Goal: Information Seeking & Learning: Learn about a topic

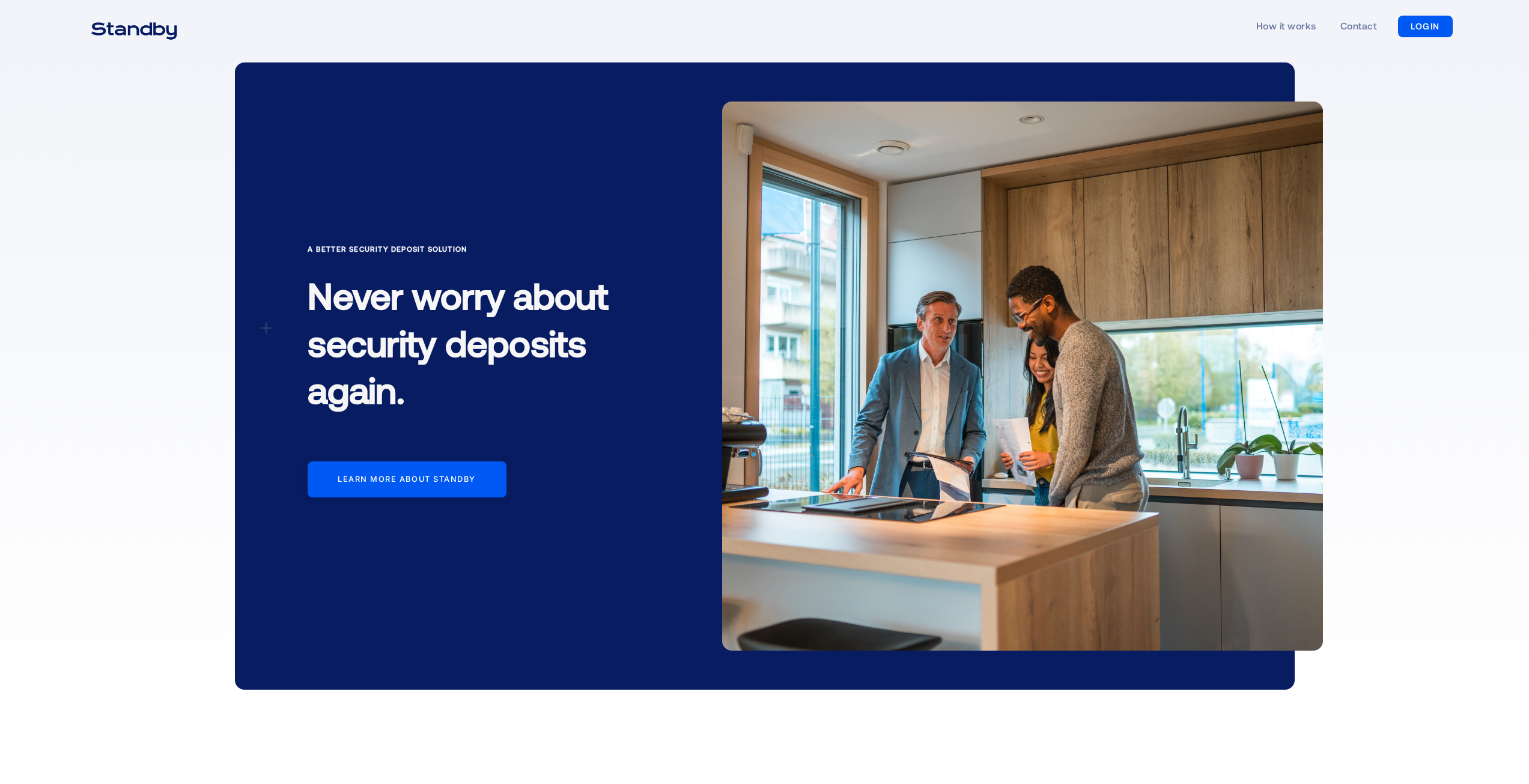
scroll to position [1442, 0]
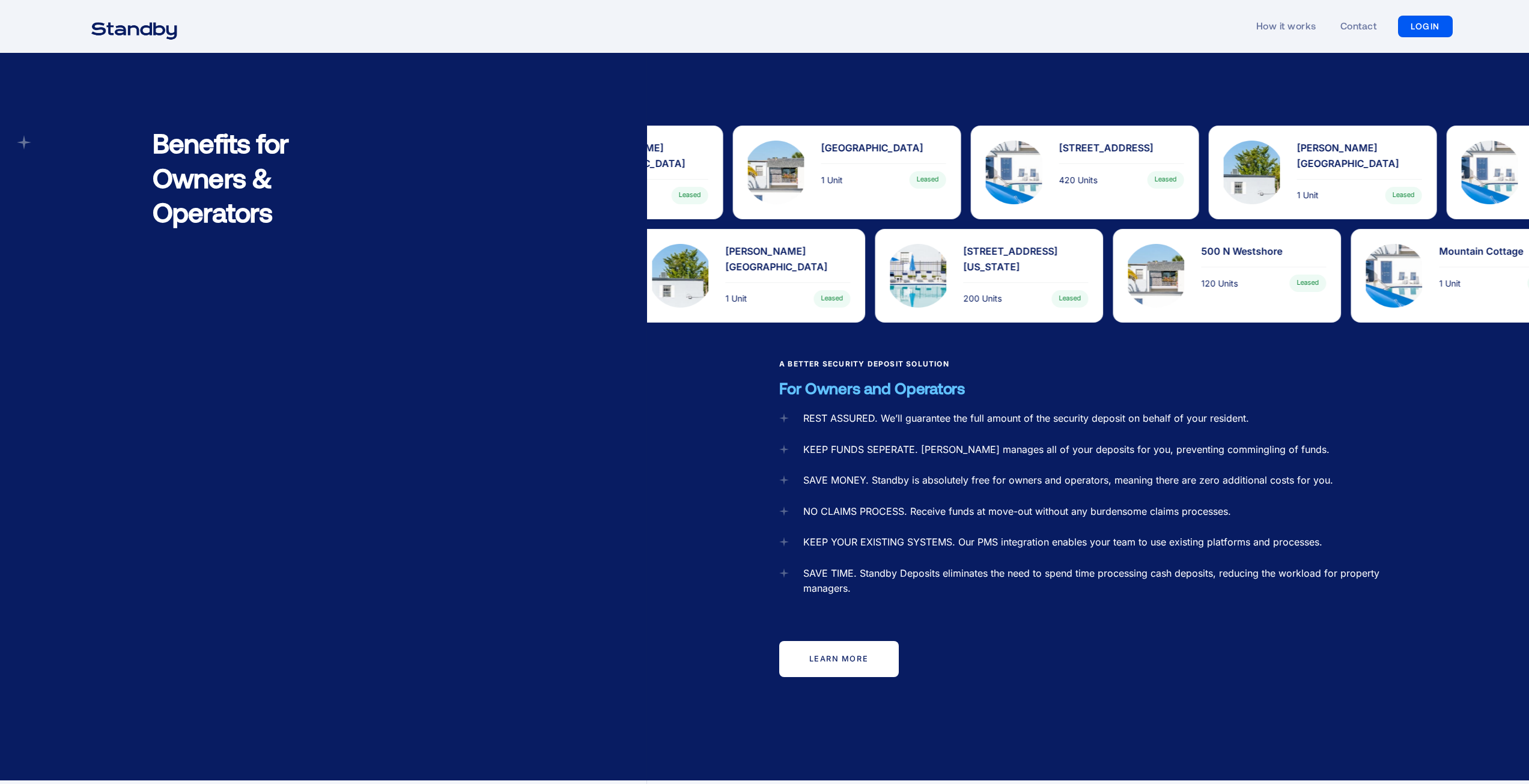
click at [147, 32] on img "home" at bounding box center [134, 30] width 116 height 30
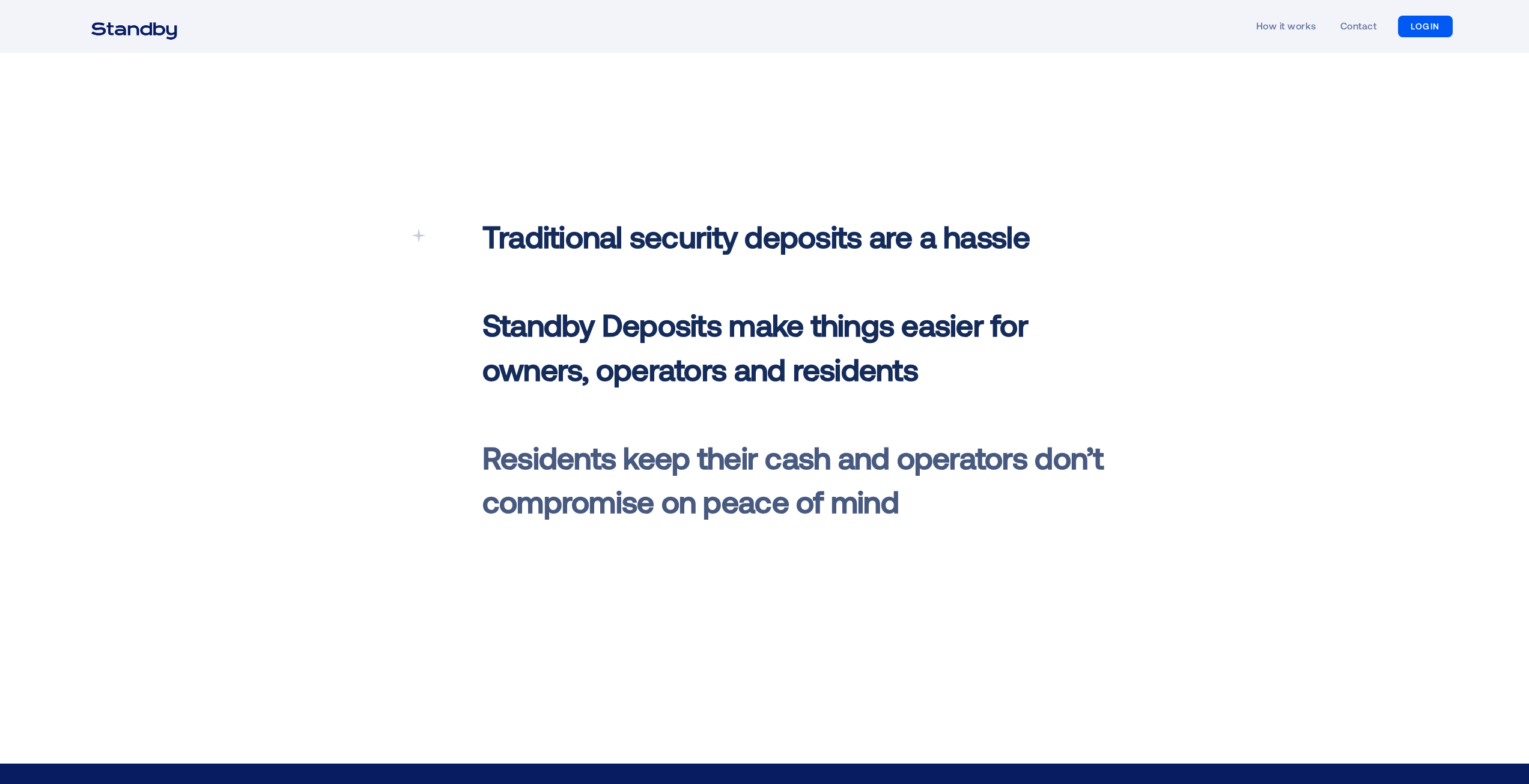
scroll to position [721, 0]
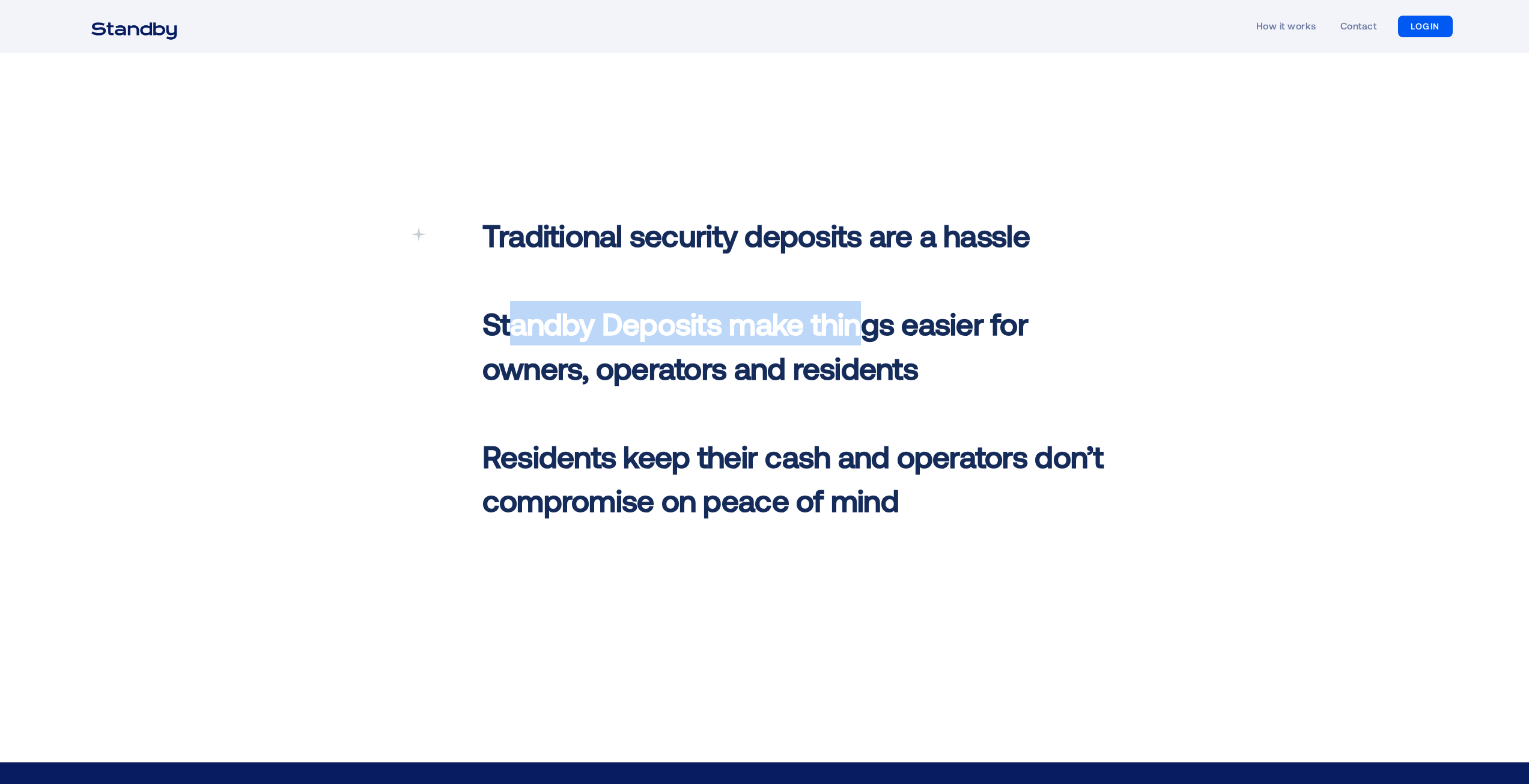
drag, startPoint x: 511, startPoint y: 319, endPoint x: 864, endPoint y: 338, distance: 353.5
click at [864, 337] on span "Standby Deposits make things easier for owners, operators and residents ‍" at bounding box center [755, 345] width 546 height 81
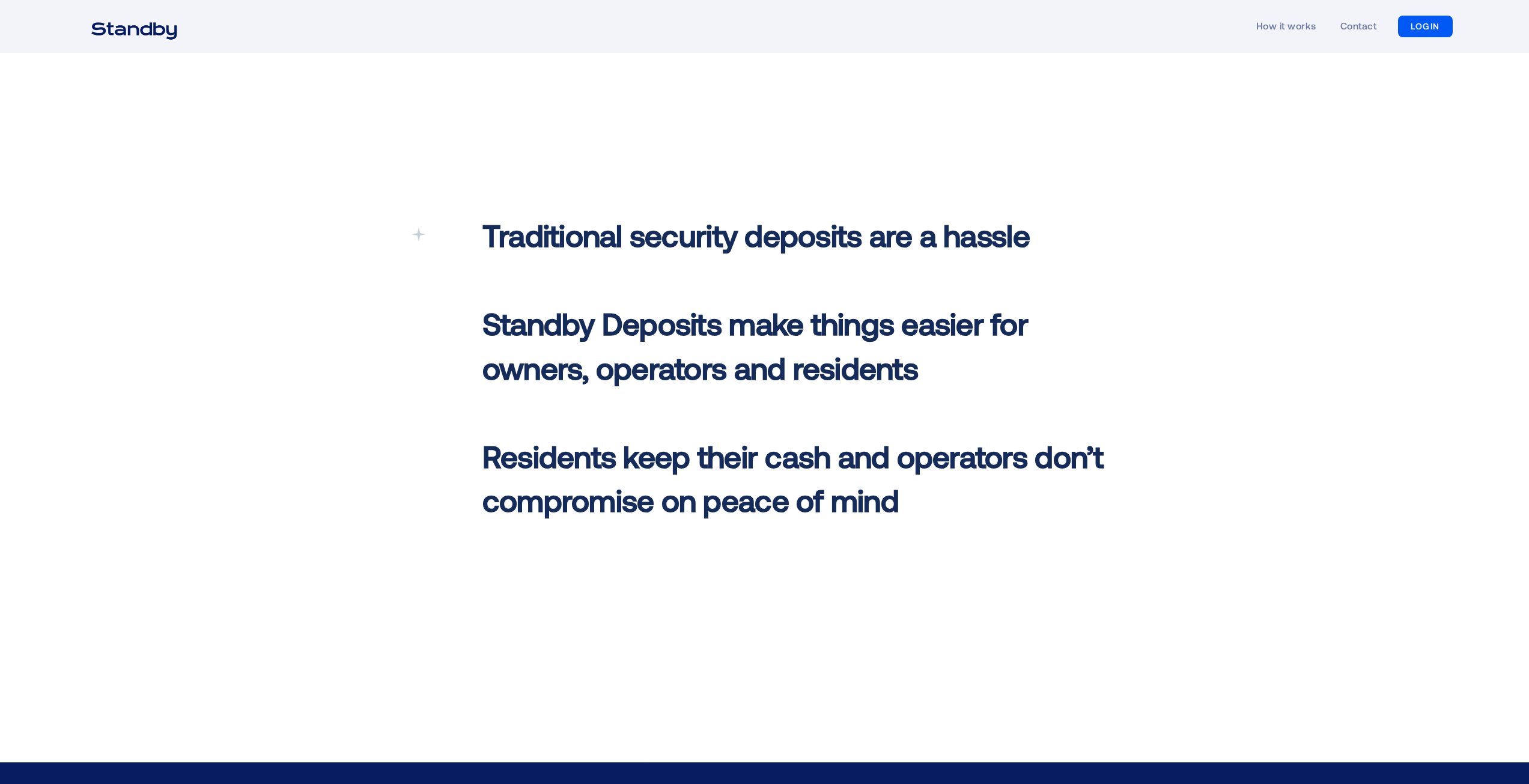
click at [831, 364] on span "Standby Deposits make things easier for owners, operators and residents ‍" at bounding box center [755, 345] width 546 height 81
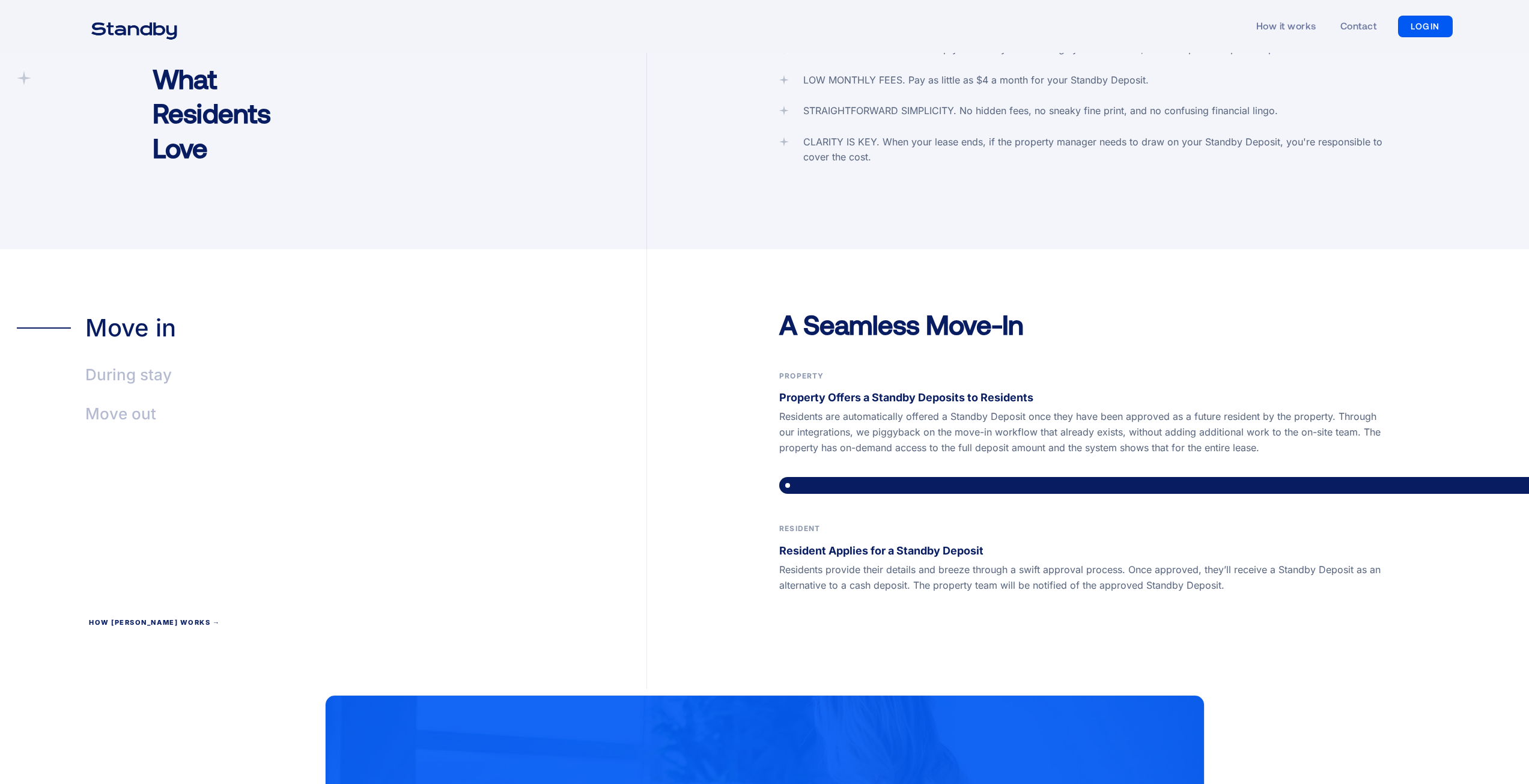
scroll to position [2524, 0]
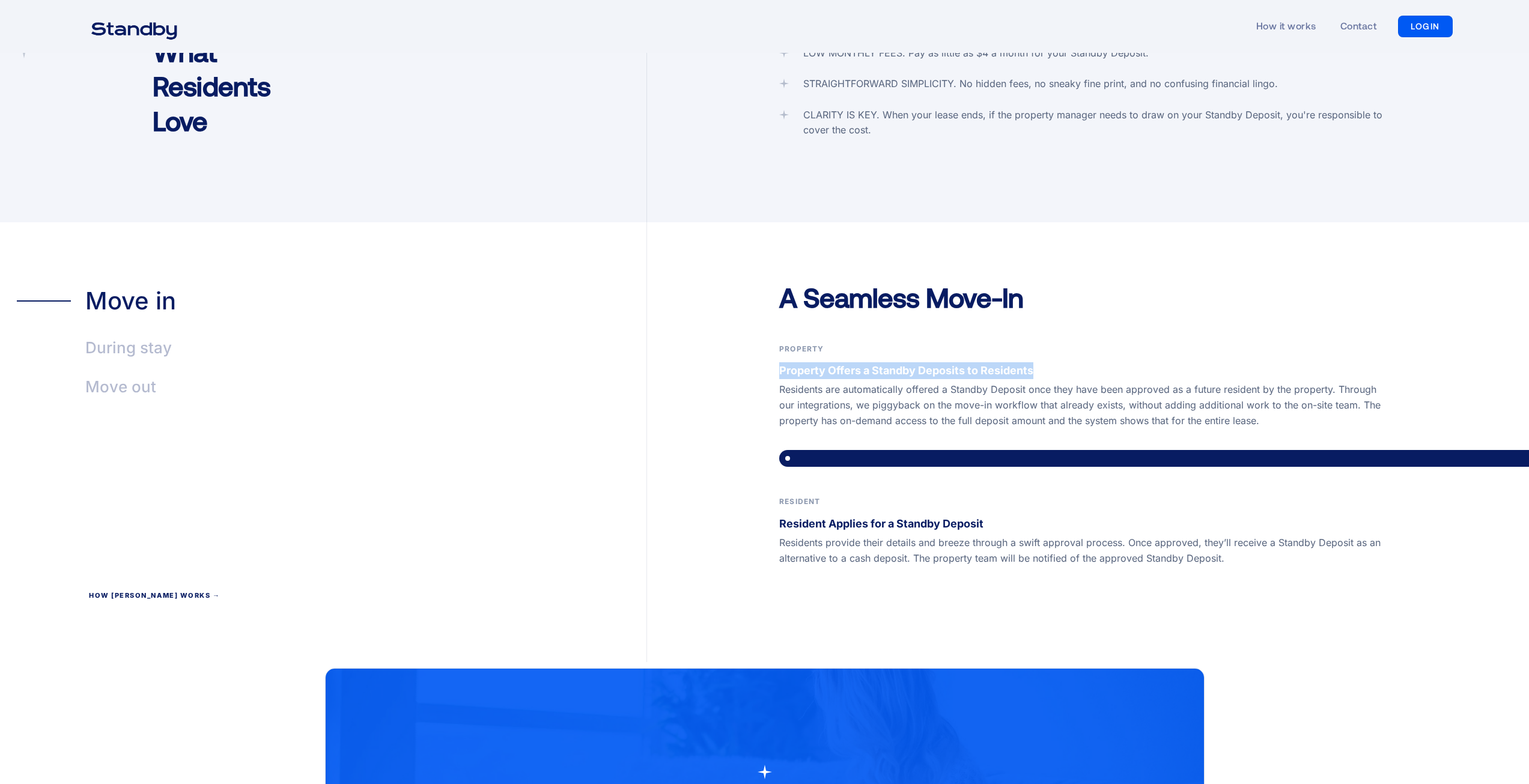
drag, startPoint x: 778, startPoint y: 352, endPoint x: 1031, endPoint y: 350, distance: 253.0
click at [1031, 350] on div "A Seamless Move-In Property Property Offers a Standby Deposits to Residents Res…" at bounding box center [1088, 472] width 883 height 383
click at [1042, 363] on p "Property Offers a Standby Deposits to Residents" at bounding box center [1088, 371] width 618 height 17
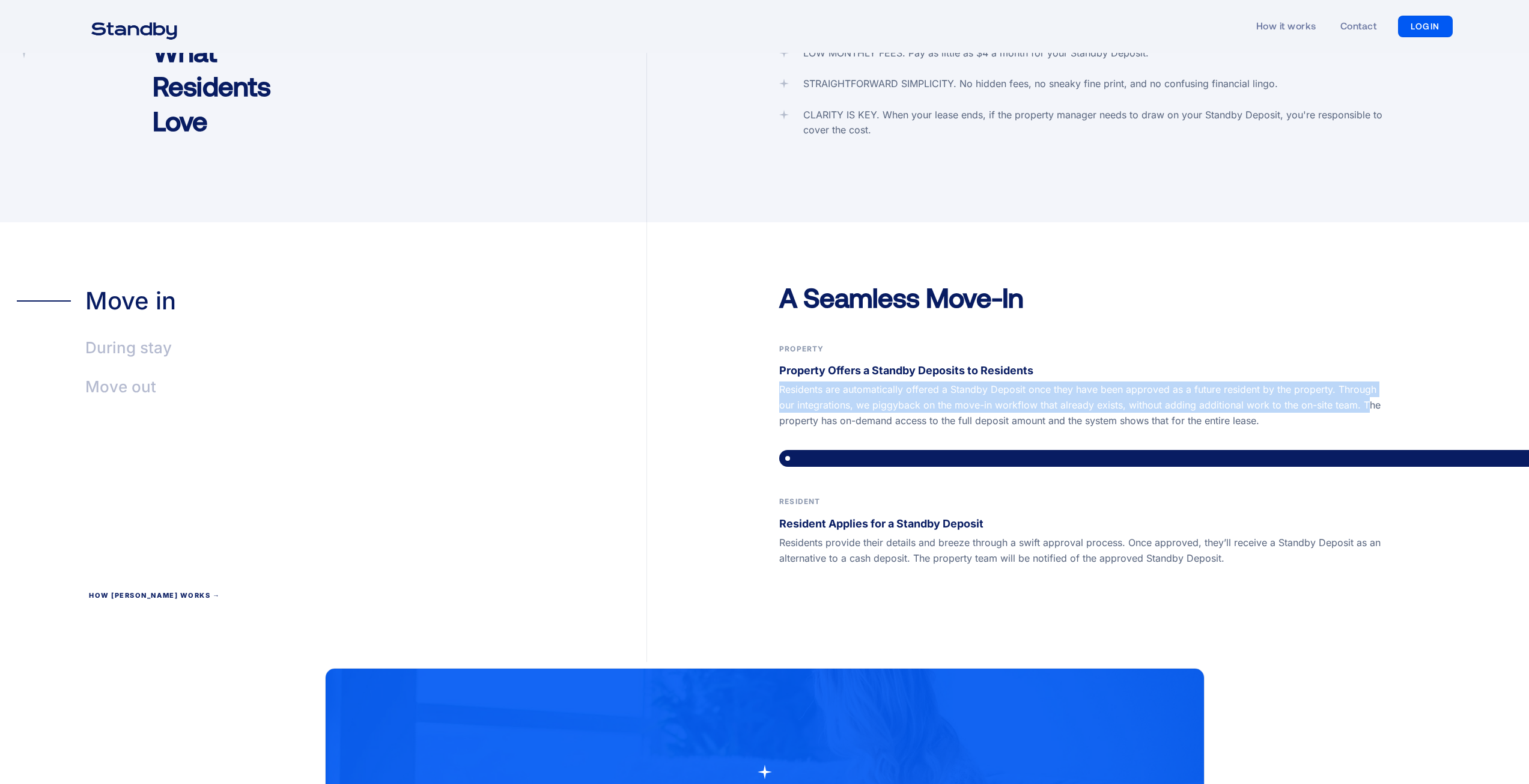
drag, startPoint x: 781, startPoint y: 366, endPoint x: 1284, endPoint y: 389, distance: 503.5
click at [1368, 387] on p "Residents are automatically offered a Standby Deposit once they have been appro…" at bounding box center [1088, 405] width 618 height 47
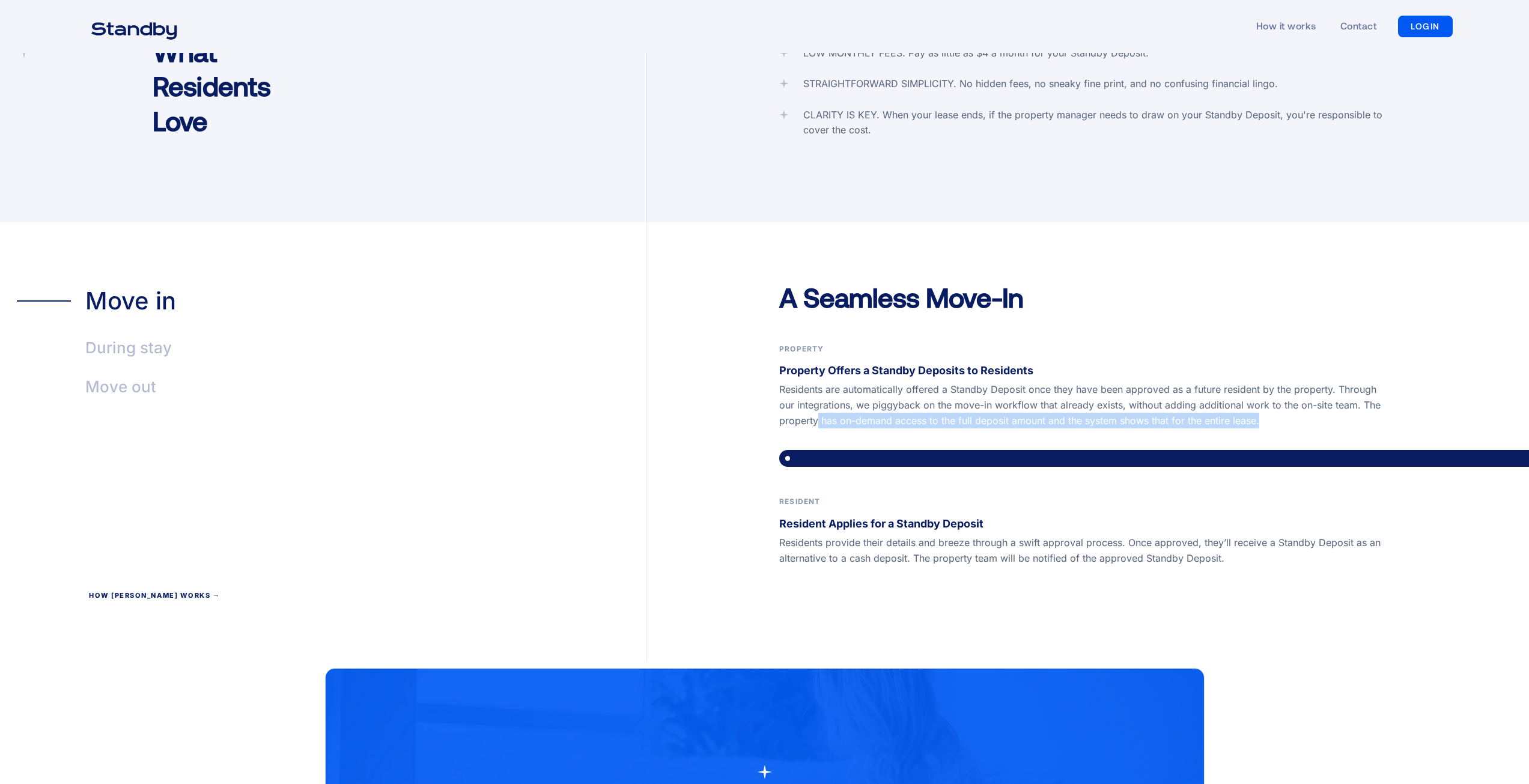
drag, startPoint x: 819, startPoint y: 402, endPoint x: 1173, endPoint y: 410, distance: 354.1
click at [1173, 410] on div "A Seamless Move-In Property Property Offers a Standby Deposits to Residents Res…" at bounding box center [1088, 472] width 883 height 383
click at [707, 392] on div "A Seamless Move-In Property Property Offers a Standby Deposits to Residents Res…" at bounding box center [1088, 472] width 883 height 383
drag, startPoint x: 775, startPoint y: 400, endPoint x: 1262, endPoint y: 402, distance: 487.0
click at [1262, 402] on div "A Seamless Move-In Property Property Offers a Standby Deposits to Residents Res…" at bounding box center [1088, 472] width 883 height 383
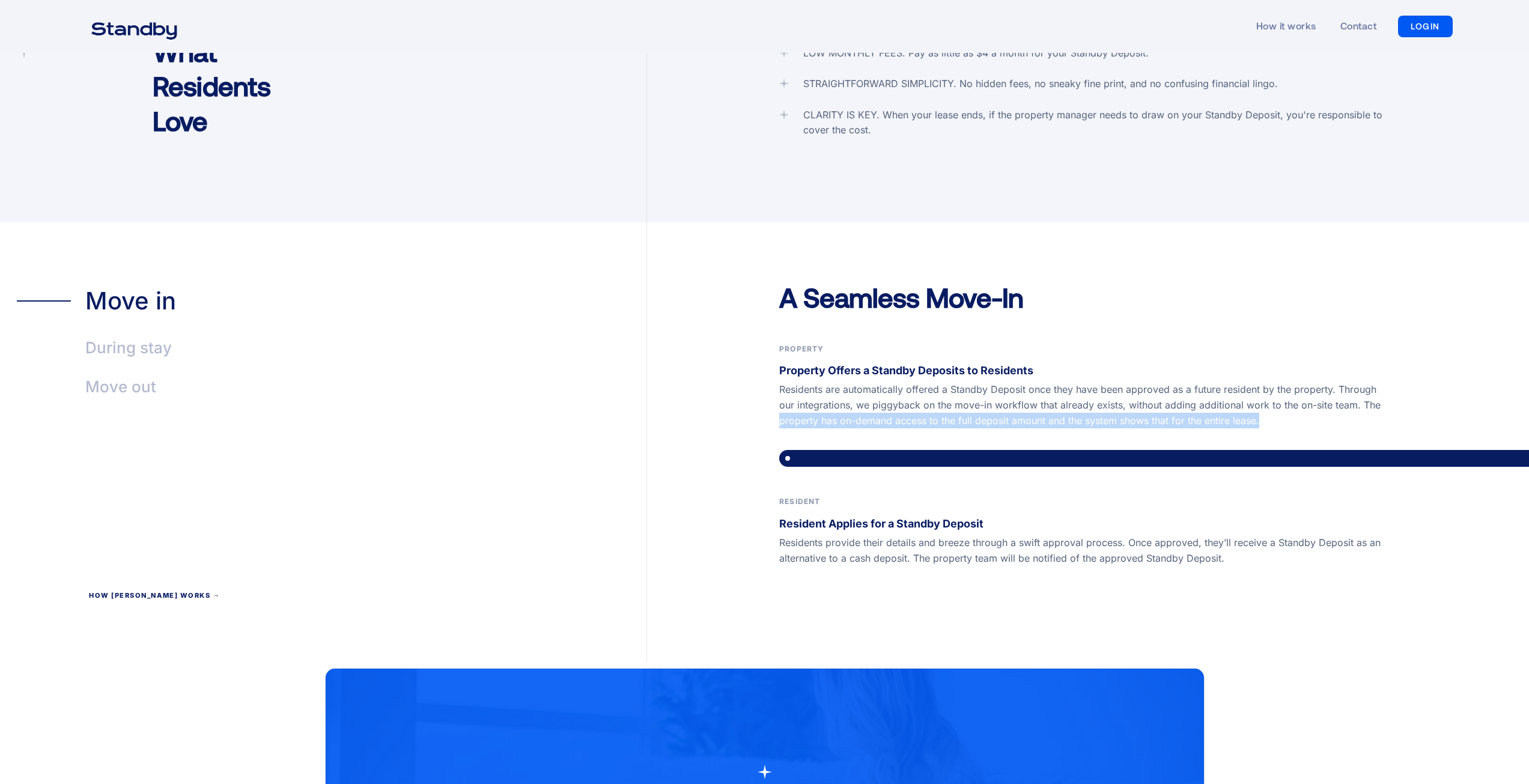
click at [1277, 402] on p "Residents are automatically offered a Standby Deposit once they have been appro…" at bounding box center [1088, 405] width 618 height 47
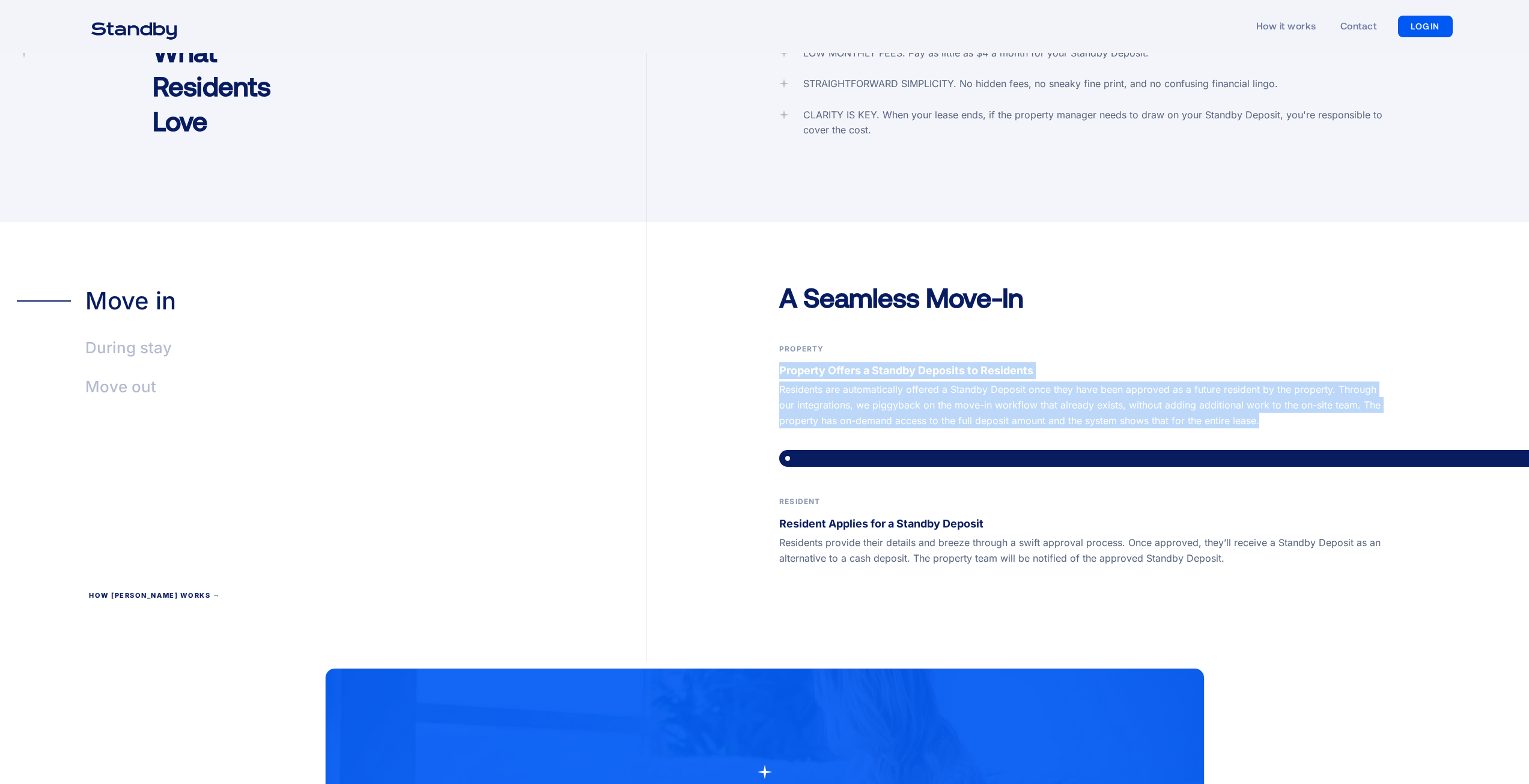
drag, startPoint x: 1264, startPoint y: 403, endPoint x: 764, endPoint y: 356, distance: 502.2
click at [764, 356] on div "A Seamless Move-In Property Property Offers a Standby Deposits to Residents Res…" at bounding box center [1088, 472] width 883 height 383
copy div "Property Offers a Standby Deposits to Residents Residents are automatically off…"
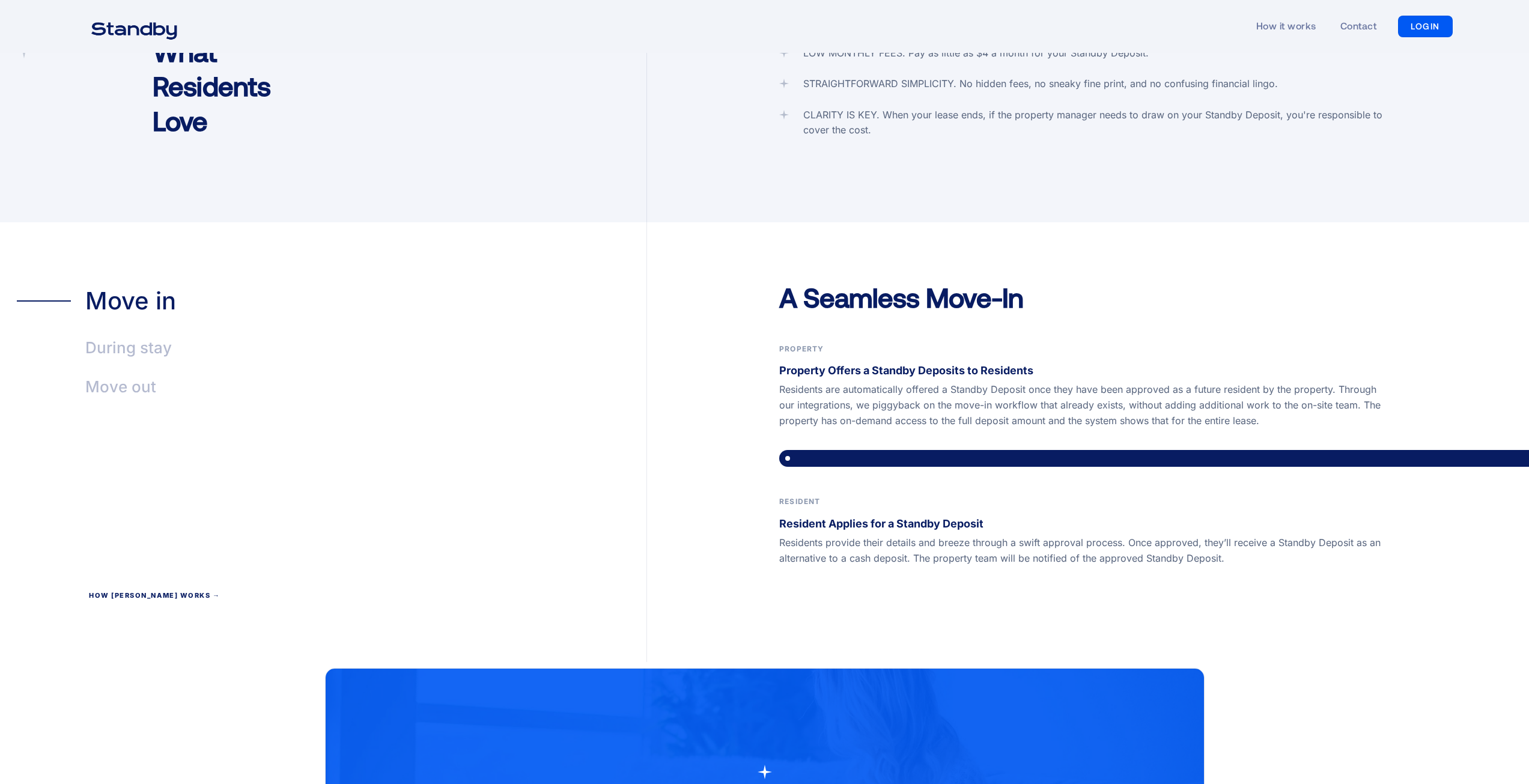
click at [867, 553] on div "A Seamless Move-In Property Property Offers a Standby Deposits to Residents Res…" at bounding box center [1088, 472] width 883 height 383
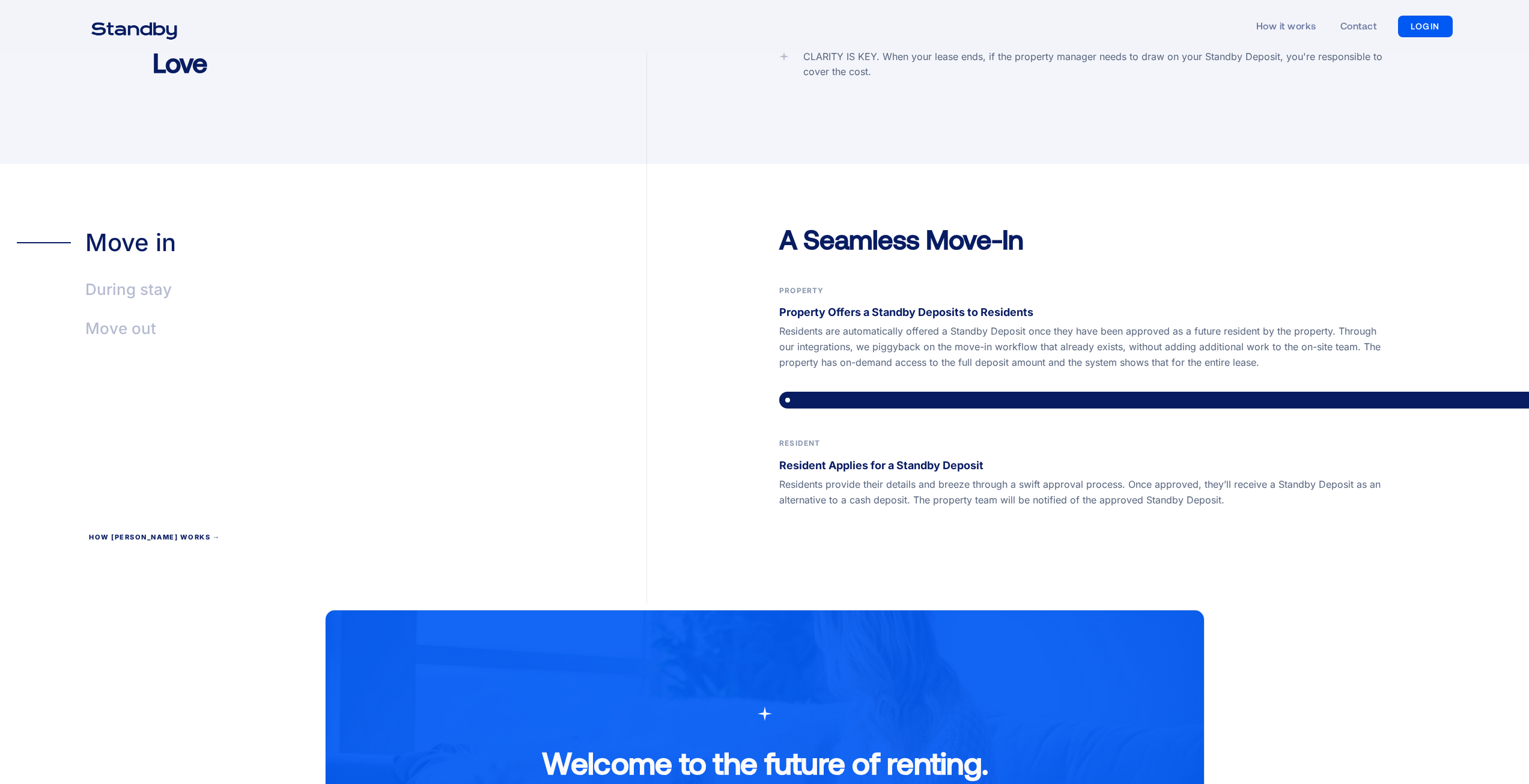
scroll to position [2584, 0]
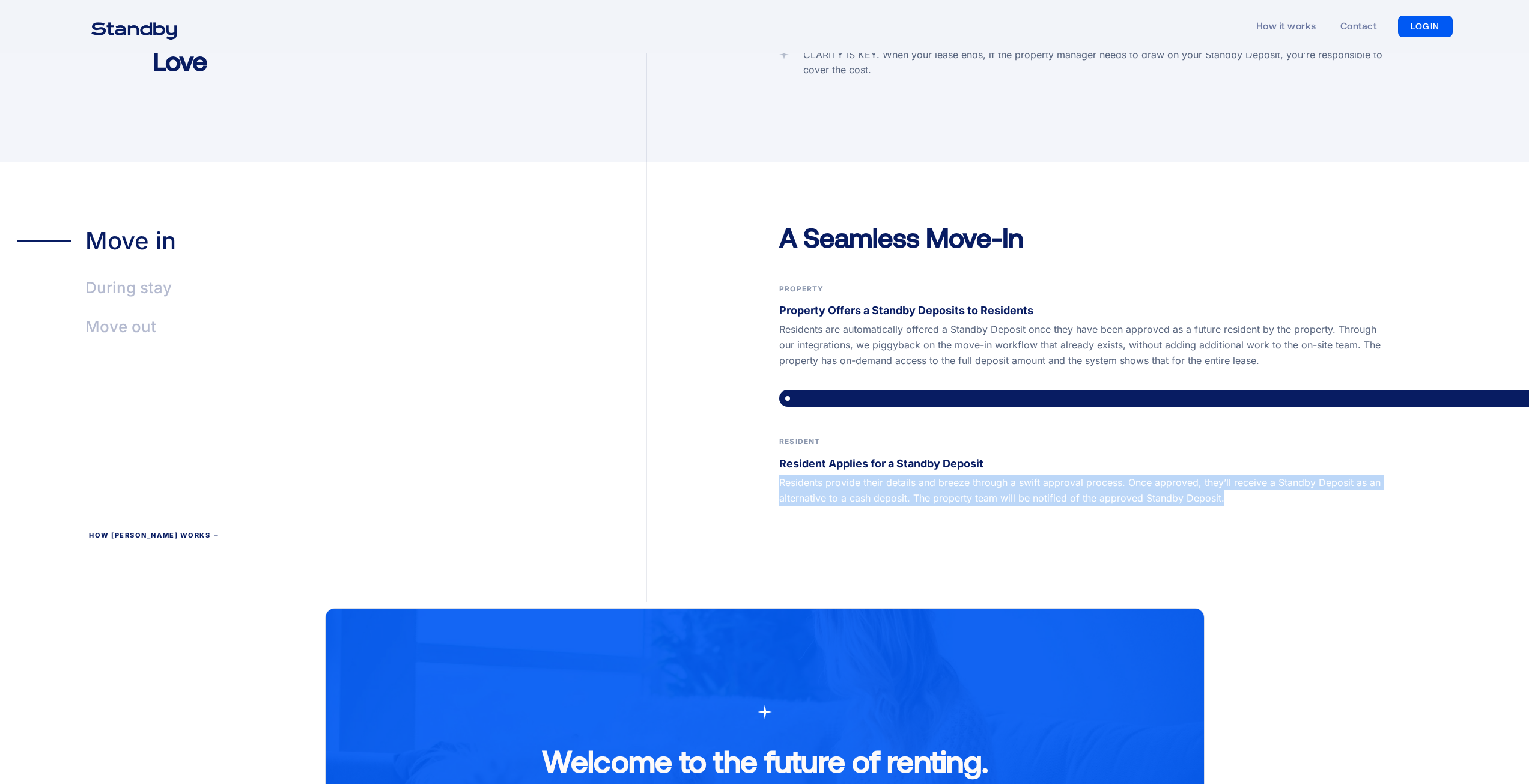
drag, startPoint x: 780, startPoint y: 462, endPoint x: 1283, endPoint y: 472, distance: 503.1
click at [1283, 474] on p "Residents provide their details and breeze through a swift approval process. On…" at bounding box center [1088, 490] width 618 height 32
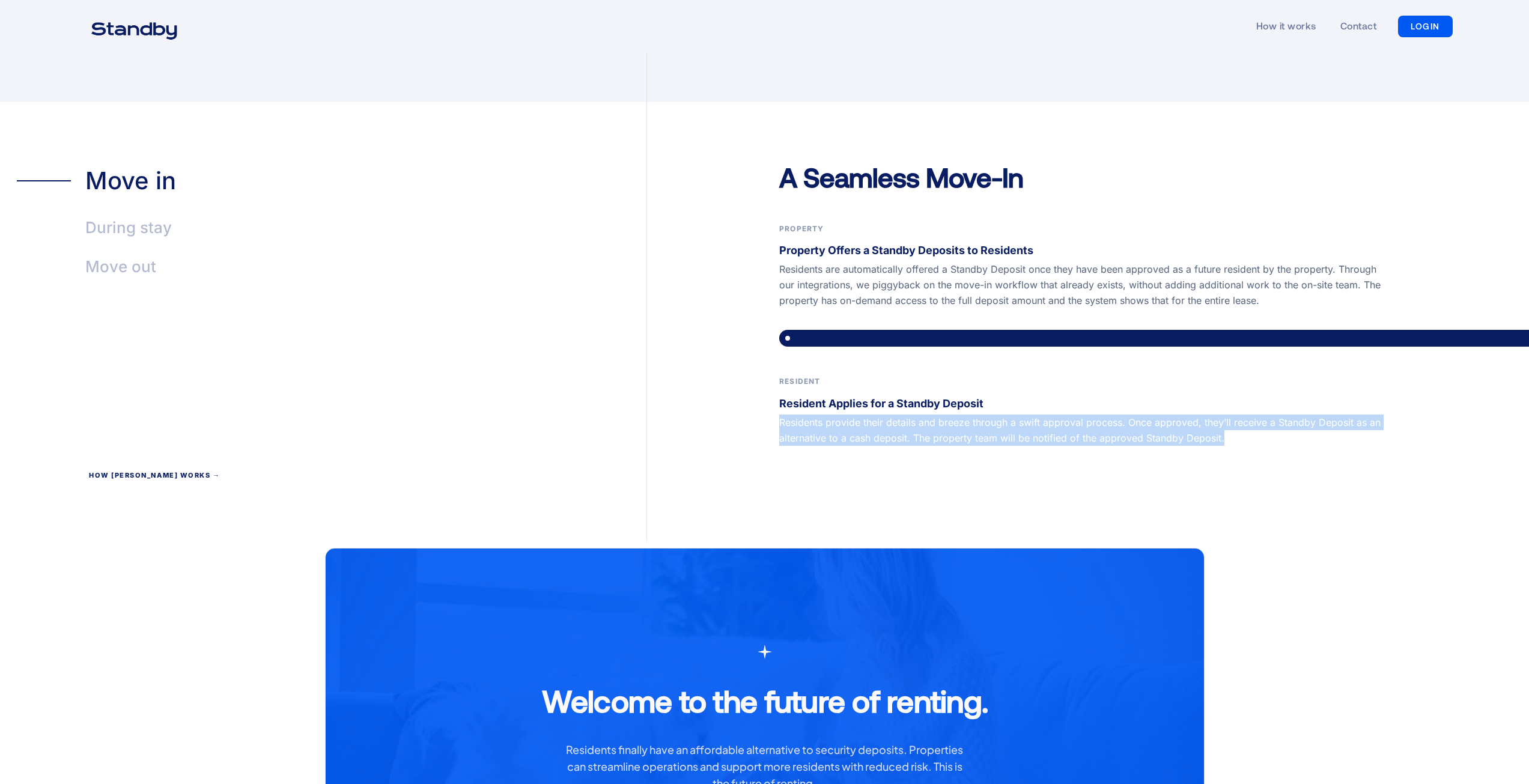
click at [725, 445] on div "A Seamless Move-In Property Property Offers a Standby Deposits to Residents Res…" at bounding box center [1088, 352] width 883 height 383
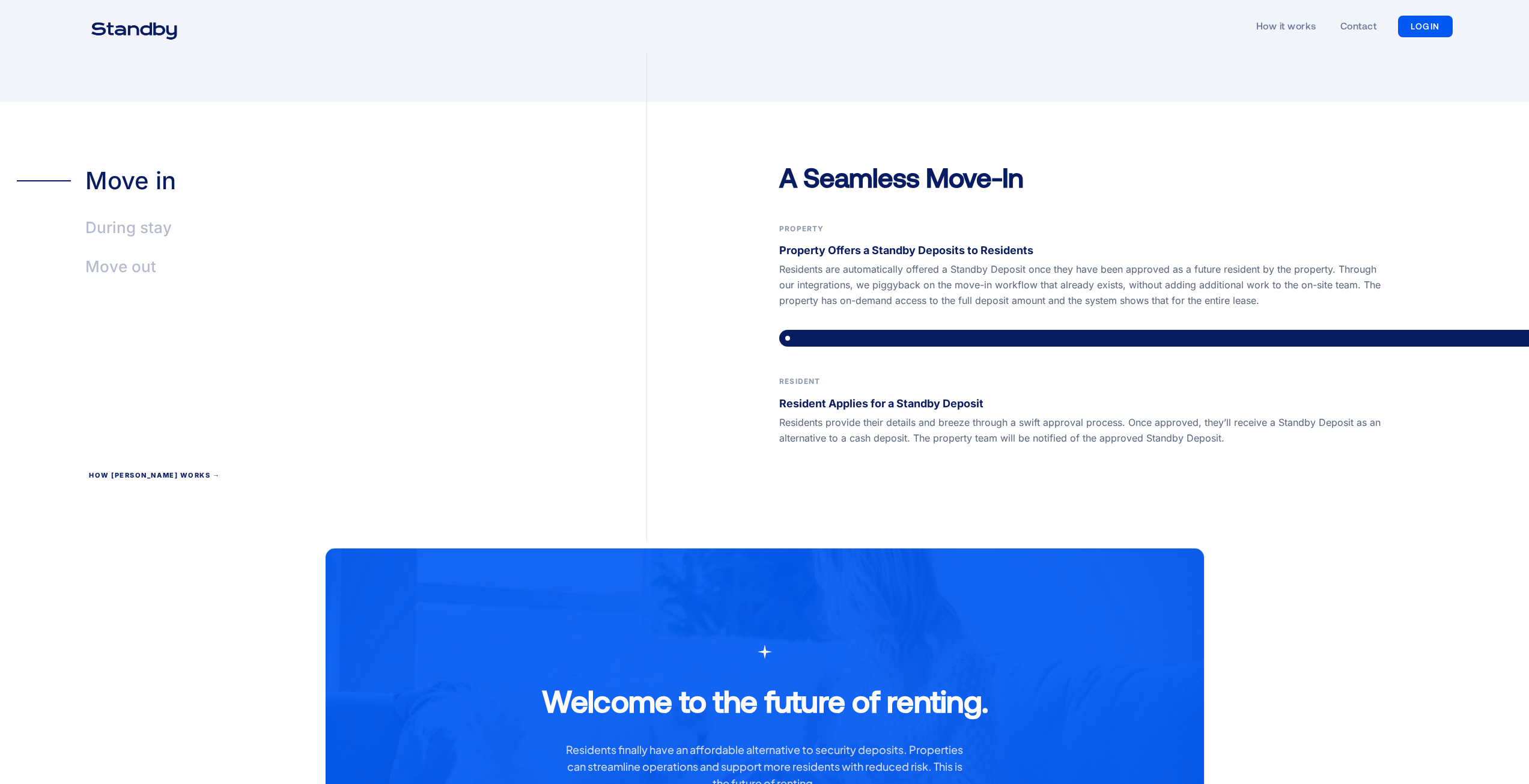
click at [126, 214] on div "During stay" at bounding box center [128, 228] width 86 height 28
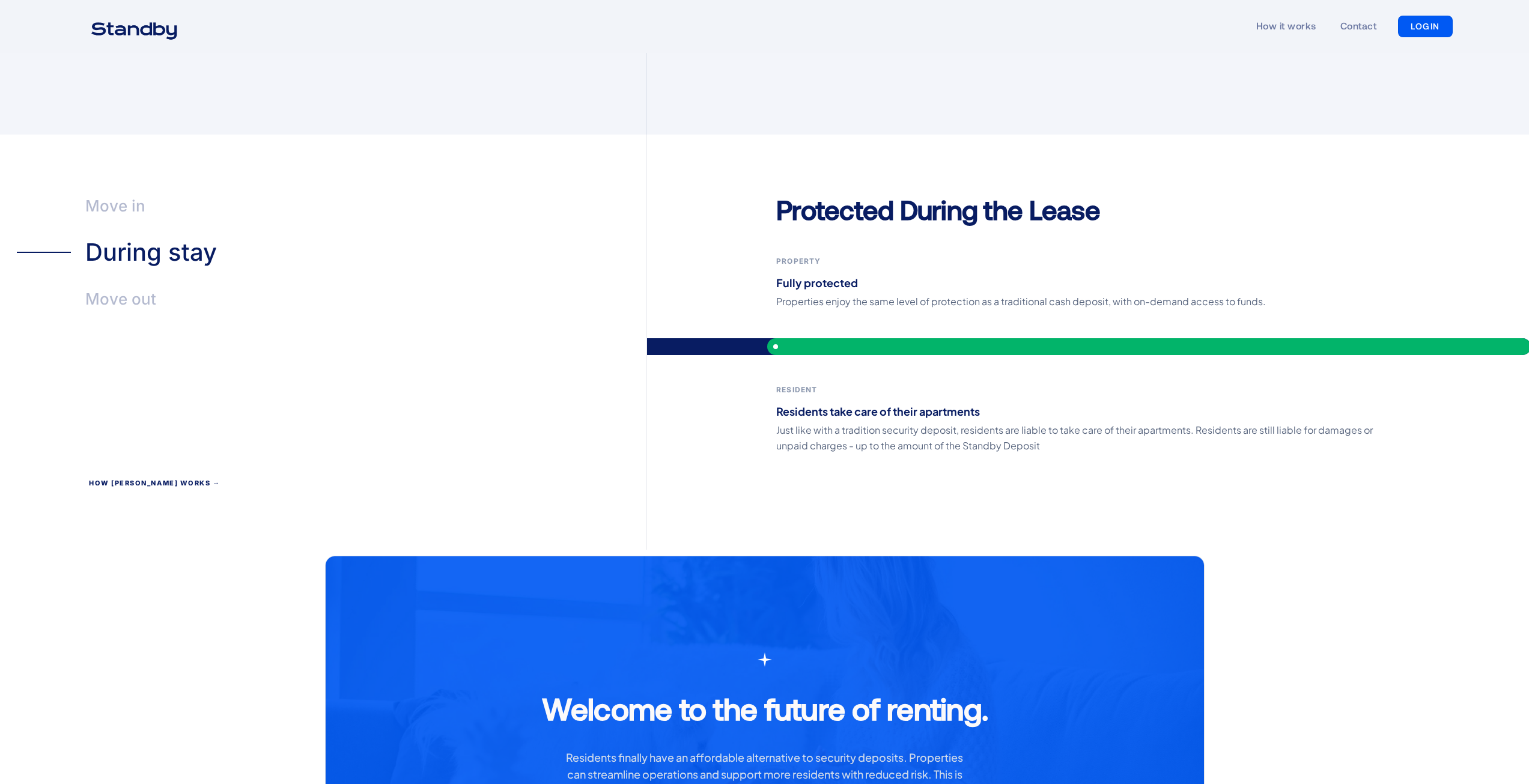
scroll to position [2584, 0]
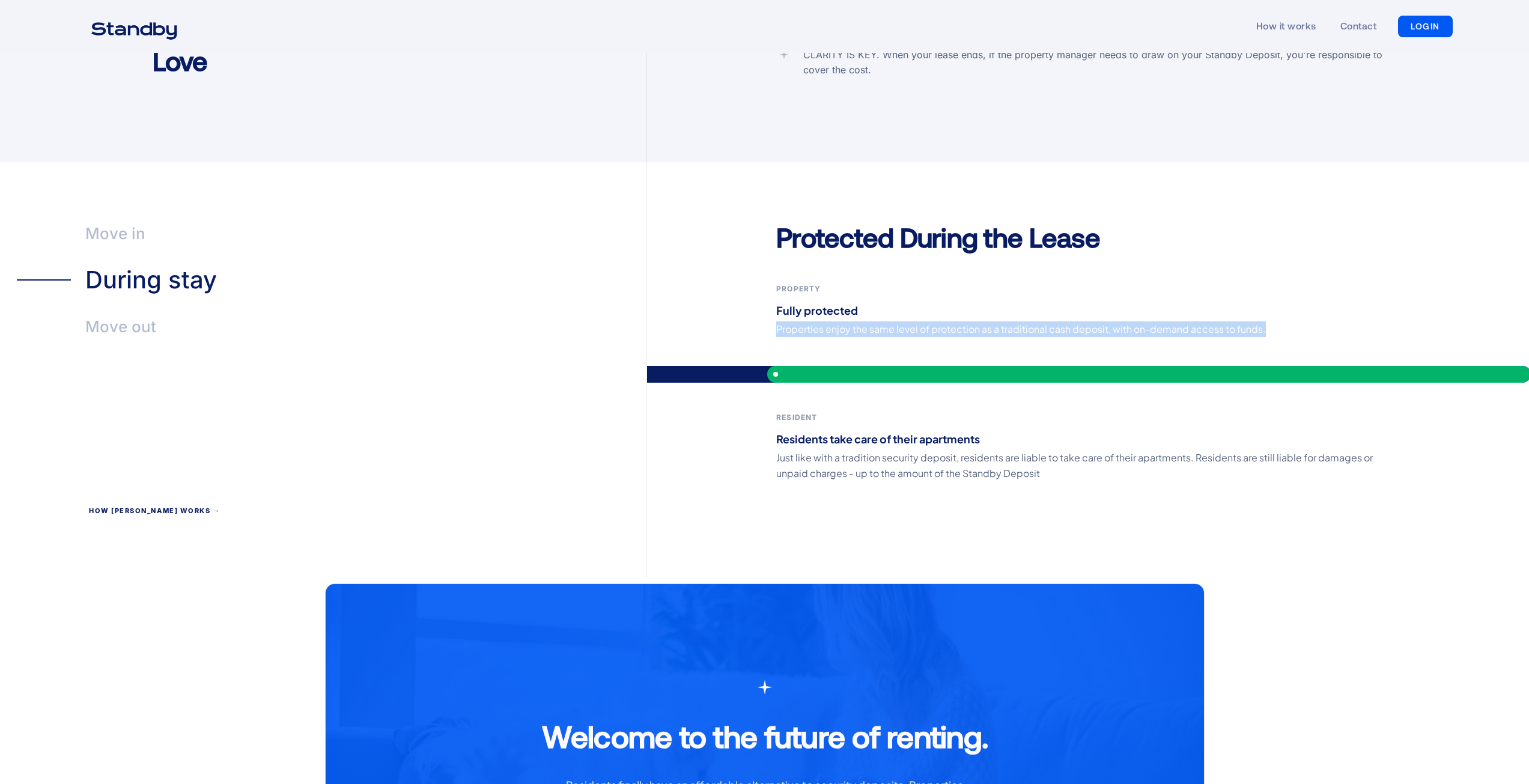
drag, startPoint x: 773, startPoint y: 310, endPoint x: 1307, endPoint y: 313, distance: 534.0
click at [1307, 313] on div "Protected During the Lease Property Fully protected Properties enjoy the same l…" at bounding box center [1078, 398] width 862 height 358
click at [818, 322] on p "Properties enjoy the same level of protection as a traditional cash deposit, wi…" at bounding box center [1078, 329] width 604 height 16
drag, startPoint x: 773, startPoint y: 308, endPoint x: 1264, endPoint y: 315, distance: 491.0
click at [1263, 315] on div "Protected During the Lease Property Fully protected Properties enjoy the same l…" at bounding box center [1078, 398] width 862 height 358
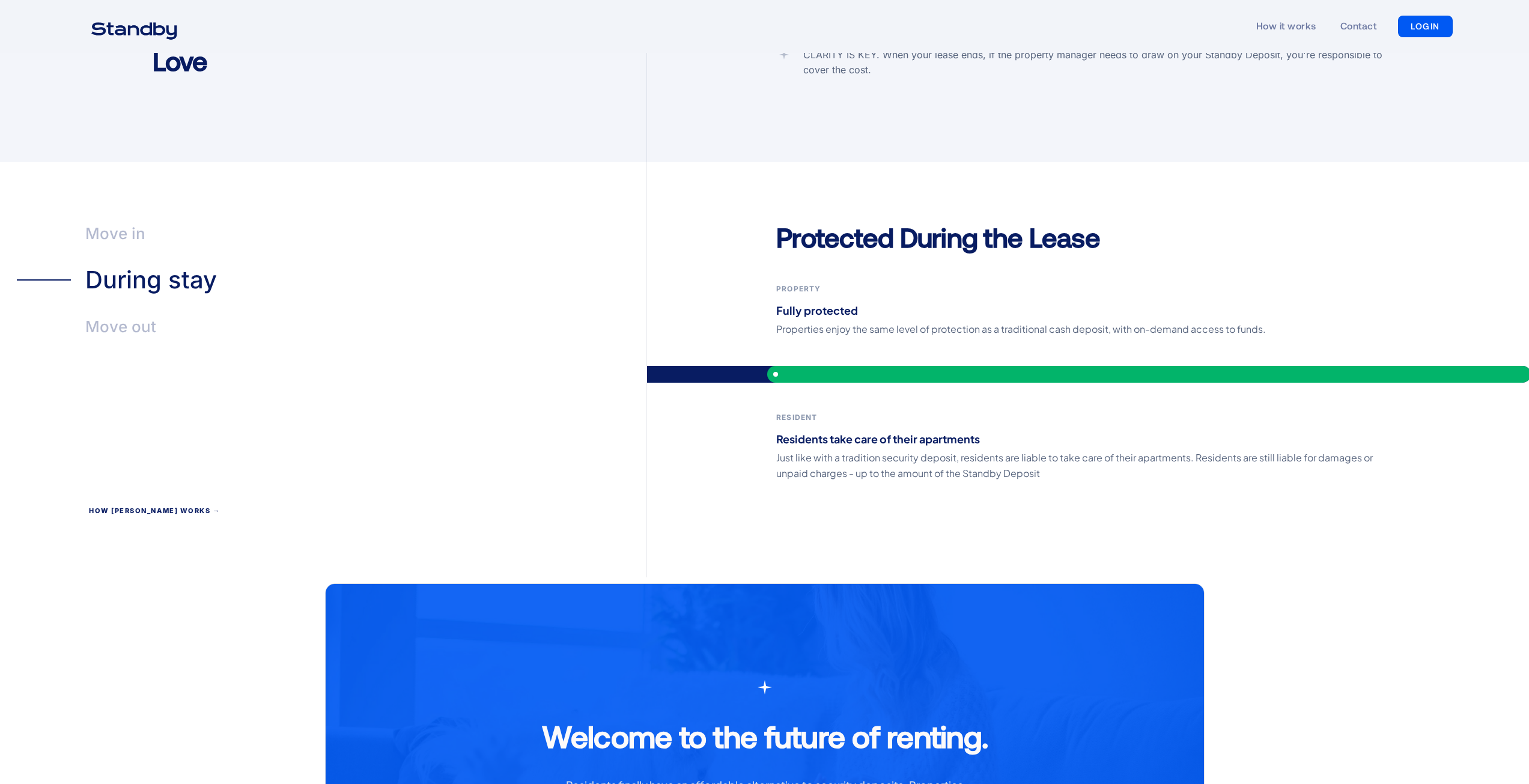
click at [883, 432] on strong "Residents take care of their apartments" at bounding box center [878, 439] width 204 height 14
drag, startPoint x: 777, startPoint y: 420, endPoint x: 995, endPoint y: 415, distance: 218.1
click at [995, 431] on p "Residents take care of their apartments" at bounding box center [1078, 439] width 604 height 17
click at [976, 450] on p "Just like with a tradition security deposit, residents are liable to take care …" at bounding box center [1078, 466] width 604 height 32
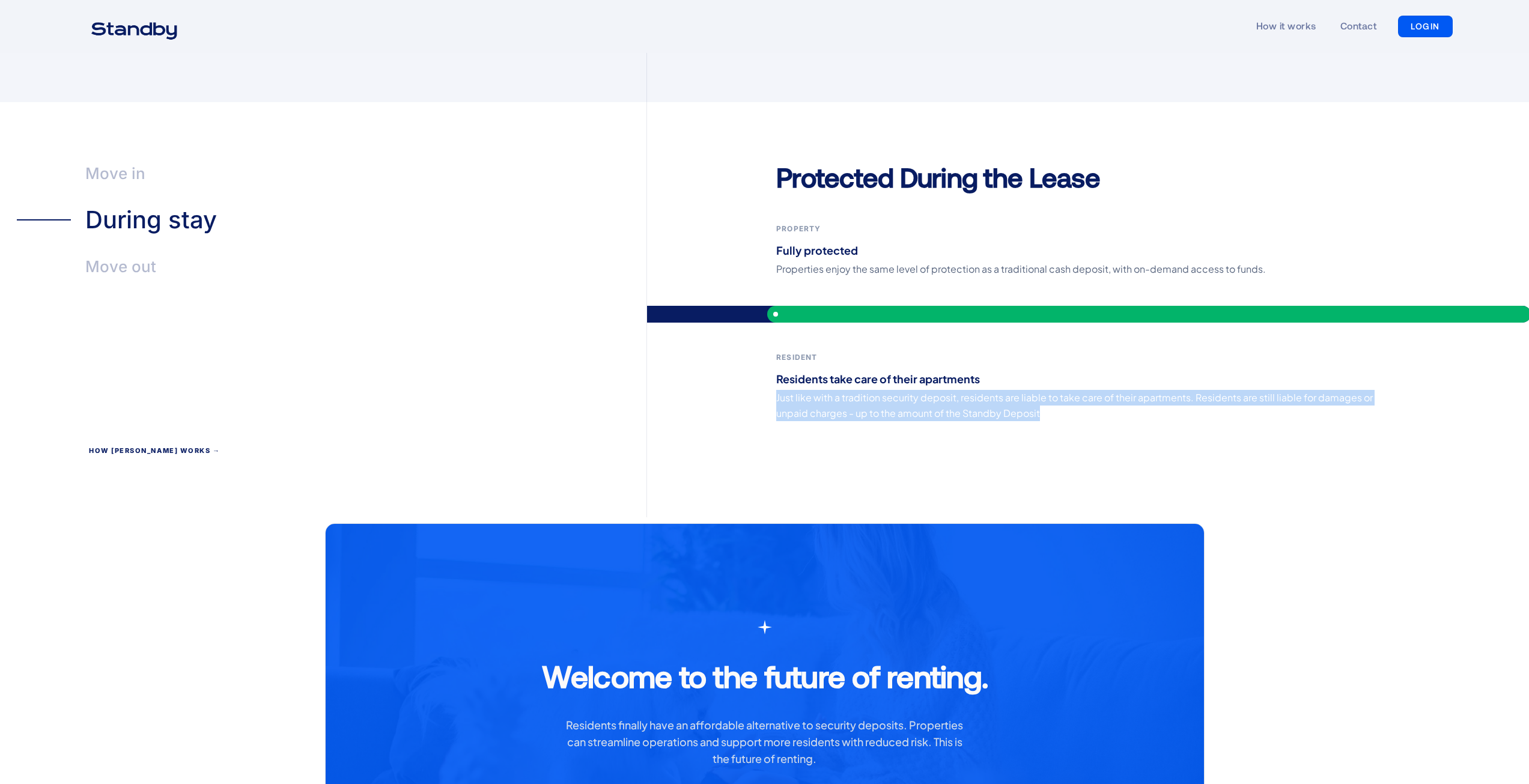
drag, startPoint x: 777, startPoint y: 379, endPoint x: 1076, endPoint y: 395, distance: 299.4
click at [1076, 395] on p "Just like with a tradition security deposit, residents are liable to take care …" at bounding box center [1078, 405] width 604 height 32
click at [1067, 395] on p "Just like with a tradition security deposit, residents are liable to take care …" at bounding box center [1078, 405] width 604 height 32
drag, startPoint x: 958, startPoint y: 379, endPoint x: 1075, endPoint y: 388, distance: 117.3
click at [1075, 390] on p "Just like with a tradition security deposit, residents are liable to take care …" at bounding box center [1078, 405] width 604 height 32
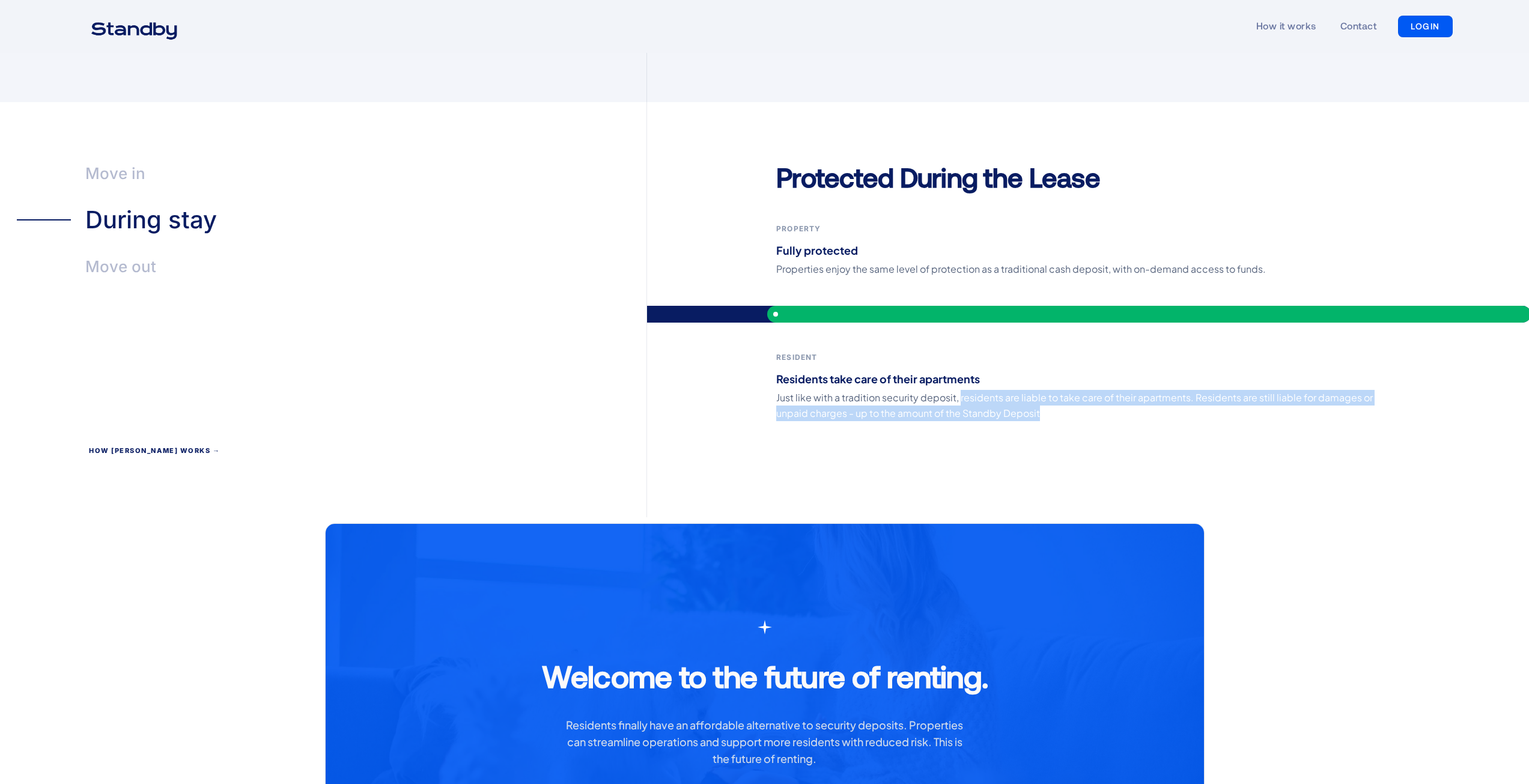
click at [1077, 398] on p "Just like with a tradition security deposit, residents are liable to take care …" at bounding box center [1078, 405] width 604 height 32
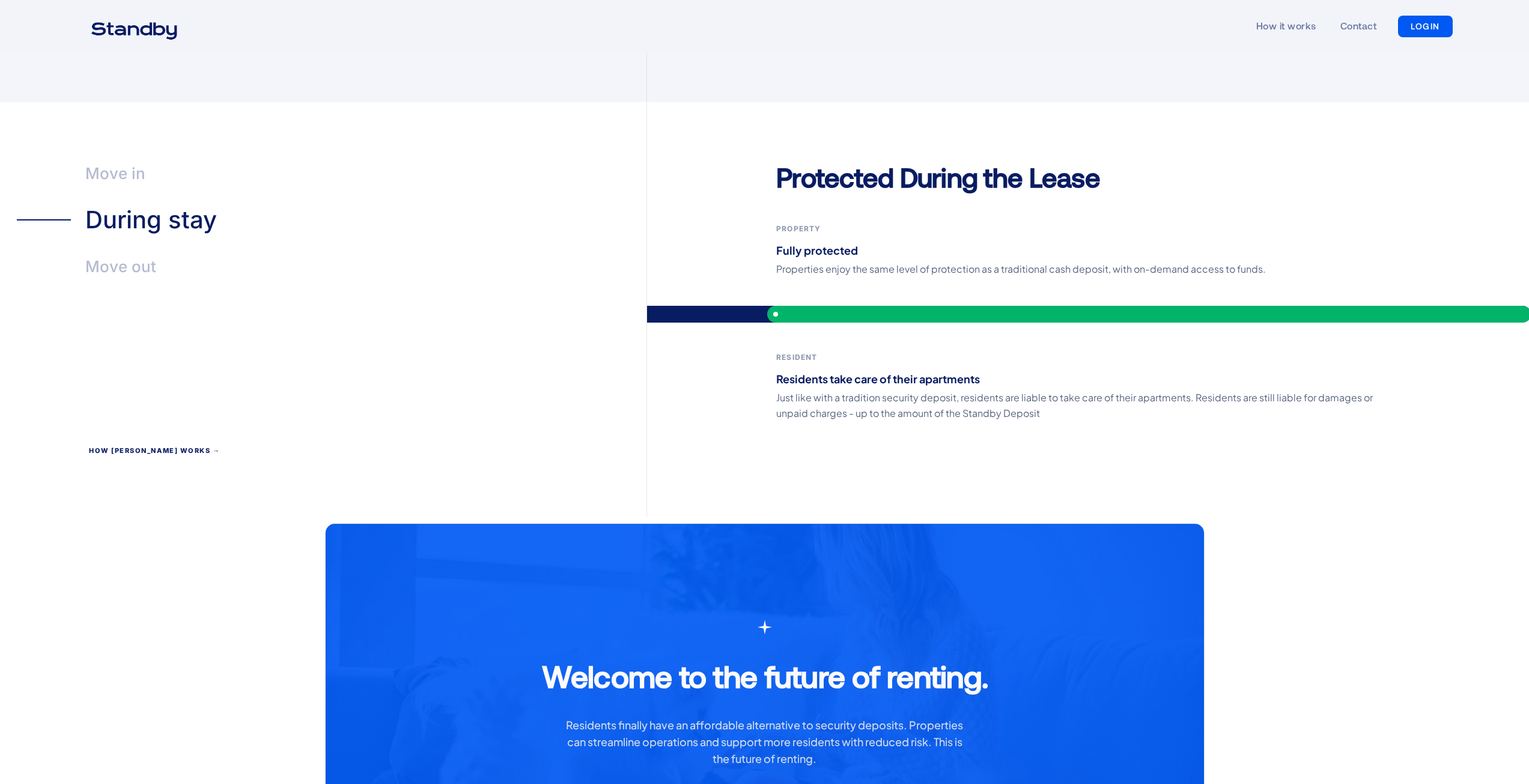
click at [128, 253] on div "Move out" at bounding box center [121, 267] width 71 height 28
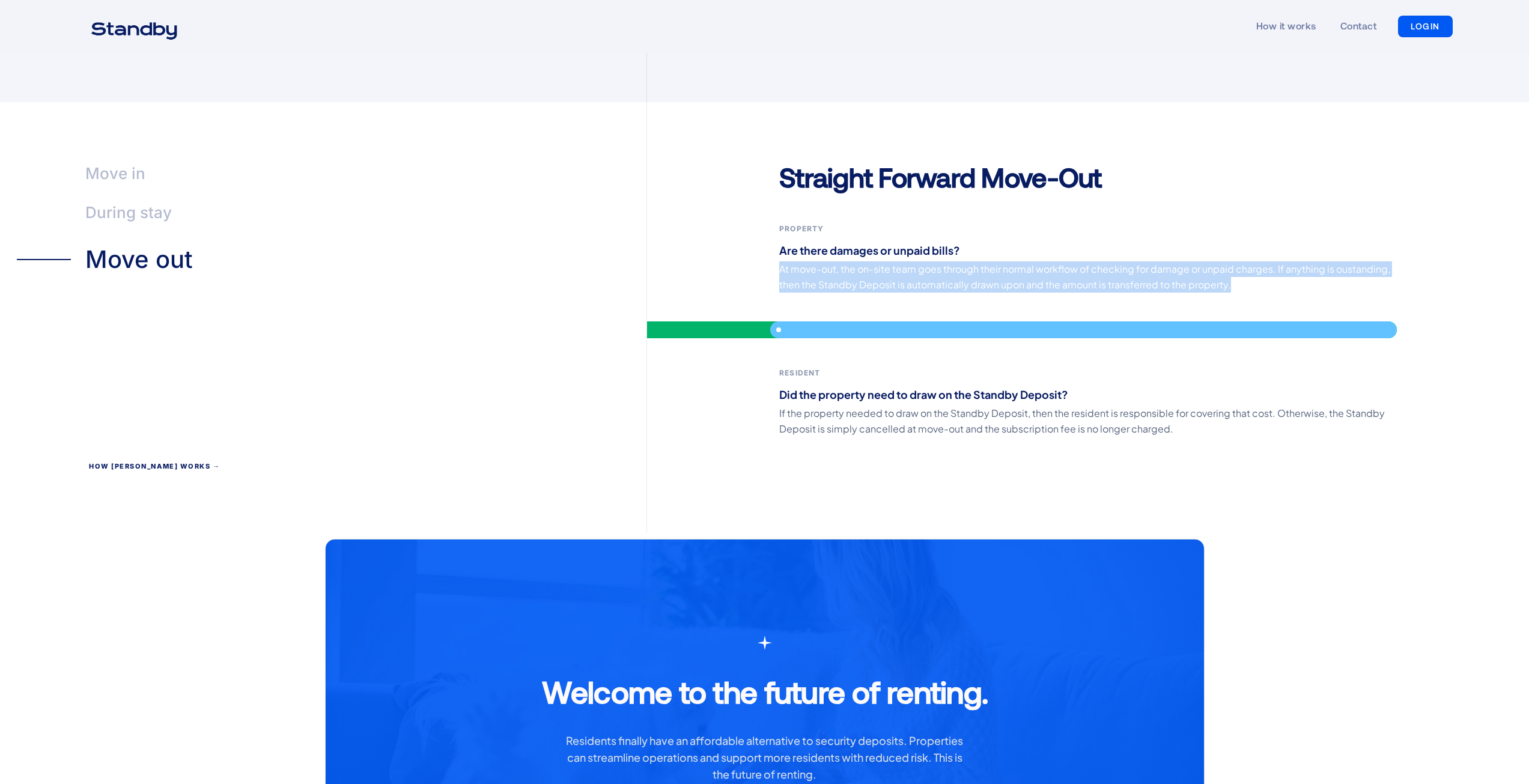
drag, startPoint x: 778, startPoint y: 250, endPoint x: 1237, endPoint y: 272, distance: 459.5
click at [1237, 272] on div "Straight Forward Move-Out Property Are there damages or unpaid bills? At move-o…" at bounding box center [1088, 347] width 883 height 374
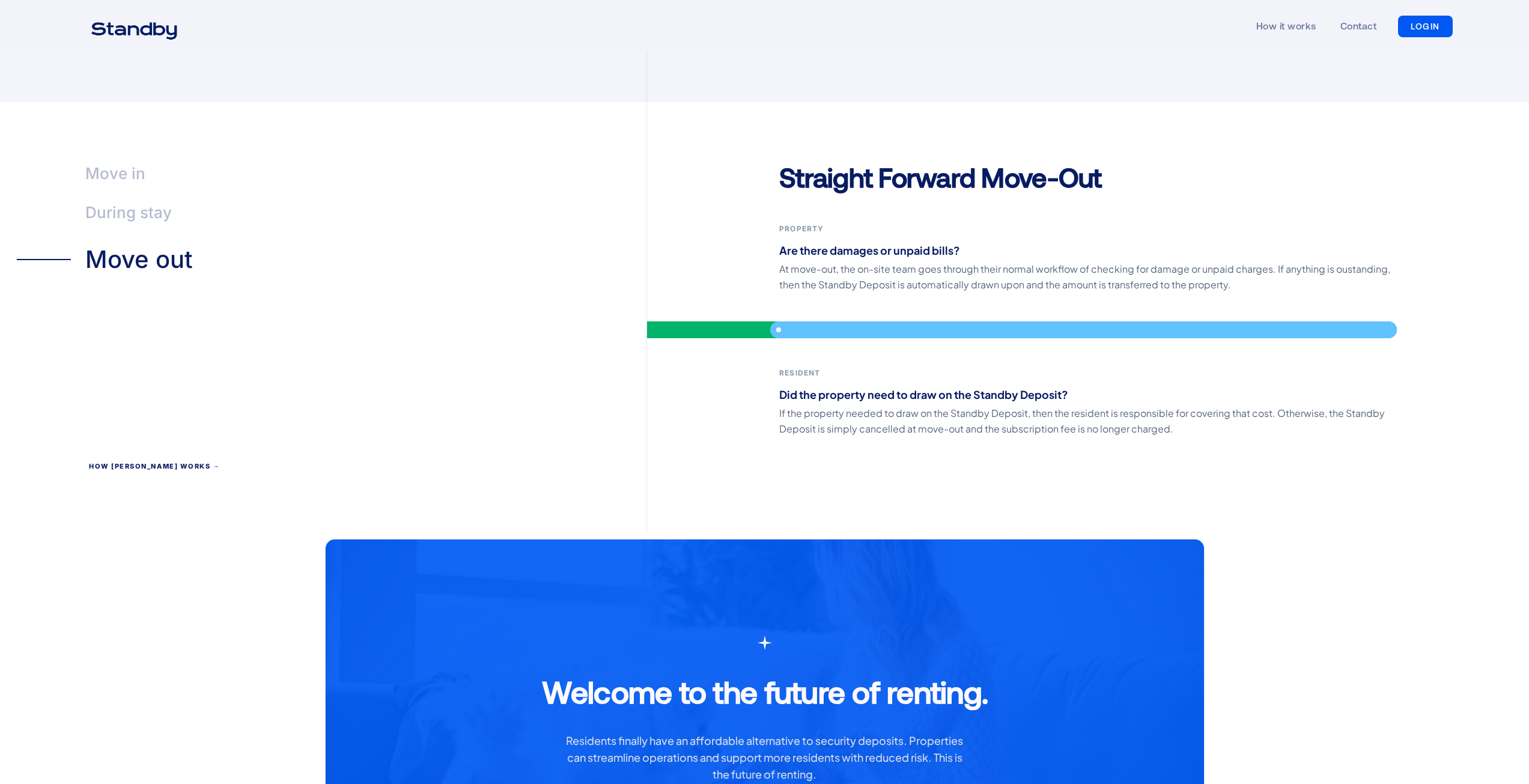
click at [763, 373] on div "Straight Forward Move-Out Property Are there damages or unpaid bills? At move-o…" at bounding box center [1088, 347] width 883 height 374
drag, startPoint x: 774, startPoint y: 373, endPoint x: 1077, endPoint y: 381, distance: 303.1
click at [1077, 381] on div "Straight Forward Move-Out Property Are there damages or unpaid bills? At move-o…" at bounding box center [1088, 347] width 883 height 374
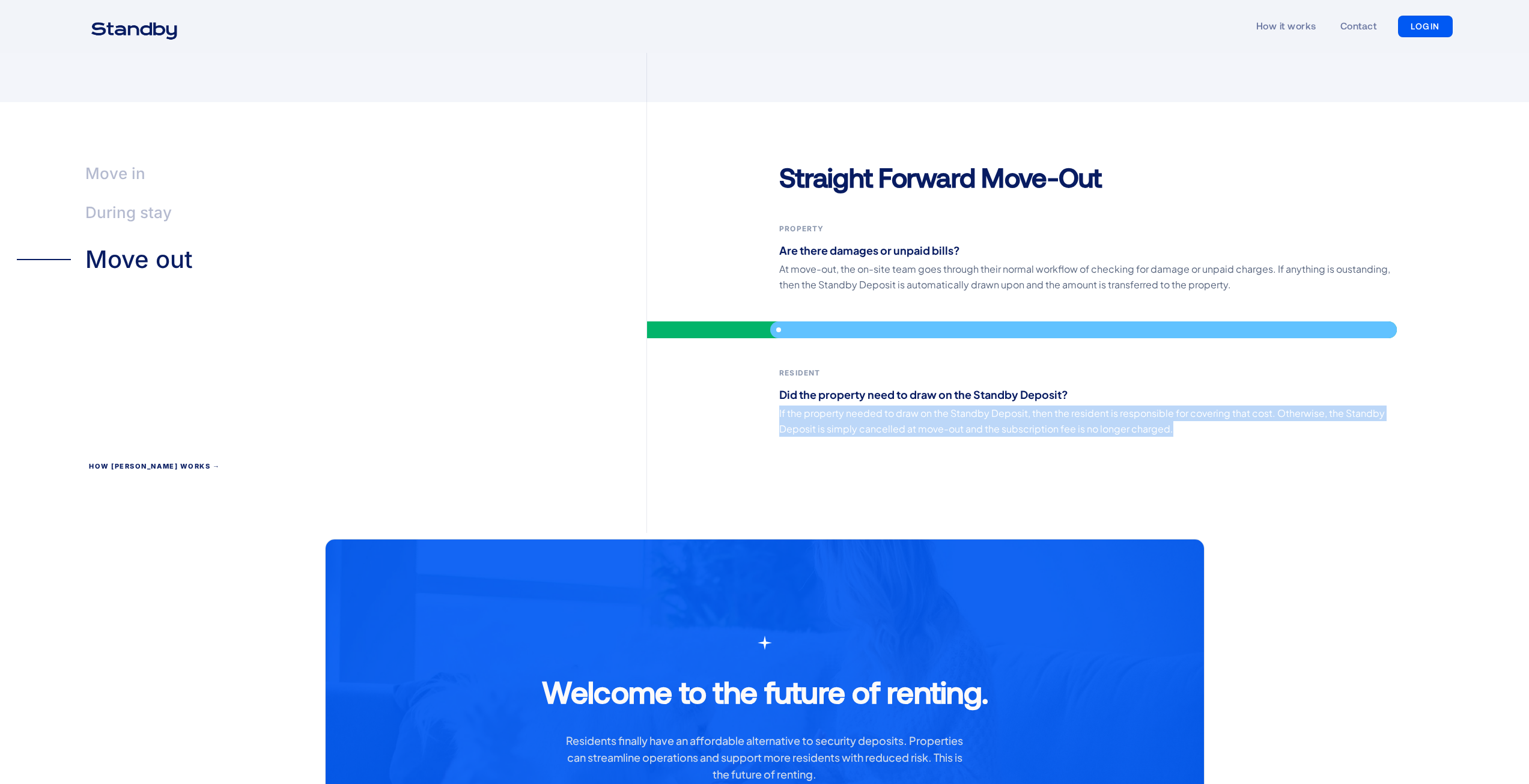
drag, startPoint x: 764, startPoint y: 390, endPoint x: 1198, endPoint y: 414, distance: 434.7
click at [1198, 414] on div "Straight Forward Move-Out Property Are there damages or unpaid bills? At move-o…" at bounding box center [1088, 347] width 883 height 374
click at [1111, 432] on div "Straight Forward Move-Out Property Are there damages or unpaid bills? At move-o…" at bounding box center [1088, 347] width 883 height 374
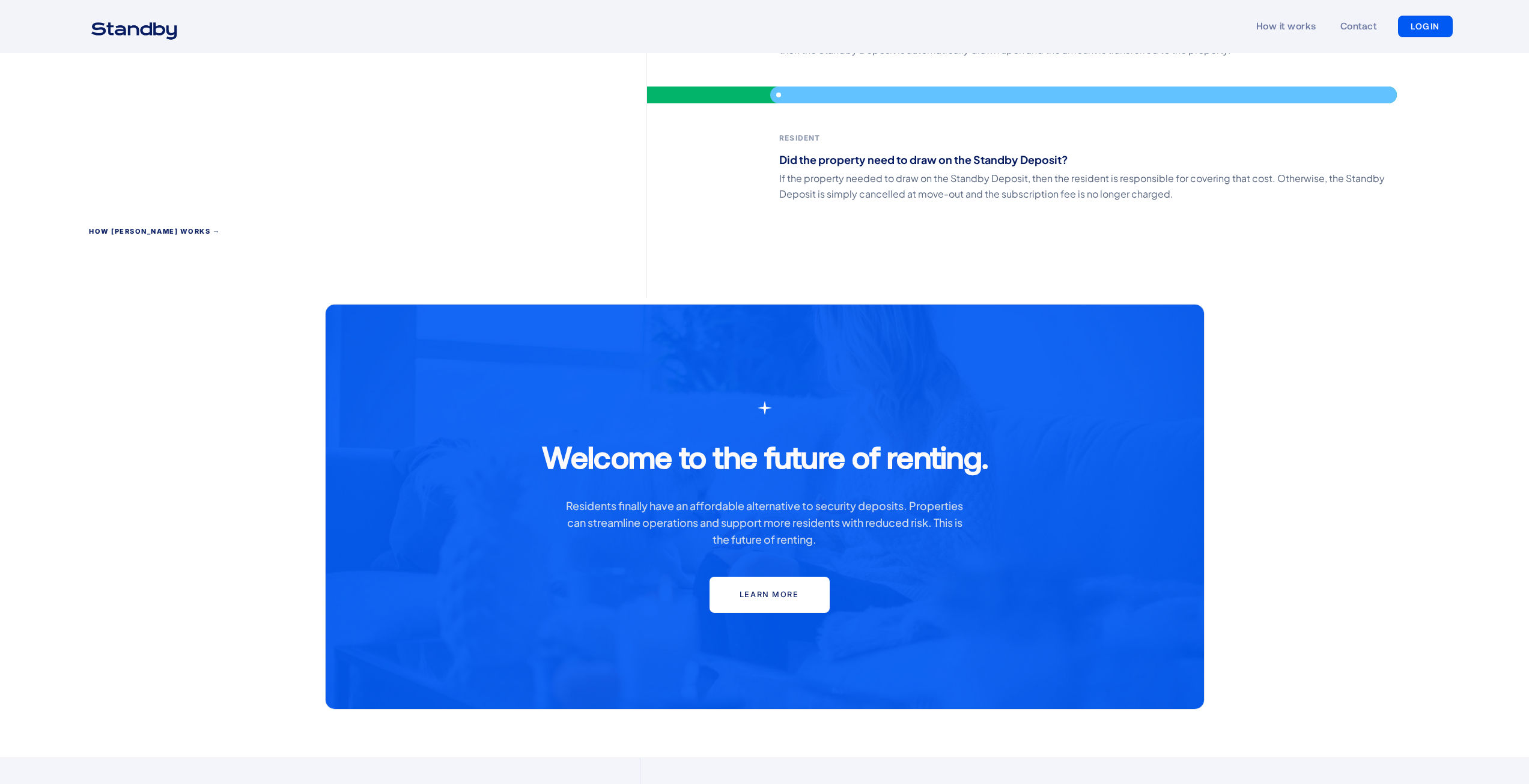
scroll to position [2864, 0]
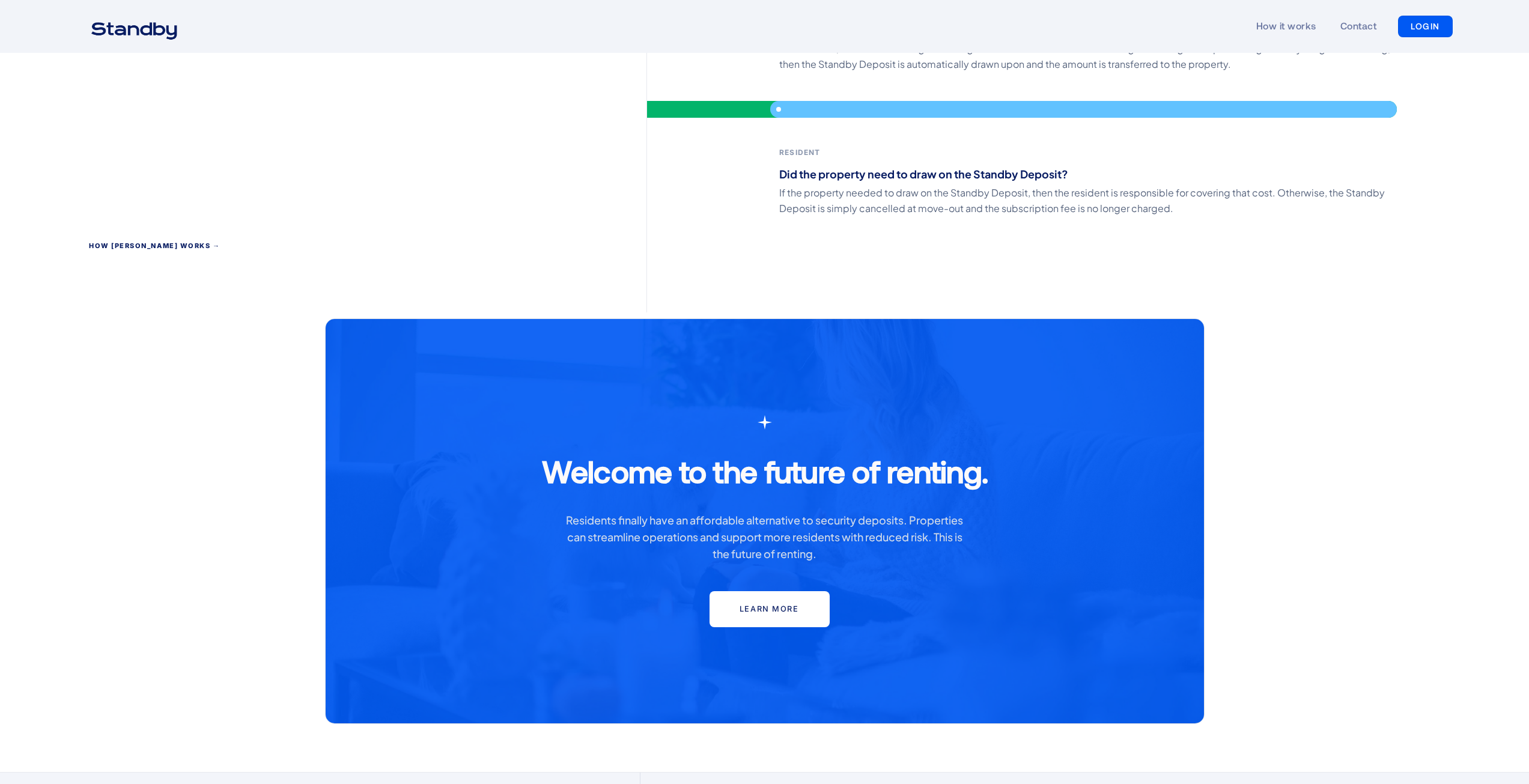
click at [152, 220] on div "Move in During stay Move out" at bounding box center [332, 98] width 631 height 432
click at [145, 242] on div "How Standby works →" at bounding box center [155, 247] width 132 height 11
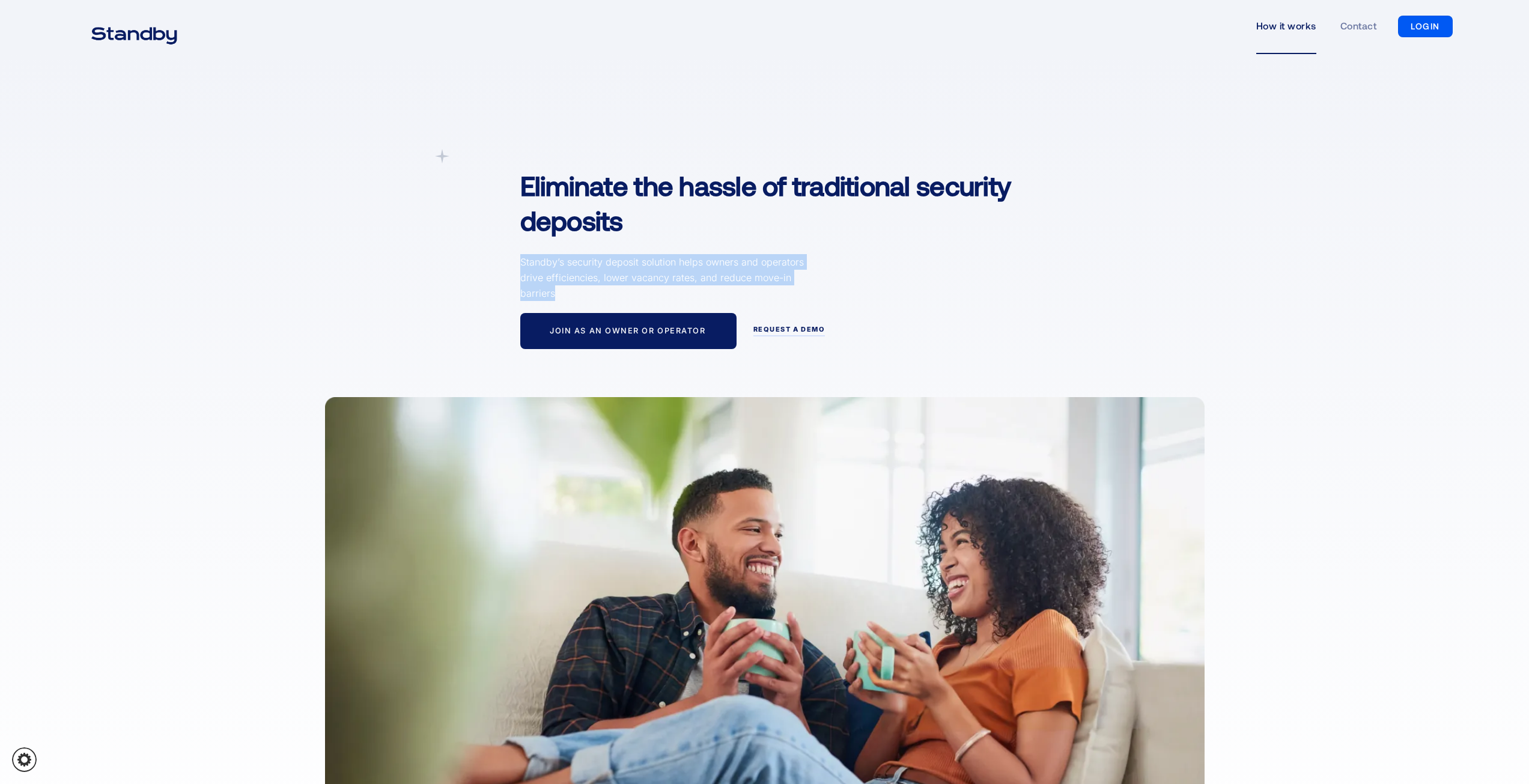
drag, startPoint x: 519, startPoint y: 259, endPoint x: 758, endPoint y: 293, distance: 241.4
click at [758, 293] on div "A simpler Deposit Solution Eliminate the hassle of traditional security deposit…" at bounding box center [802, 248] width 587 height 200
click at [677, 290] on p "Standby’s security deposit solution helps owners and operators drive efficienci…" at bounding box center [665, 277] width 288 height 47
click at [617, 289] on p "Standby’s security deposit solution helps owners and operators drive efficienci…" at bounding box center [665, 277] width 288 height 47
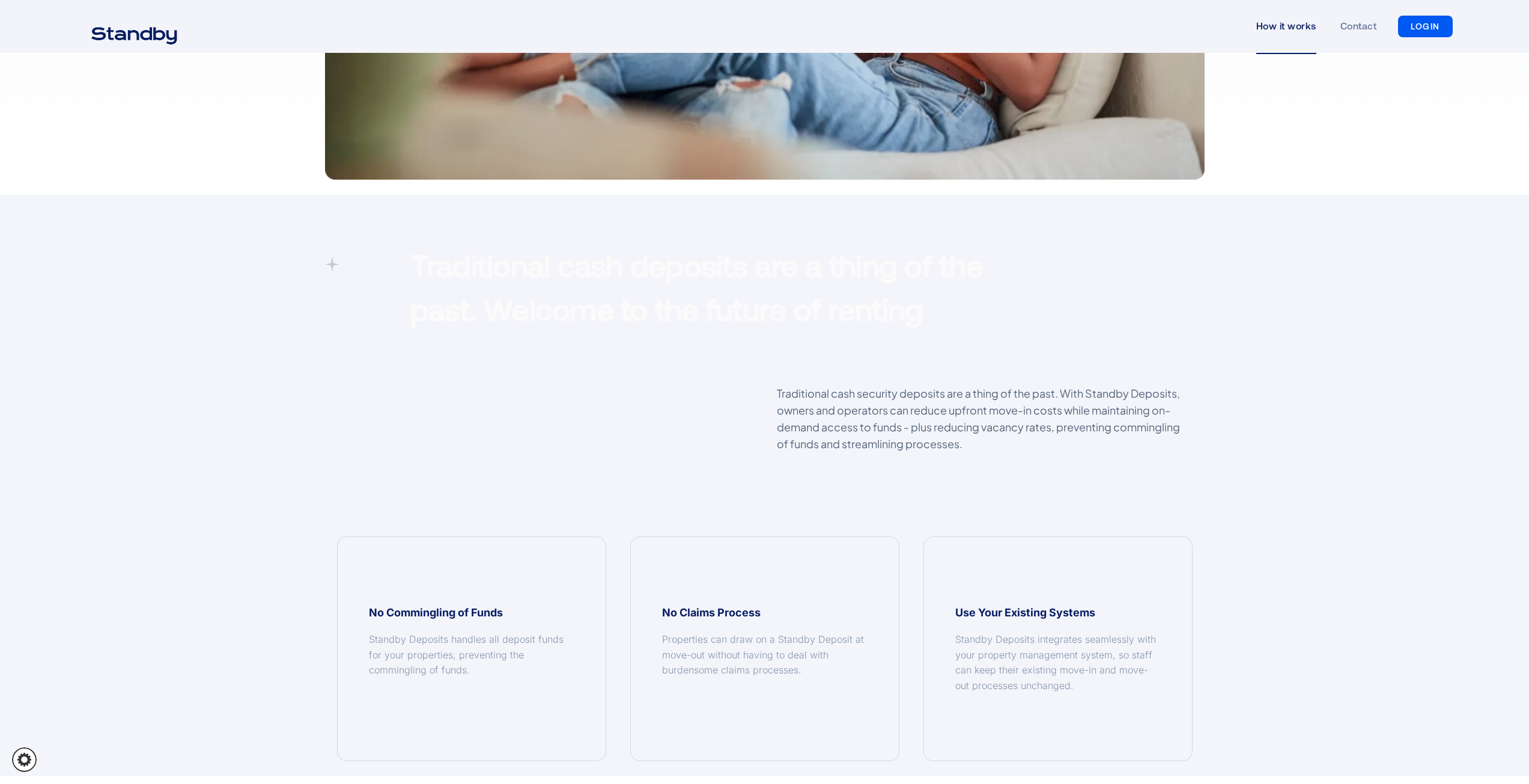
scroll to position [781, 0]
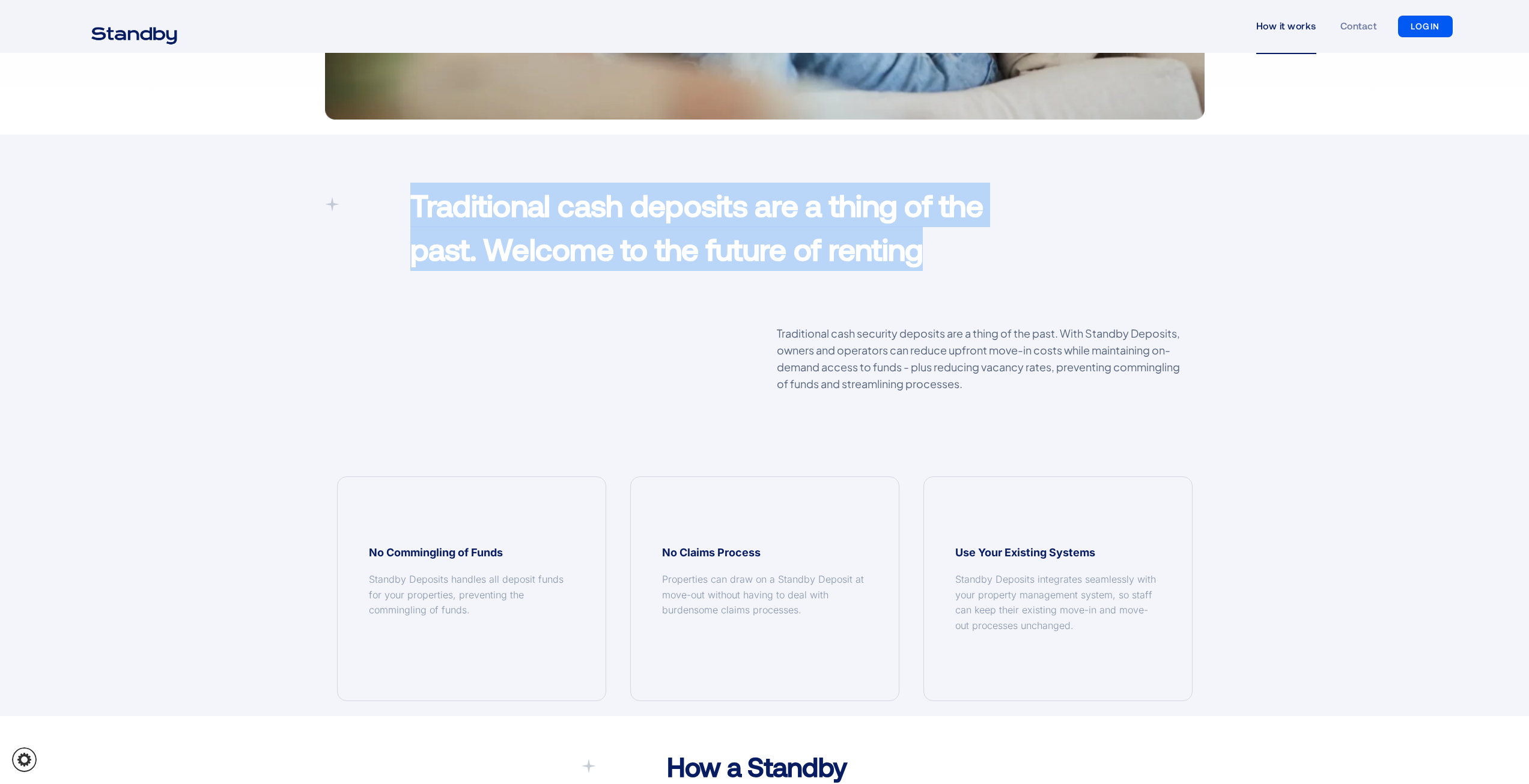
drag, startPoint x: 414, startPoint y: 200, endPoint x: 1070, endPoint y: 266, distance: 659.3
click at [1070, 266] on div "Traditional cash deposits are a thing of the past. Welcome to the future of ren…" at bounding box center [765, 229] width 881 height 94
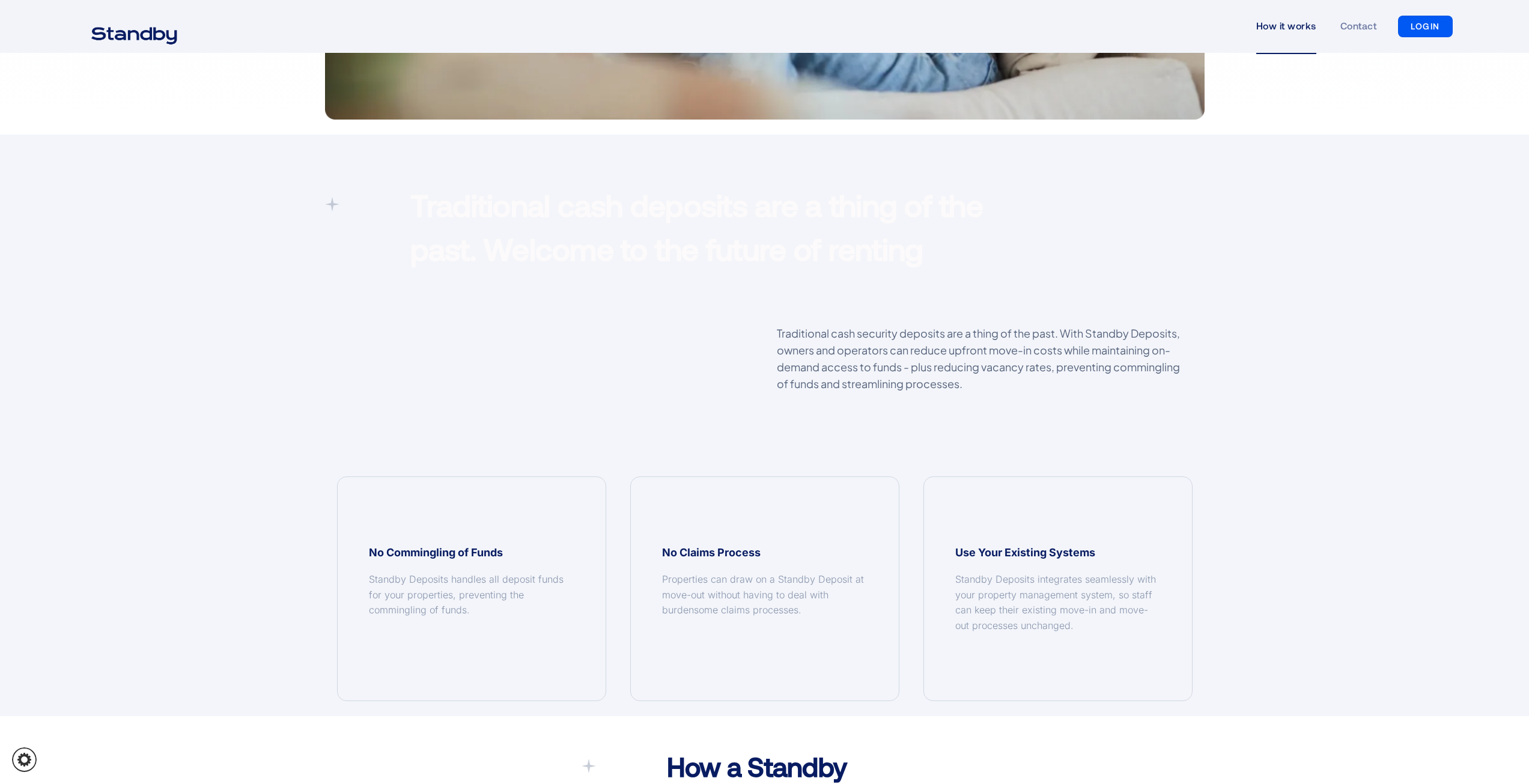
click at [860, 351] on p "Traditional cash security deposits are a thing of the past. With Standby Deposi…" at bounding box center [984, 359] width 416 height 67
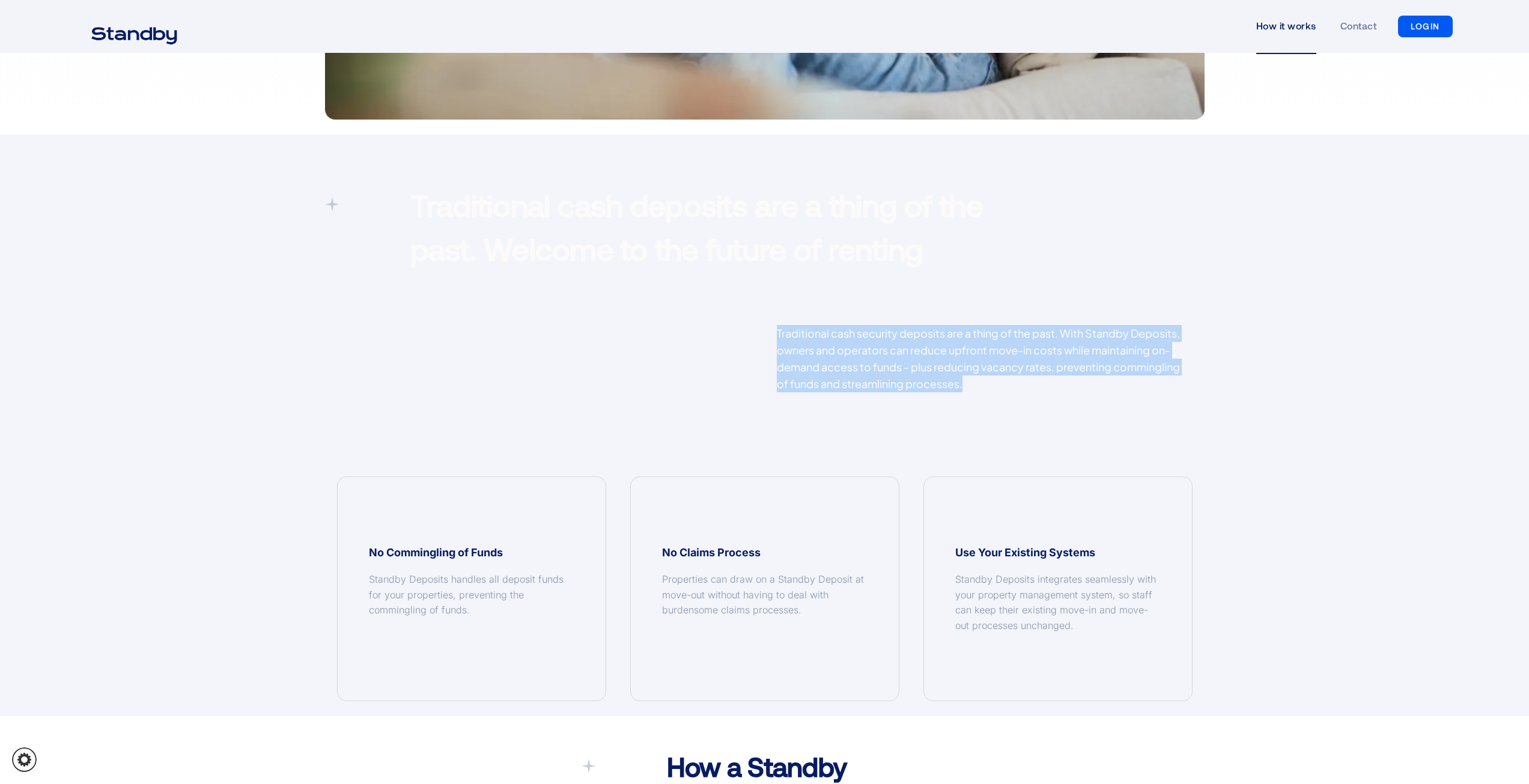
drag, startPoint x: 776, startPoint y: 335, endPoint x: 991, endPoint y: 381, distance: 219.9
click at [991, 381] on div "Traditional cash security deposits are a thing of the past. With Standby Deposi…" at bounding box center [985, 365] width 440 height 79
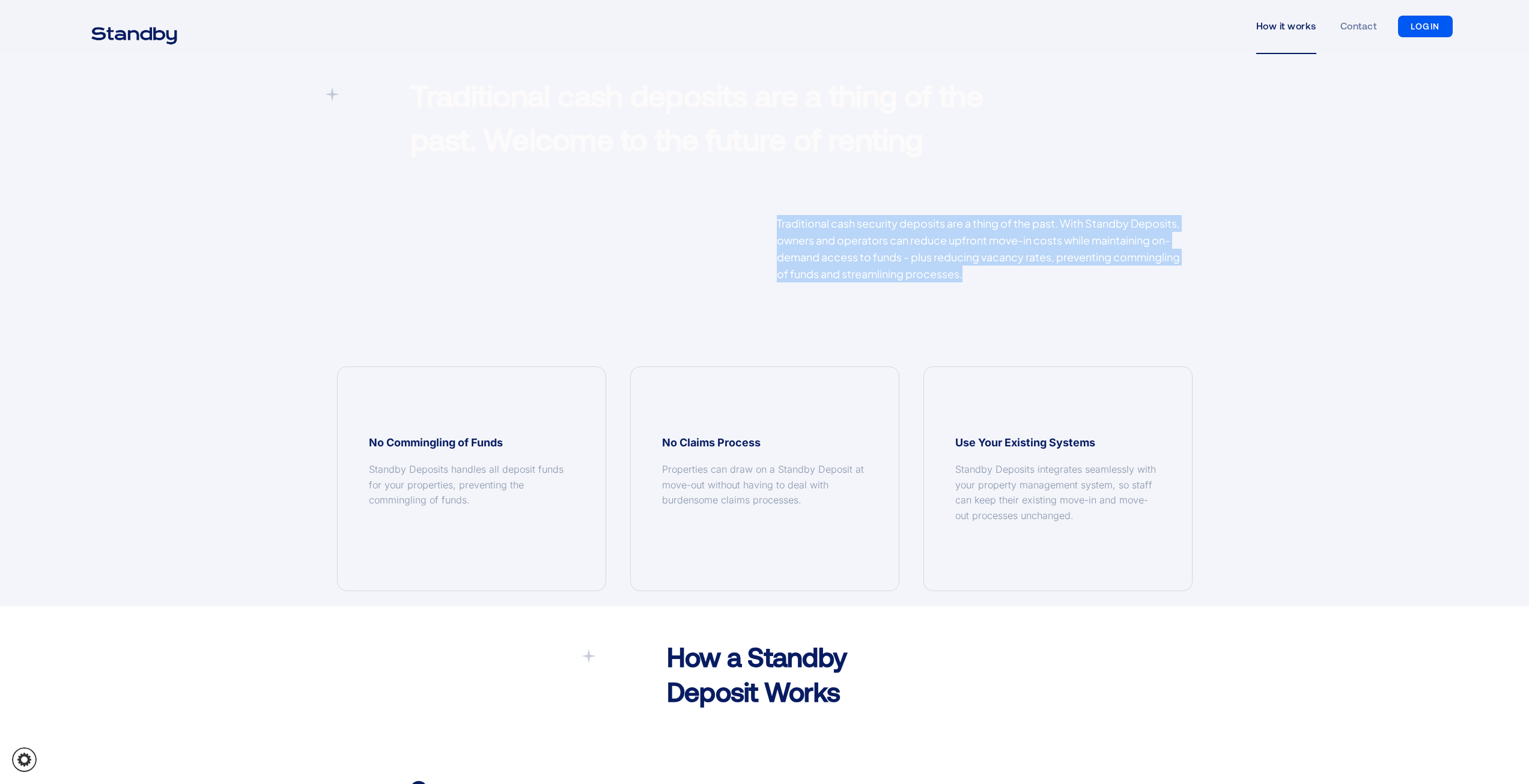
scroll to position [901, 0]
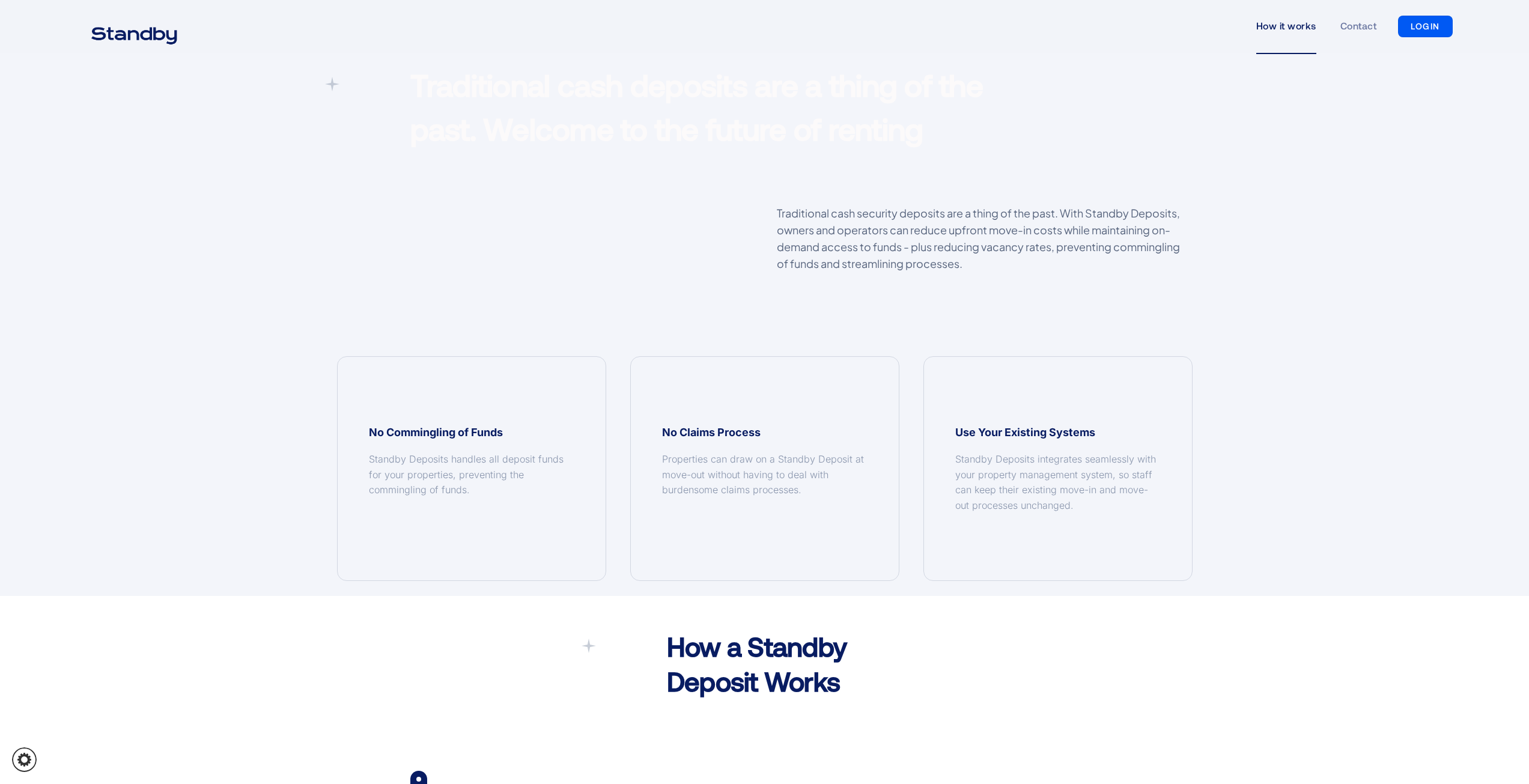
click at [288, 406] on div "Traditional cash deposits are a thing of the past. Welcome to the future of ren…" at bounding box center [764, 305] width 1529 height 581
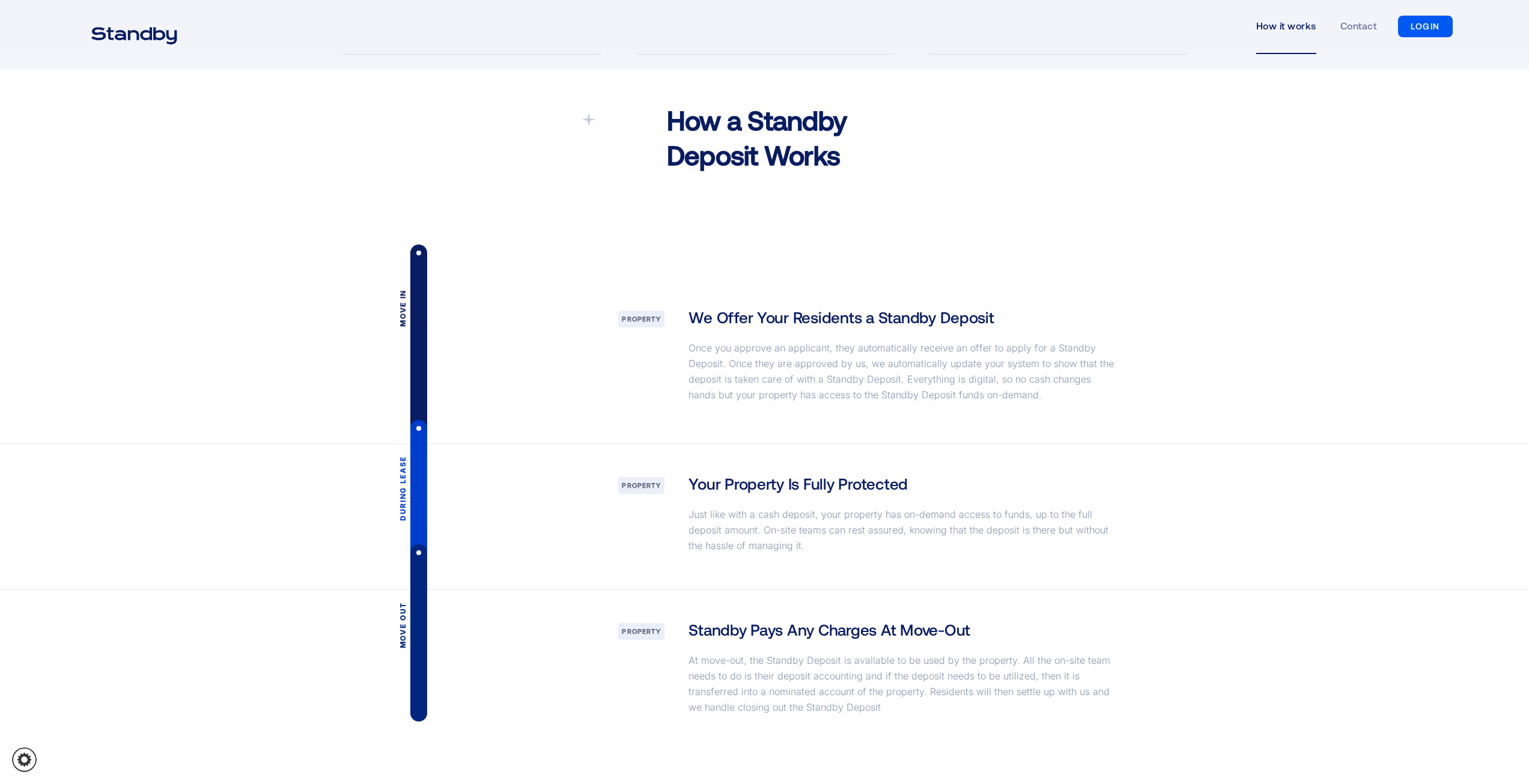
scroll to position [1442, 0]
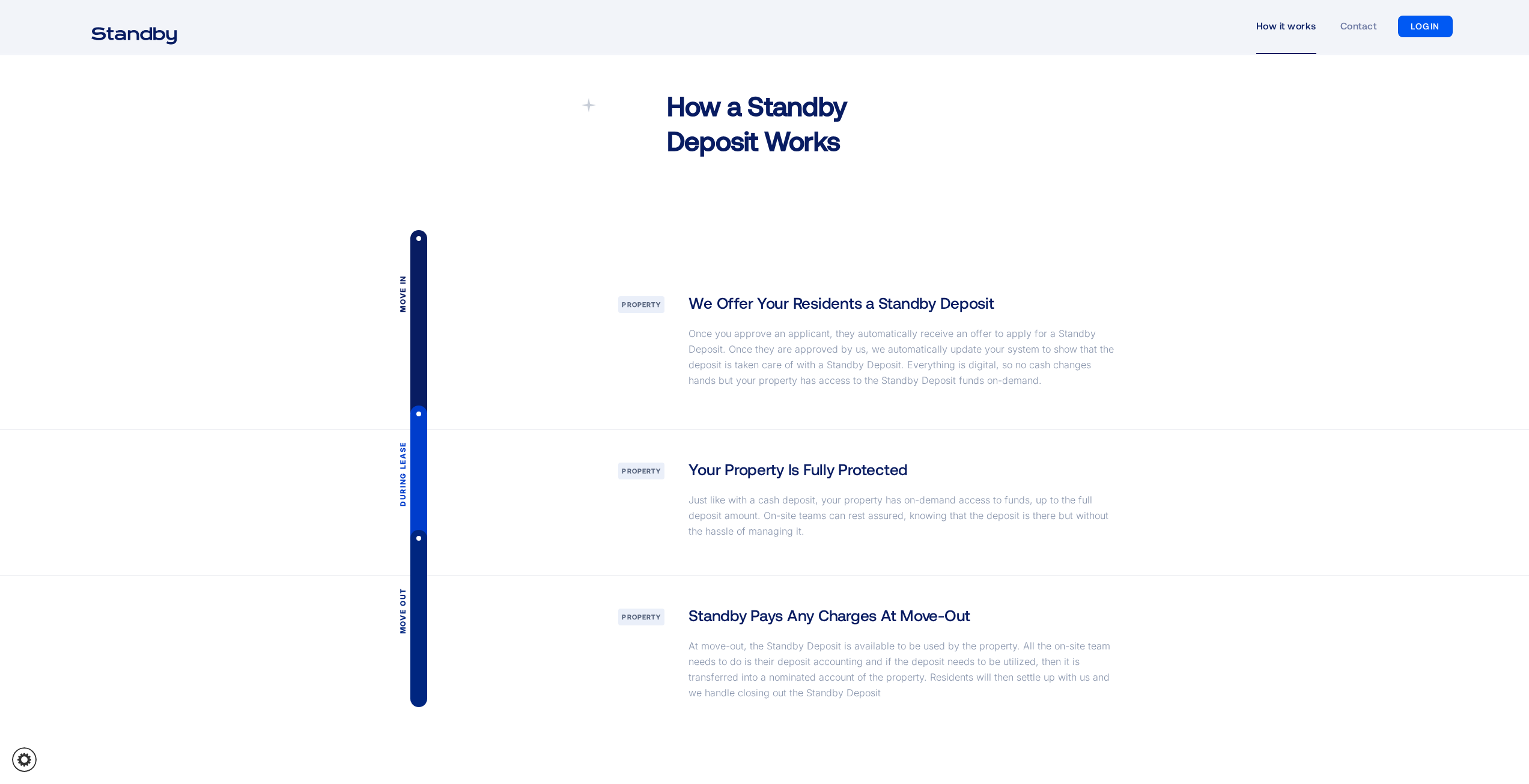
click at [1137, 366] on div "Move in Property We Offer Your Residents a Standby Deposit Once you approve an …" at bounding box center [765, 346] width 881 height 166
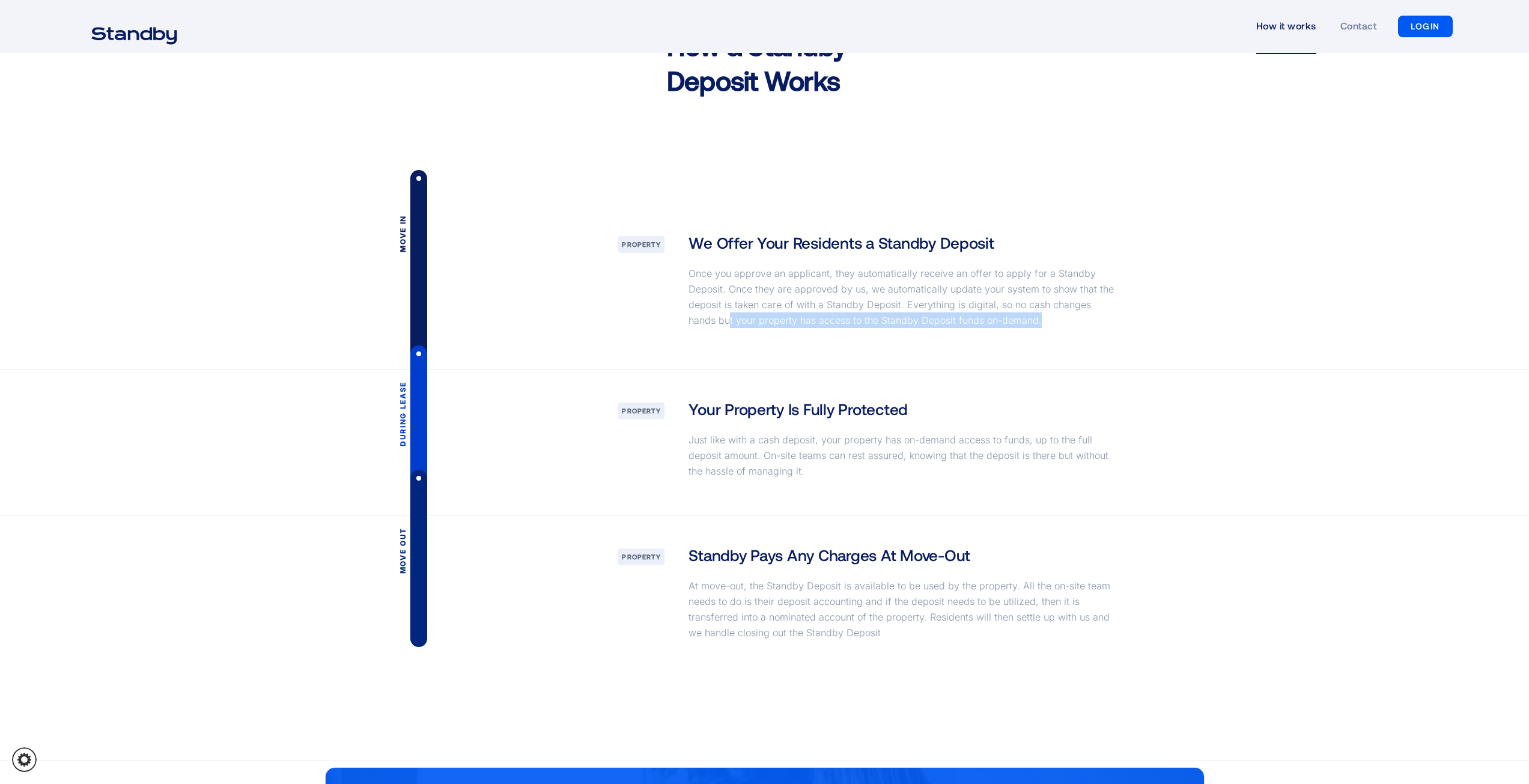
drag, startPoint x: 700, startPoint y: 317, endPoint x: 1061, endPoint y: 336, distance: 361.5
click at [1061, 336] on div "We Offer Your Residents a Standby Deposit Once you approve an applicant, they a…" at bounding box center [904, 286] width 455 height 108
click at [1130, 340] on div "We Offer Your Residents a Standby Deposit Once you approve an applicant, they a…" at bounding box center [904, 286] width 455 height 108
drag, startPoint x: 698, startPoint y: 411, endPoint x: 912, endPoint y: 420, distance: 214.2
click at [914, 420] on div "Your Property Is Fully Protected Just like with a cash deposit, your property h…" at bounding box center [904, 442] width 455 height 87
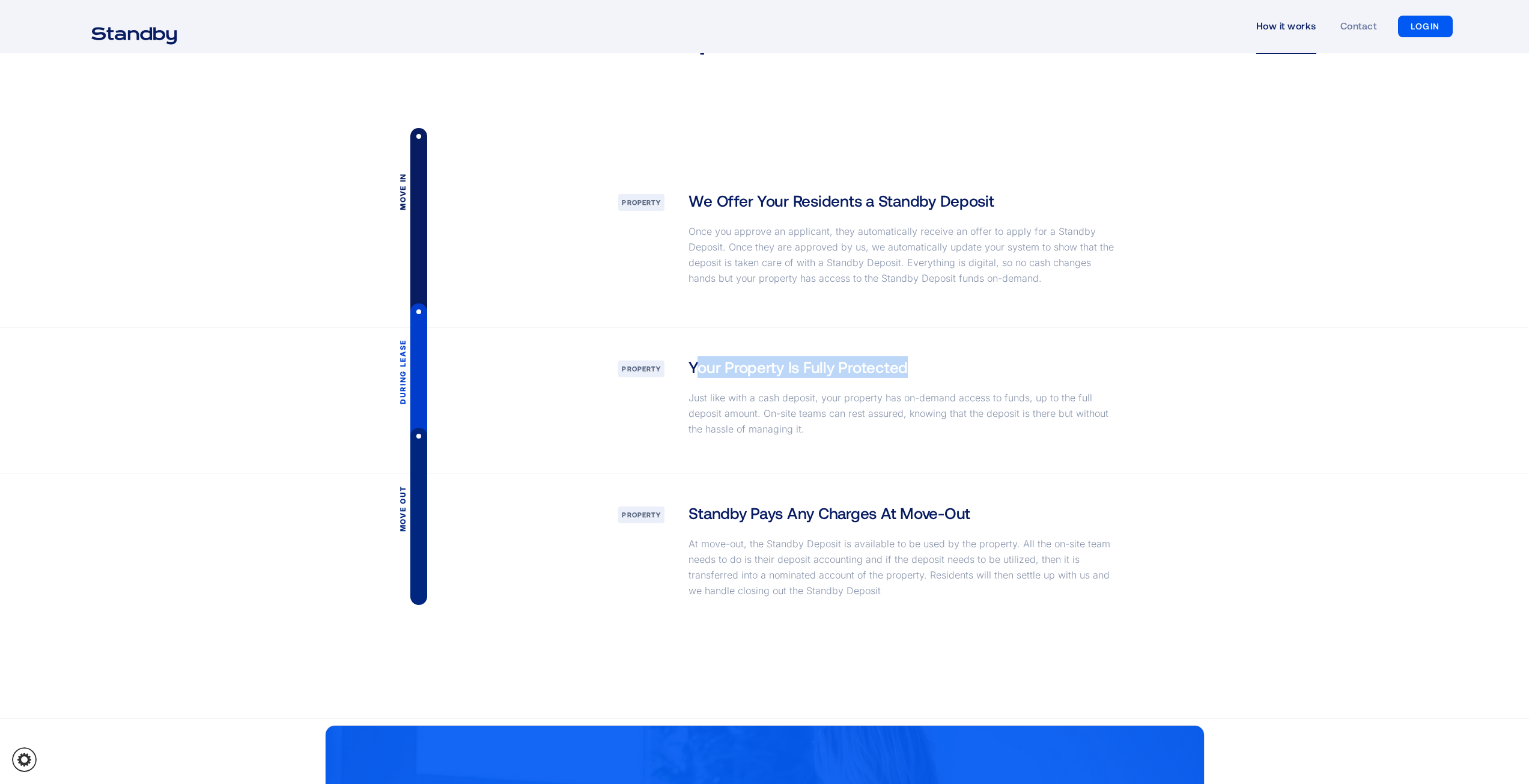
scroll to position [1562, 0]
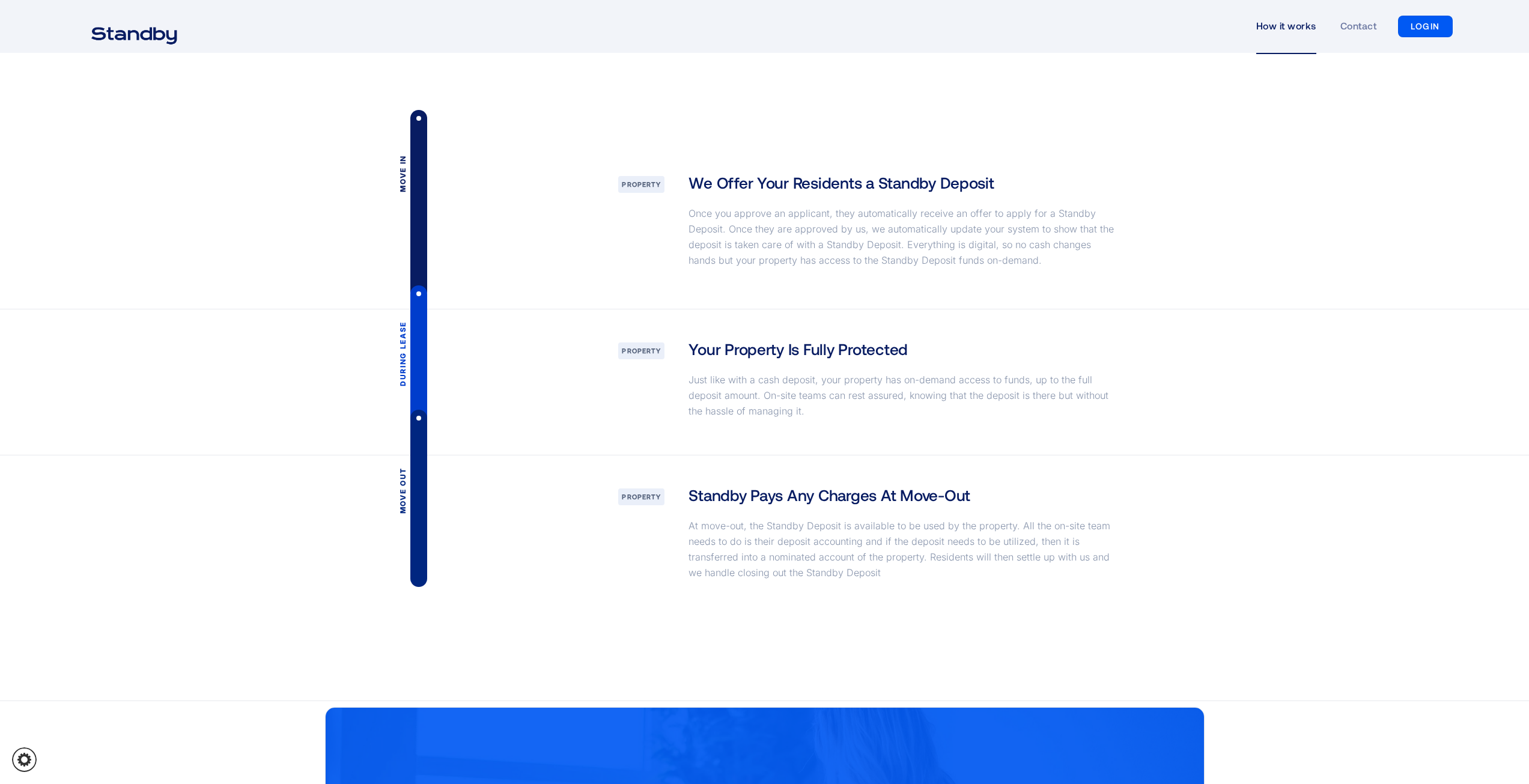
click at [698, 375] on p "Just like with a cash deposit, your property has on-demand access to funds, up …" at bounding box center [903, 395] width 431 height 47
drag, startPoint x: 687, startPoint y: 349, endPoint x: 928, endPoint y: 356, distance: 241.1
click at [928, 356] on div "Your Property Is Fully Protected Just like with a cash deposit, your property h…" at bounding box center [904, 382] width 455 height 87
click at [755, 377] on p "Just like with a cash deposit, your property has on-demand access to funds, up …" at bounding box center [903, 395] width 431 height 47
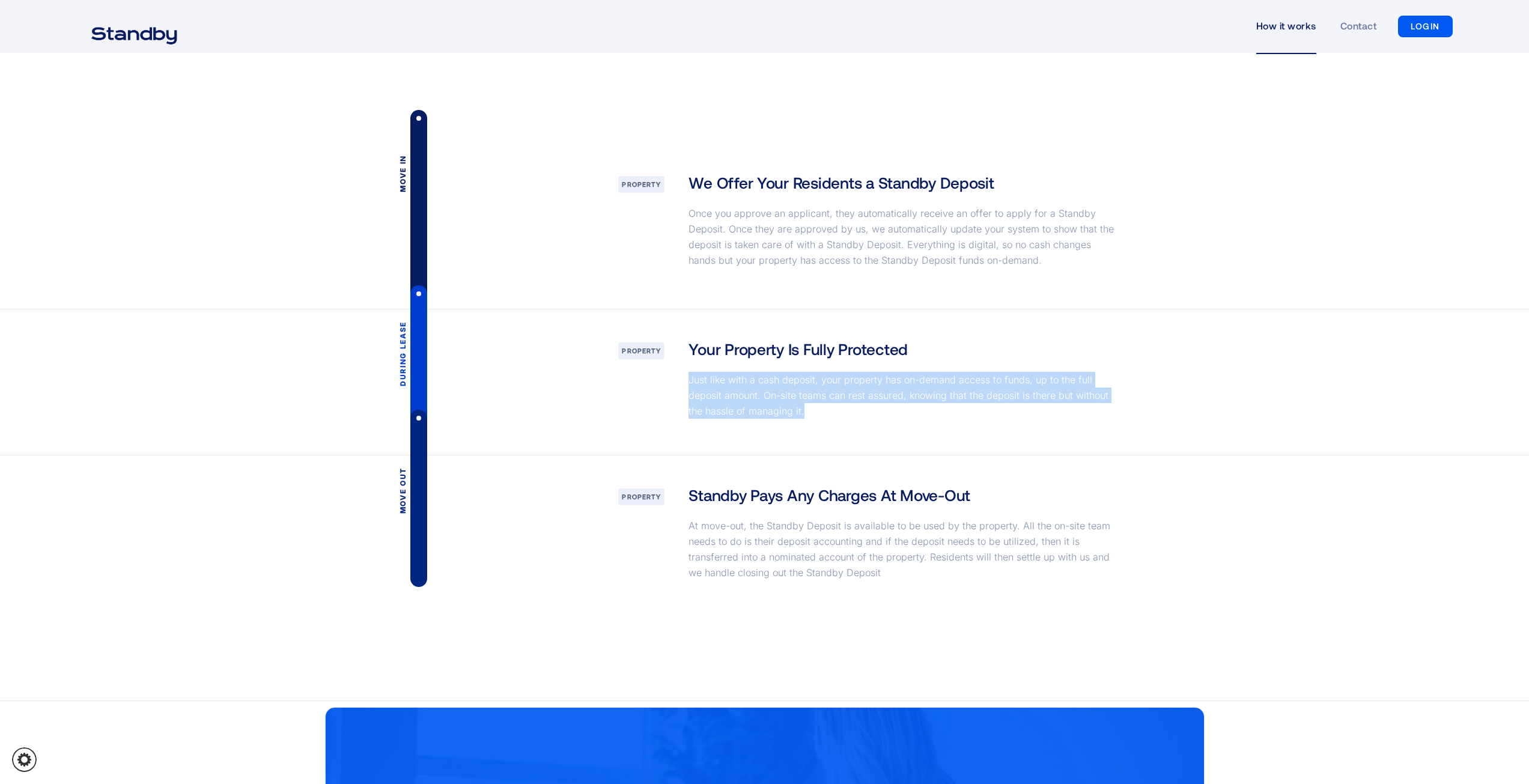
drag, startPoint x: 686, startPoint y: 379, endPoint x: 833, endPoint y: 415, distance: 151.3
click at [833, 415] on div "Your Property Is Fully Protected Just like with a cash deposit, your property h…" at bounding box center [904, 382] width 455 height 87
click at [844, 415] on p "Just like with a cash deposit, your property has on-demand access to funds, up …" at bounding box center [903, 395] width 431 height 47
drag, startPoint x: 691, startPoint y: 375, endPoint x: 828, endPoint y: 415, distance: 142.7
click at [828, 415] on p "Just like with a cash deposit, your property has on-demand access to funds, up …" at bounding box center [903, 395] width 431 height 47
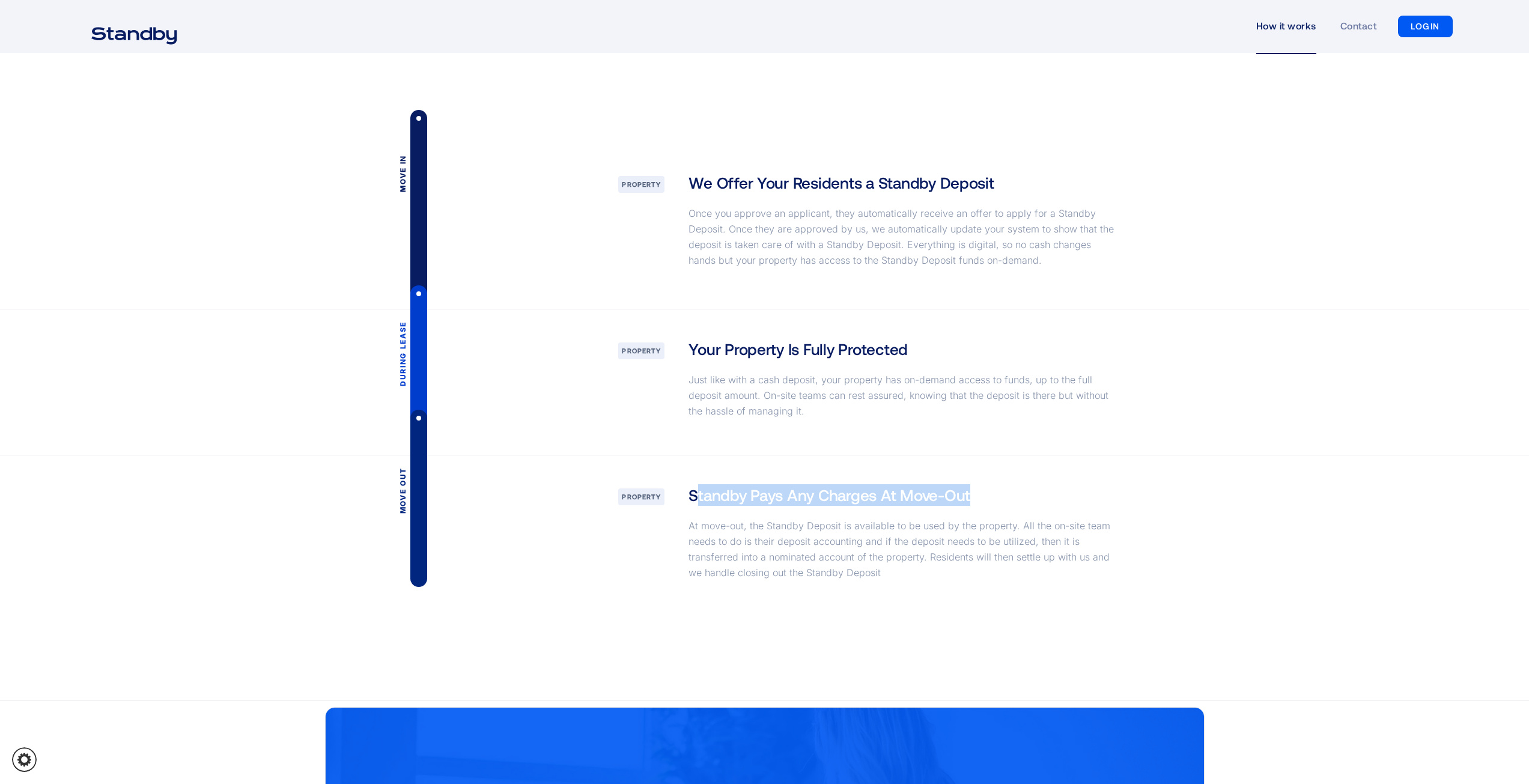
drag, startPoint x: 697, startPoint y: 494, endPoint x: 981, endPoint y: 497, distance: 284.0
click at [981, 497] on div "Standby Pays Any Charges At Move-Out At move-out, the Standby Deposit is availa…" at bounding box center [904, 536] width 455 height 103
click at [988, 497] on div "Standby Pays Any Charges At Move-Out At move-out, the Standby Deposit is availa…" at bounding box center [904, 536] width 455 height 103
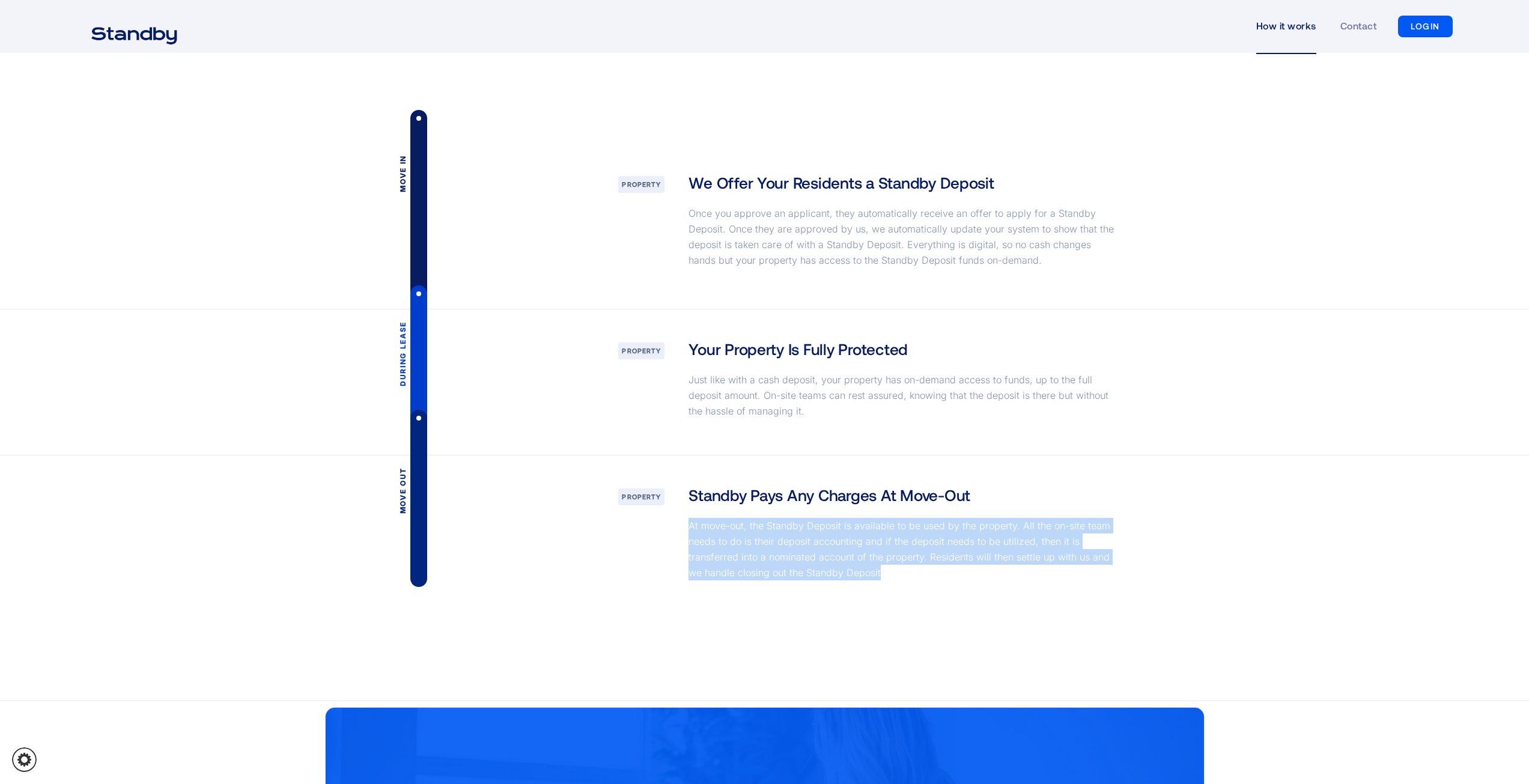
drag, startPoint x: 690, startPoint y: 525, endPoint x: 904, endPoint y: 575, distance: 219.8
click at [904, 575] on p "At move-out, the Standby Deposit is available to be used by the property. All t…" at bounding box center [903, 549] width 431 height 62
click at [810, 615] on div "Move out property Standby Pays Any Charges At Move-Out At move-out, the Standby…" at bounding box center [765, 536] width 881 height 161
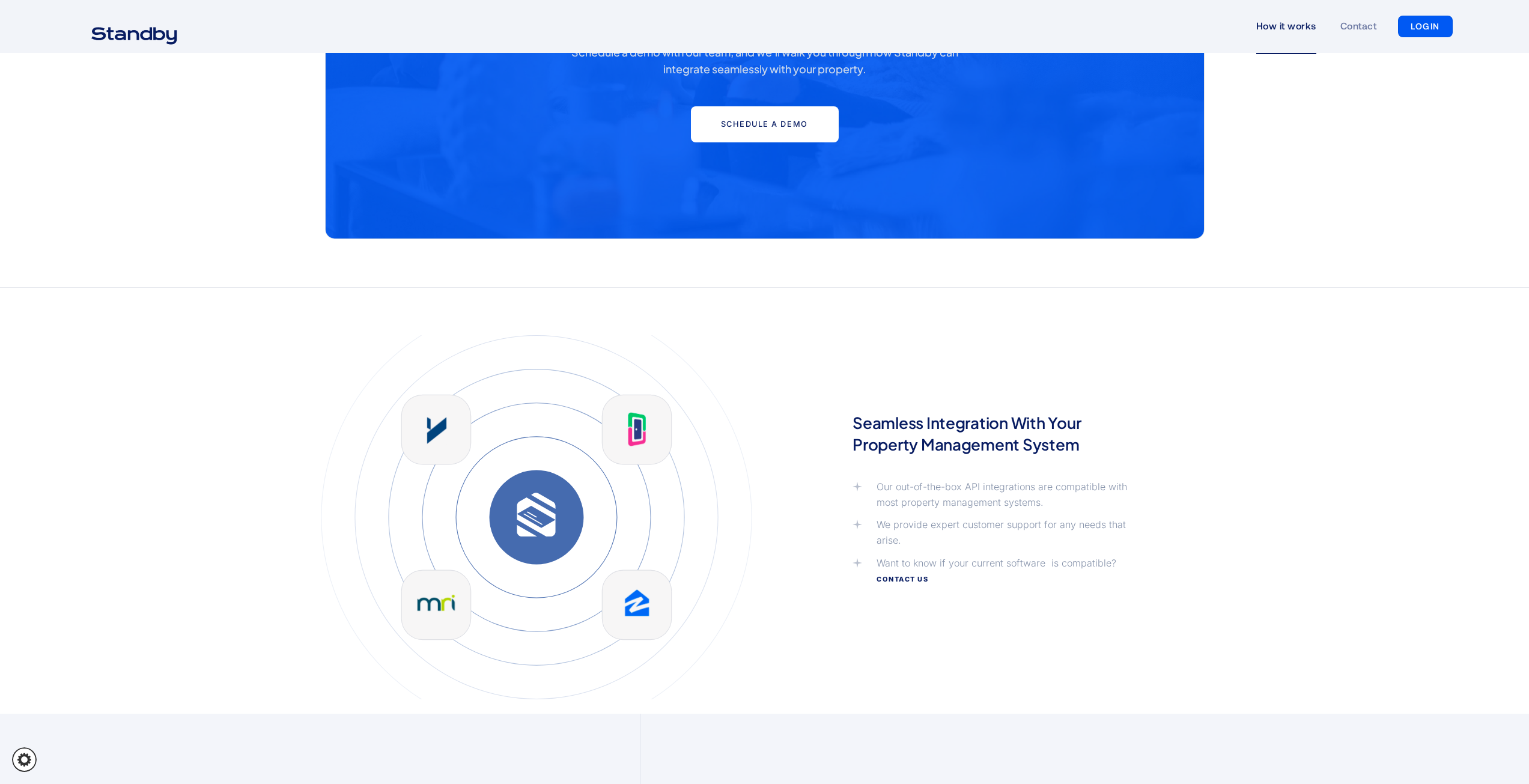
scroll to position [2524, 0]
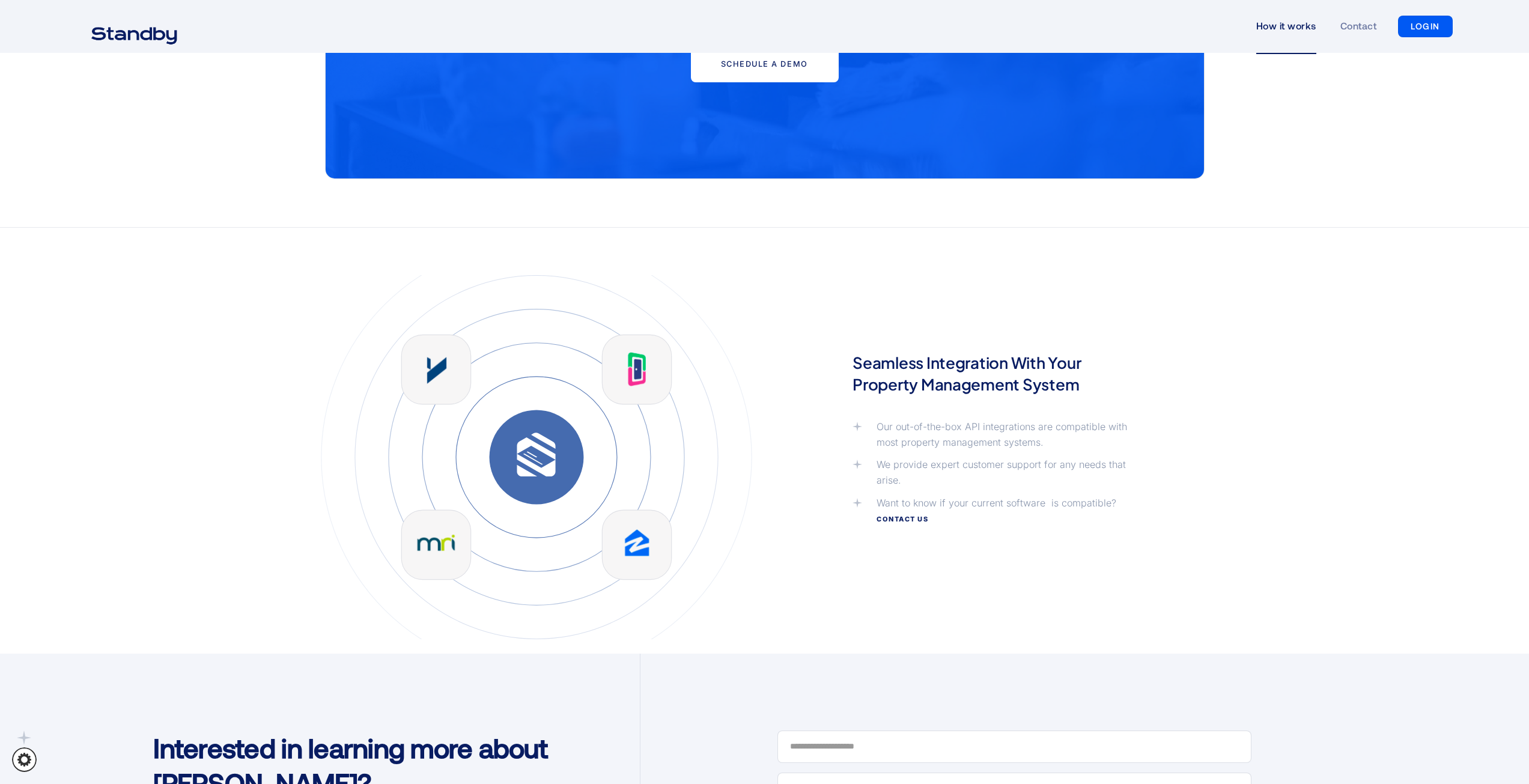
click at [1351, 245] on div "Seamless Integration With Your Property Management System Our out-of-the-box AP…" at bounding box center [764, 441] width 1529 height 426
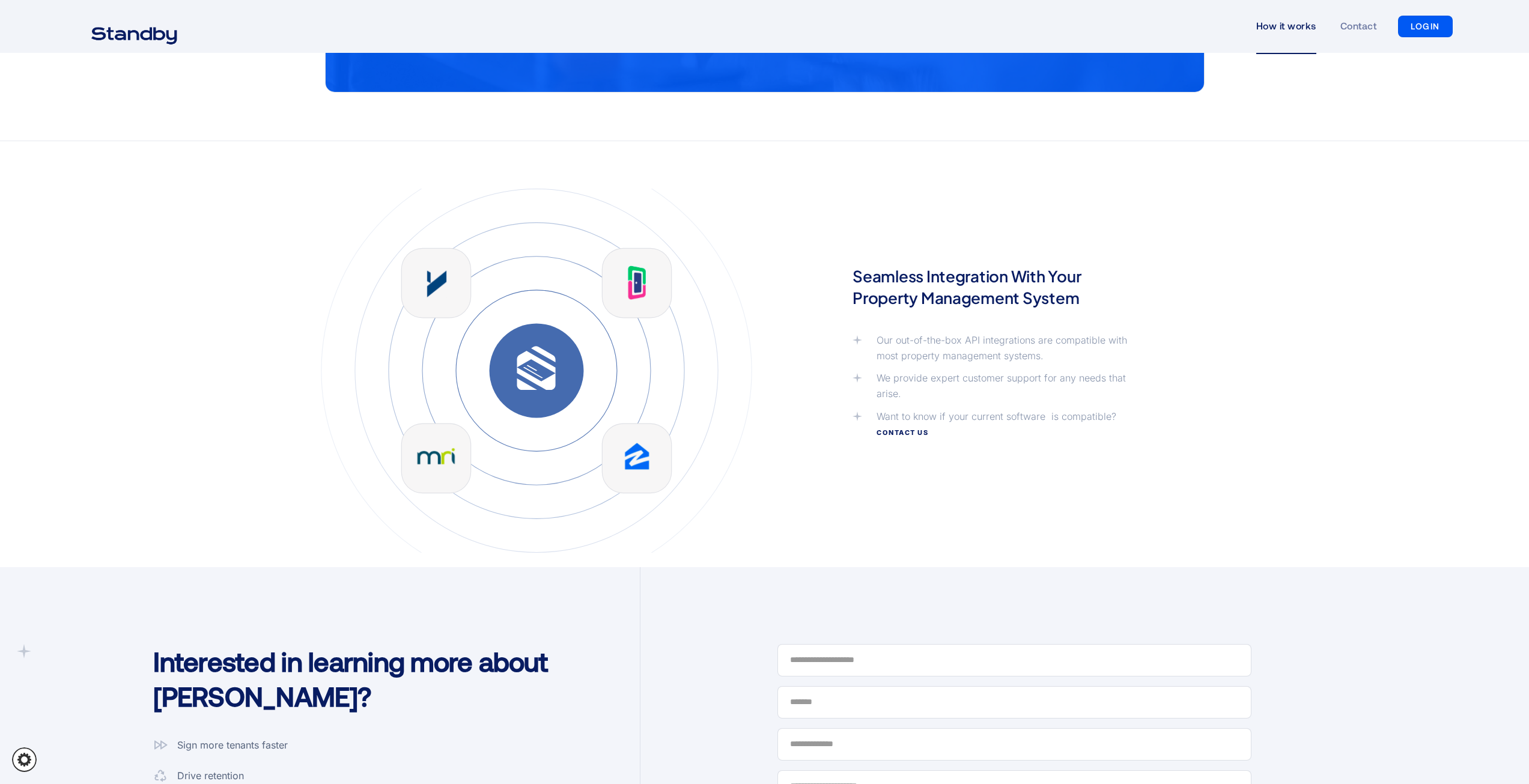
scroll to position [2584, 0]
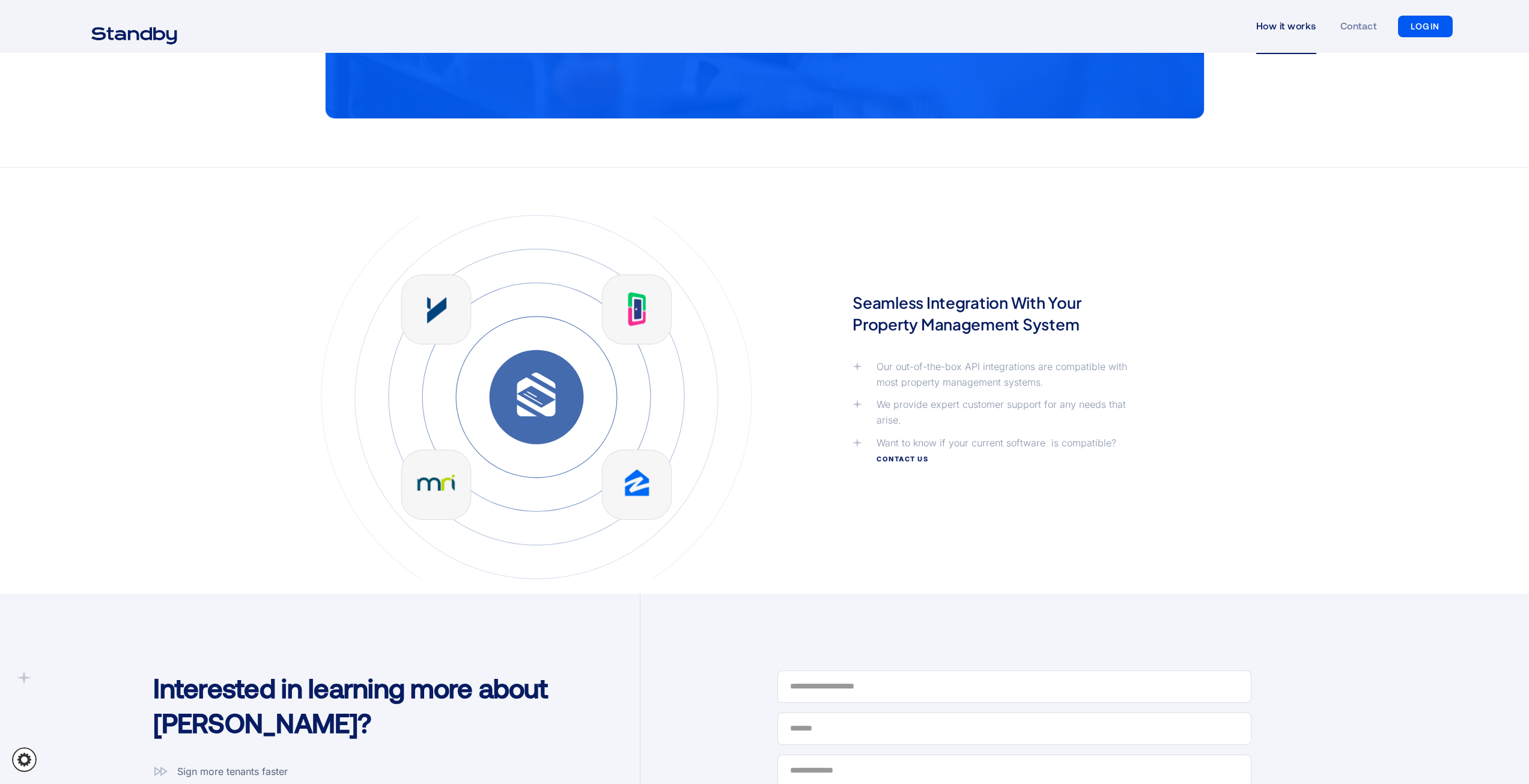
click at [1339, 420] on div "Seamless Integration With Your Property Management System Our out-of-the-box AP…" at bounding box center [764, 380] width 1529 height 426
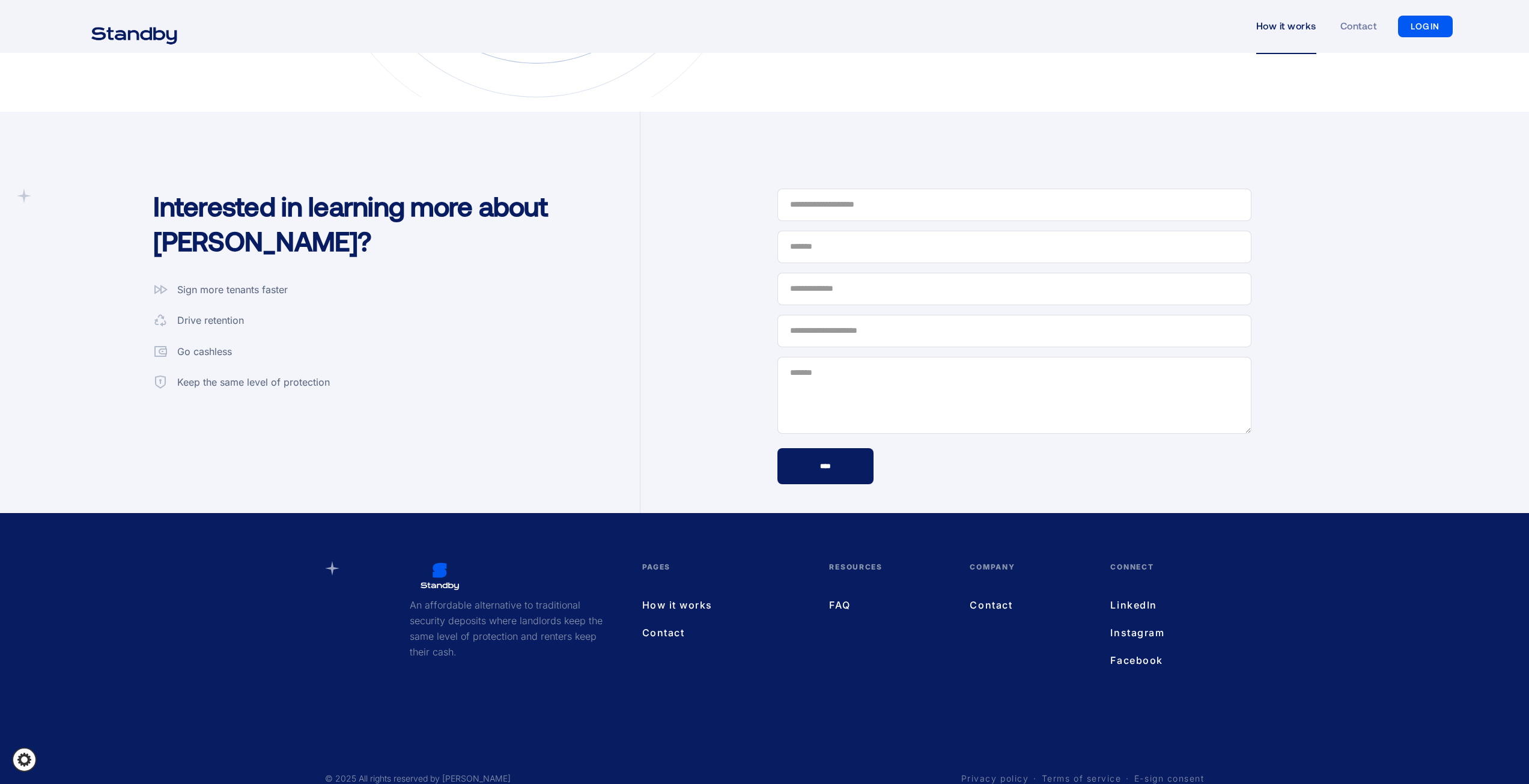
scroll to position [3090, 0]
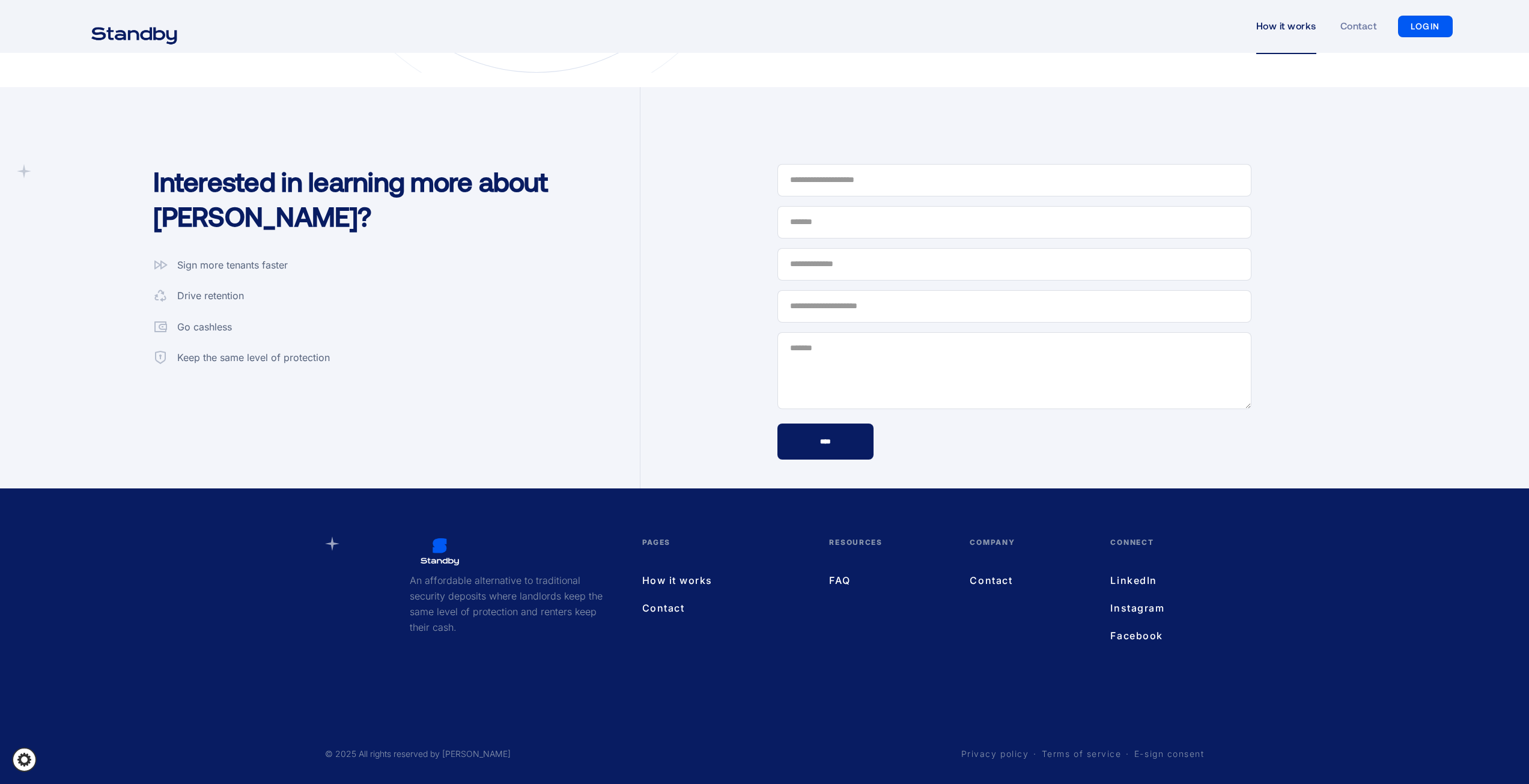
click at [846, 578] on link "FAQ" at bounding box center [887, 580] width 116 height 16
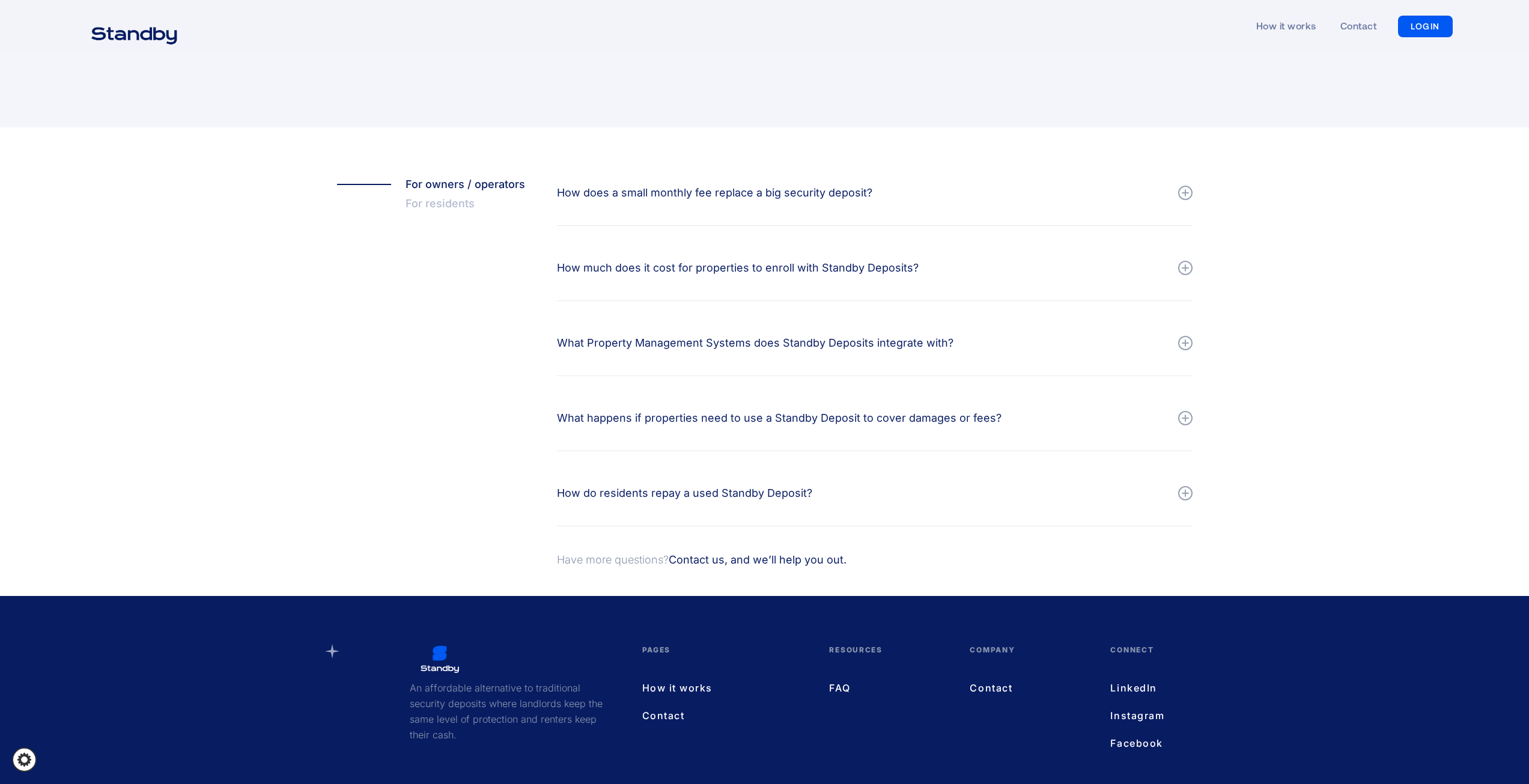
scroll to position [120, 0]
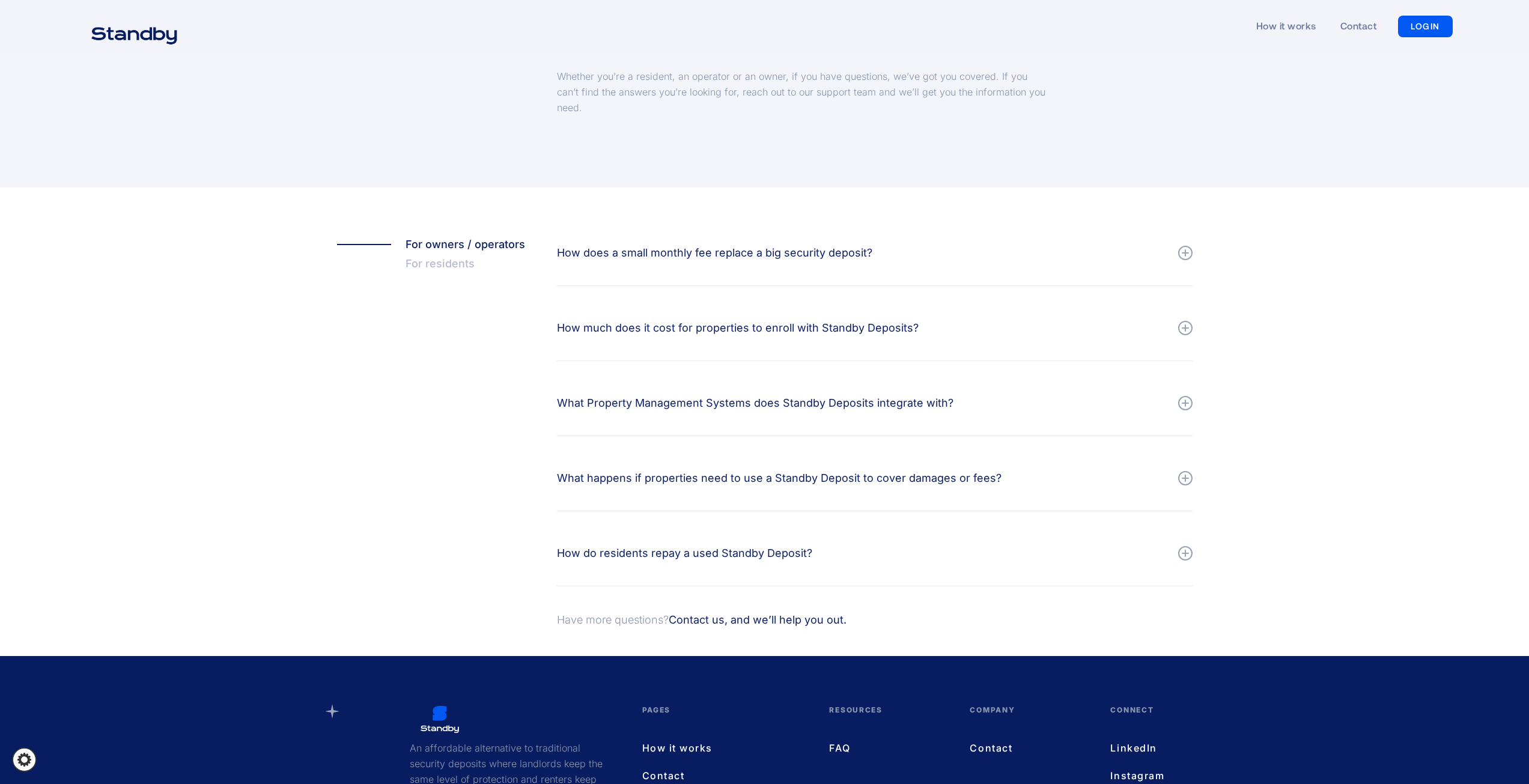
click at [1190, 249] on div at bounding box center [1186, 253] width 15 height 15
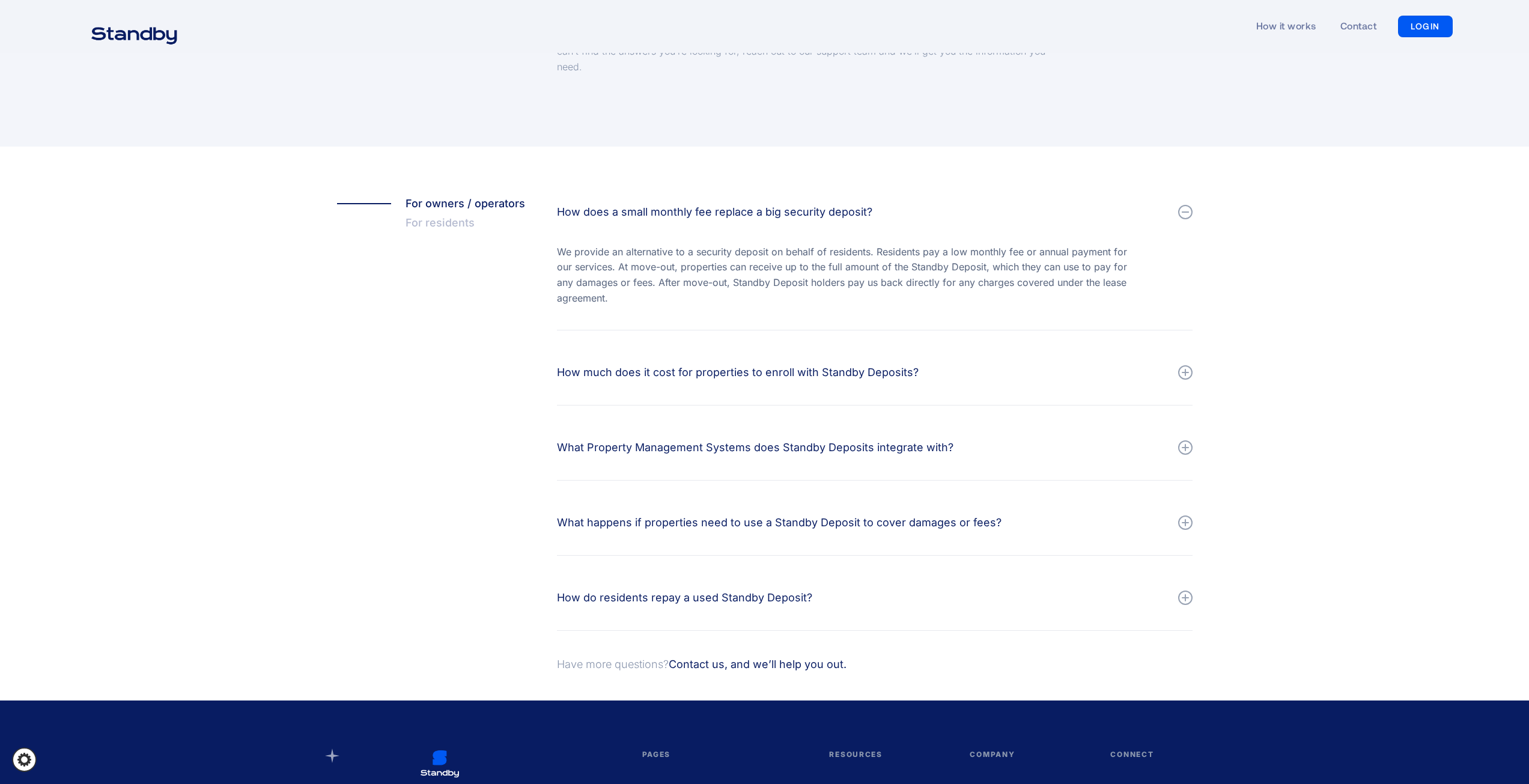
scroll to position [180, 0]
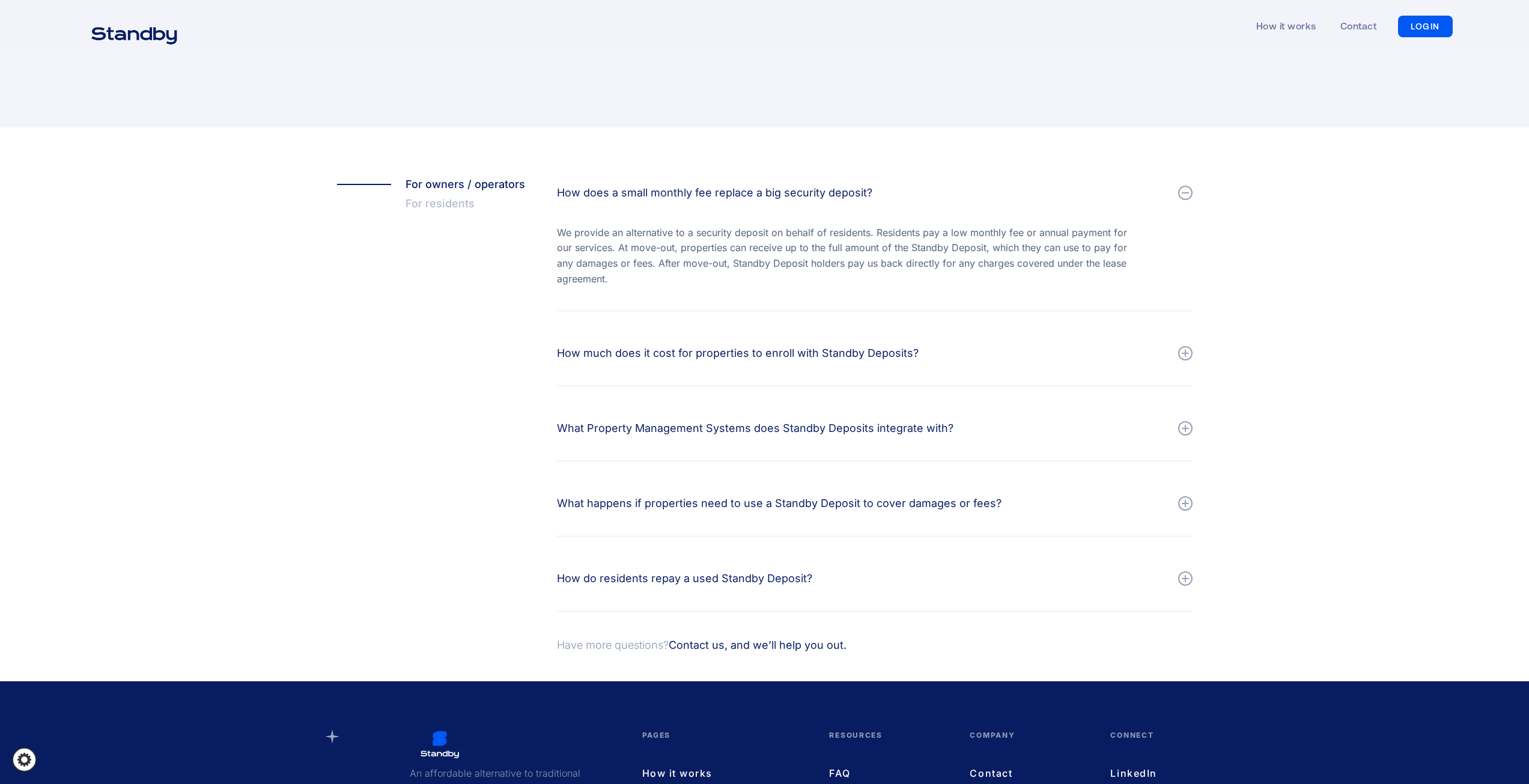
click at [1183, 357] on div at bounding box center [1186, 353] width 15 height 15
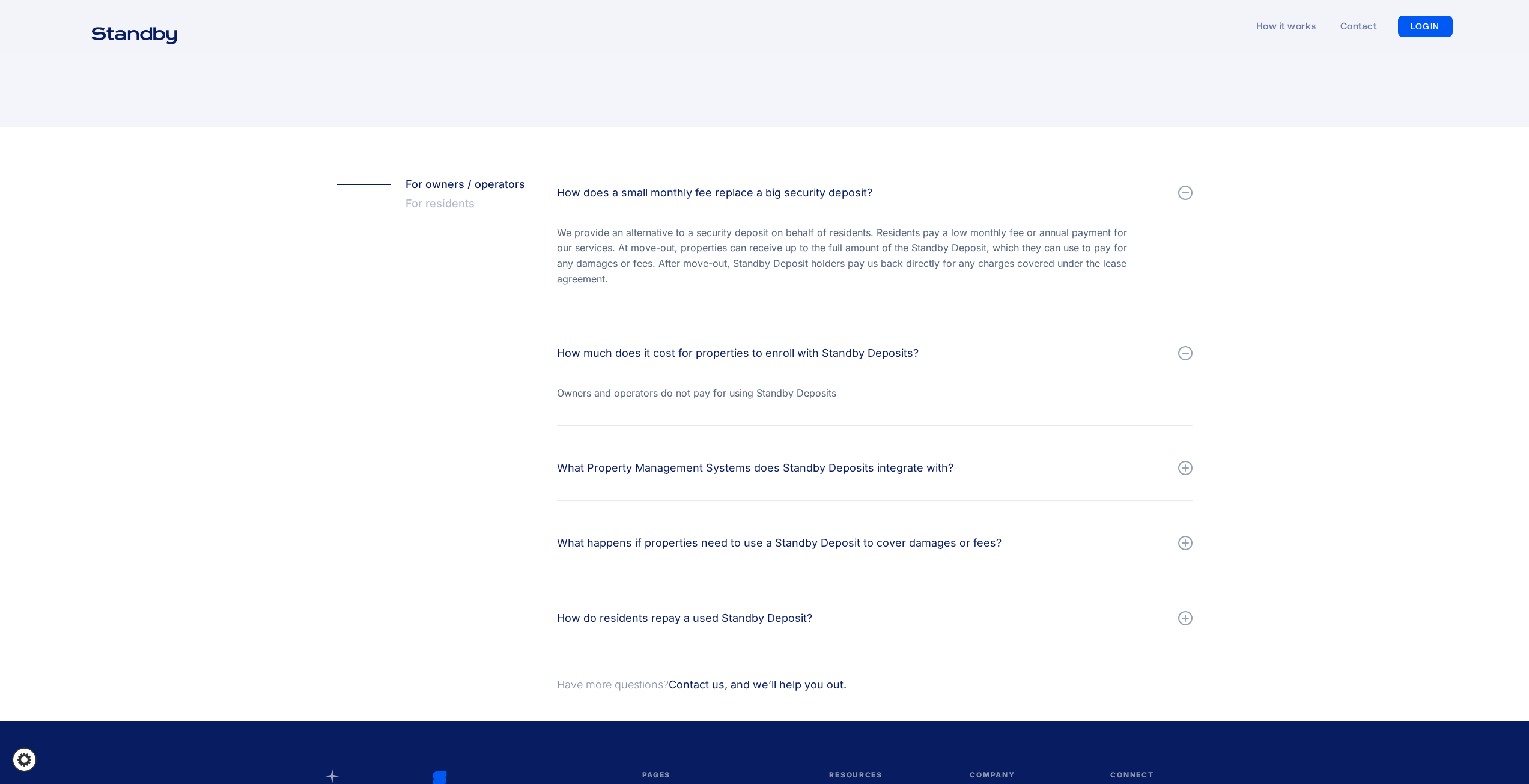
click at [1184, 470] on div at bounding box center [1186, 469] width 15 height 15
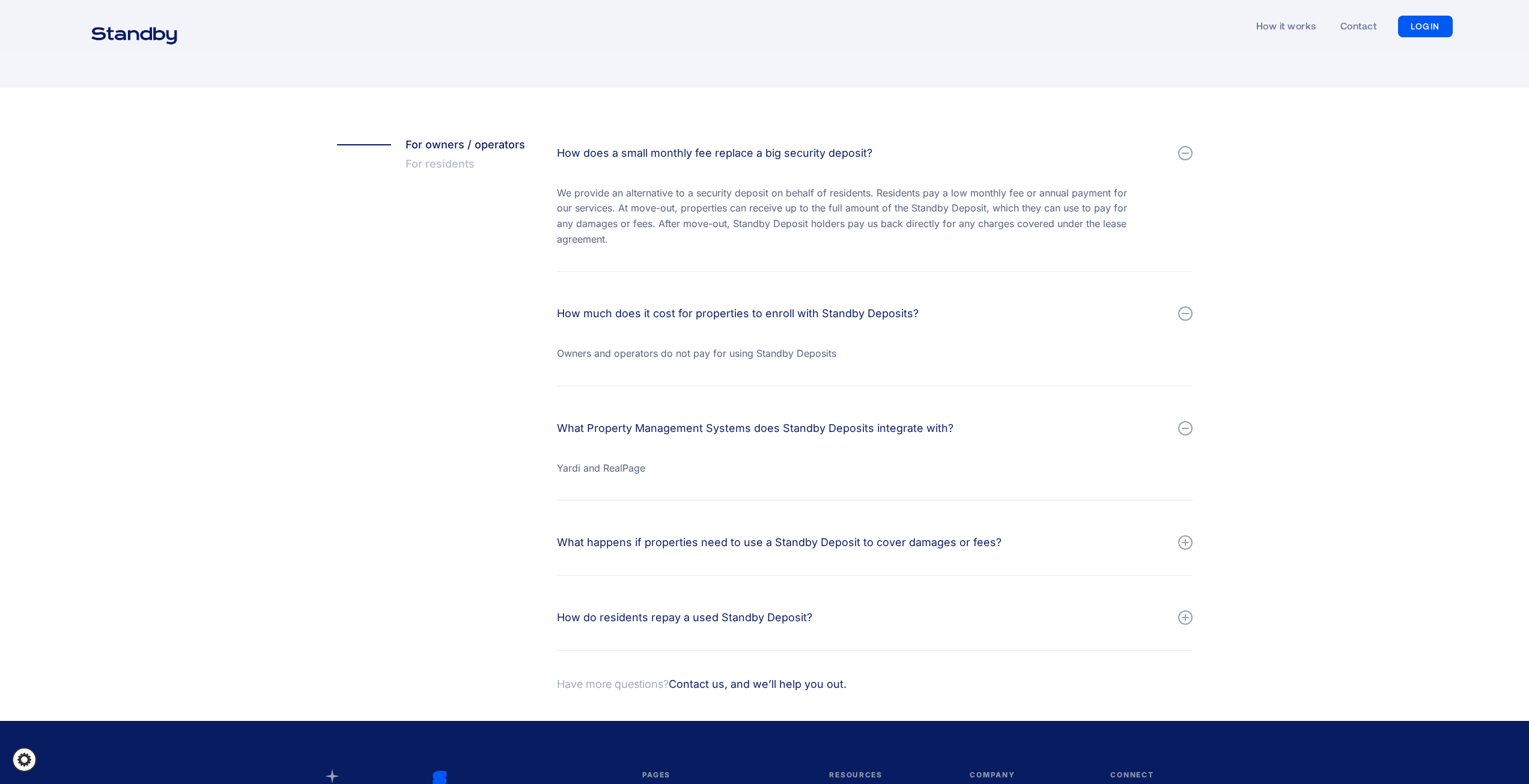
scroll to position [240, 0]
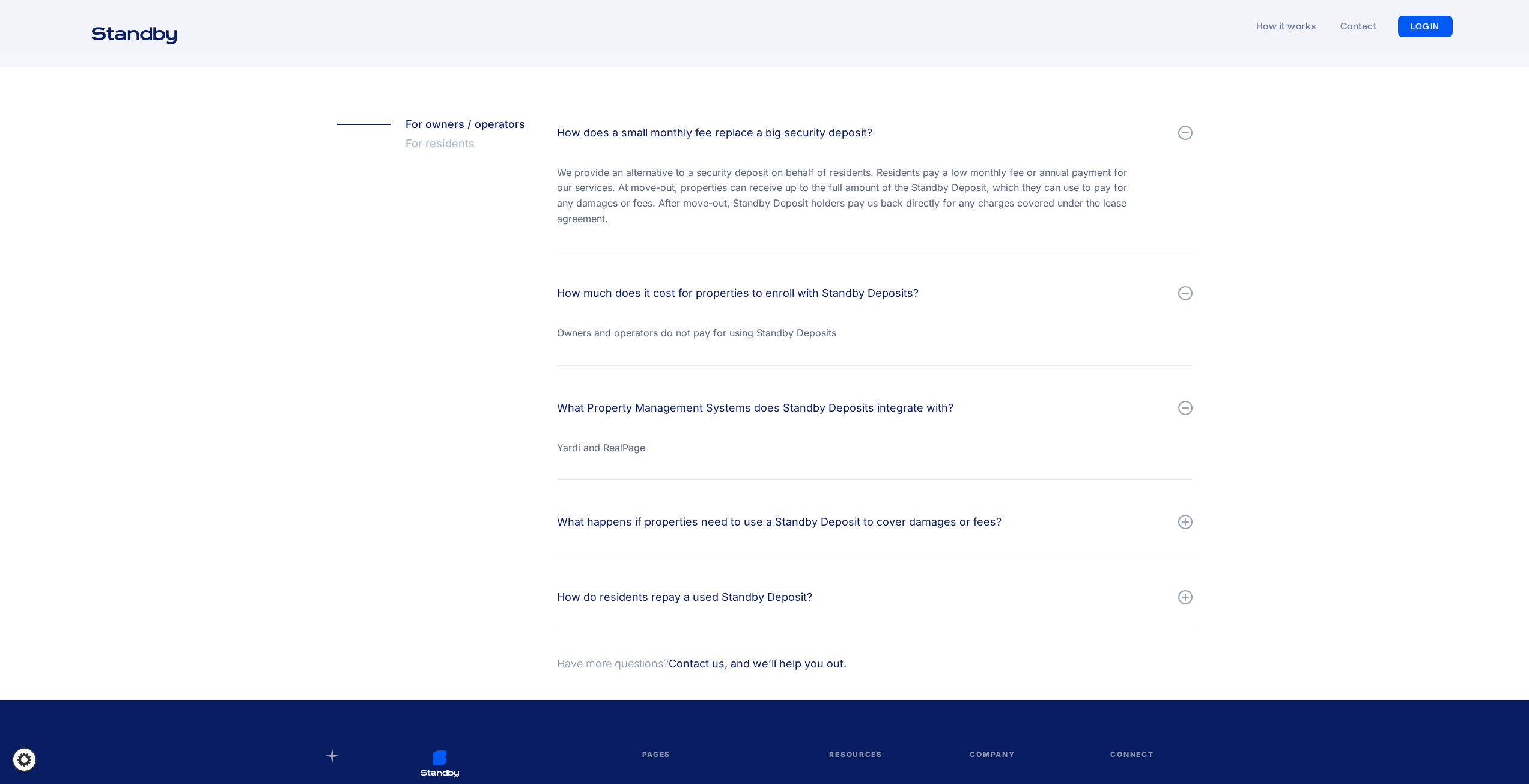
click at [1181, 525] on div at bounding box center [1186, 523] width 15 height 15
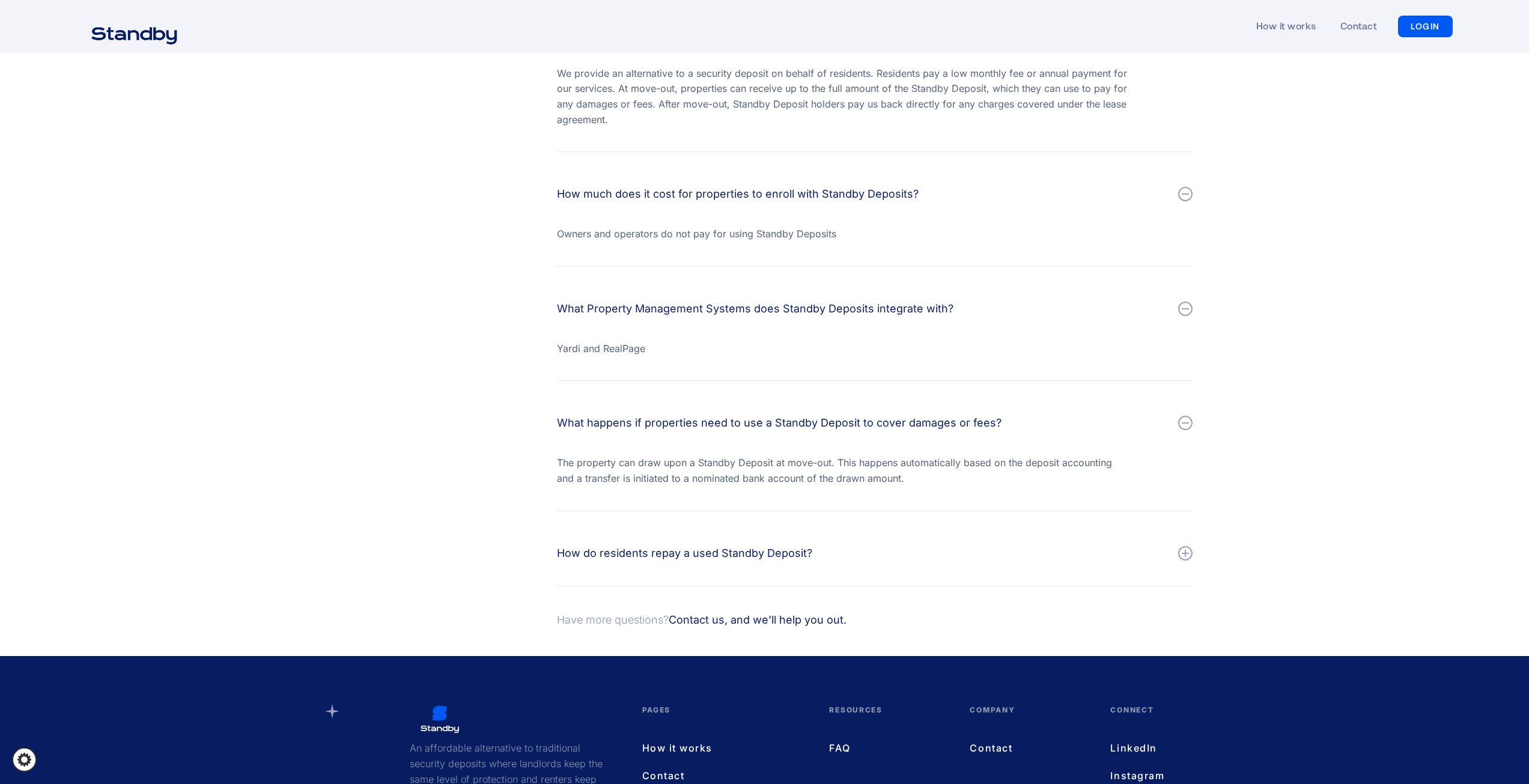
scroll to position [361, 0]
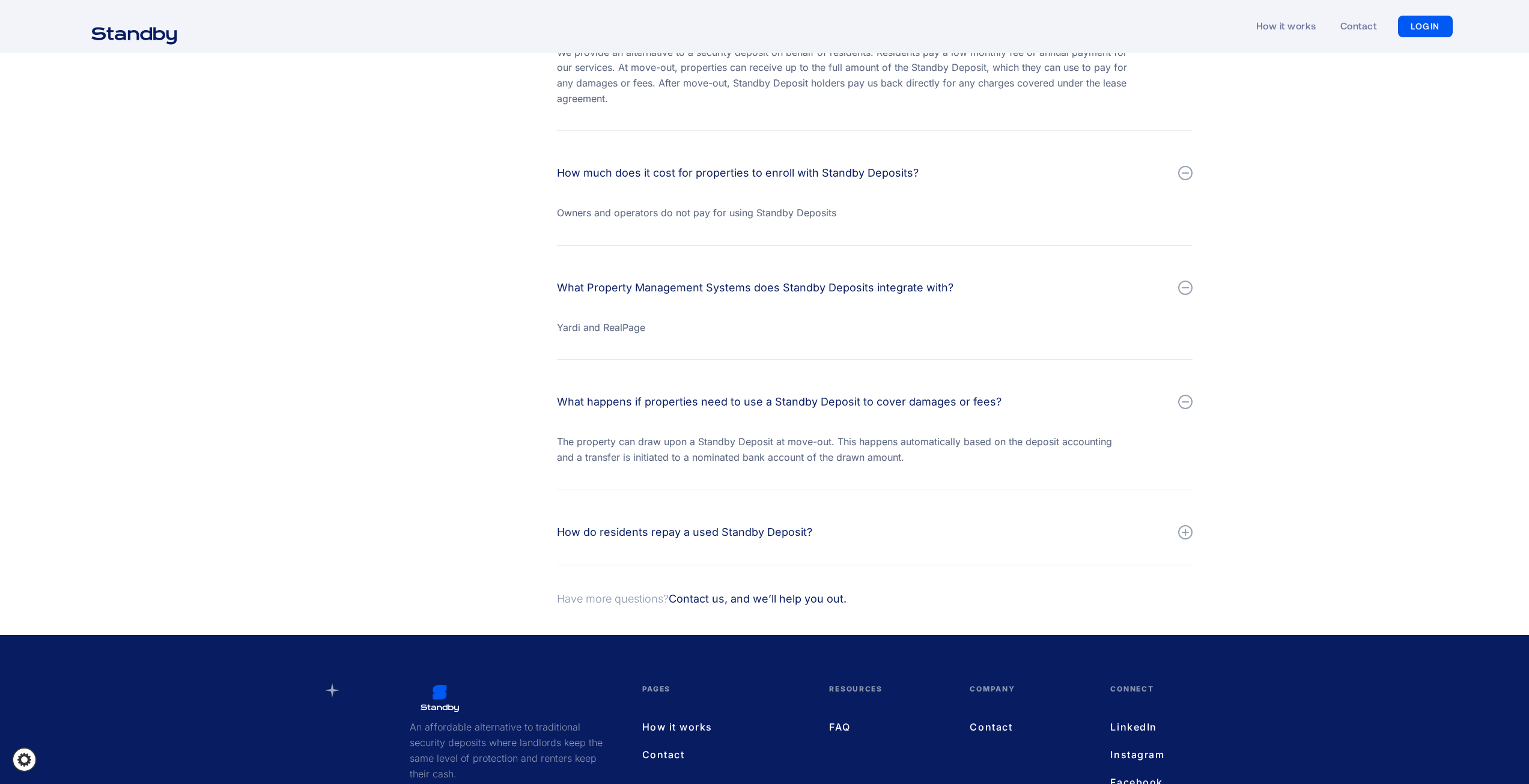
click at [1185, 529] on div at bounding box center [1185, 533] width 1 height 7
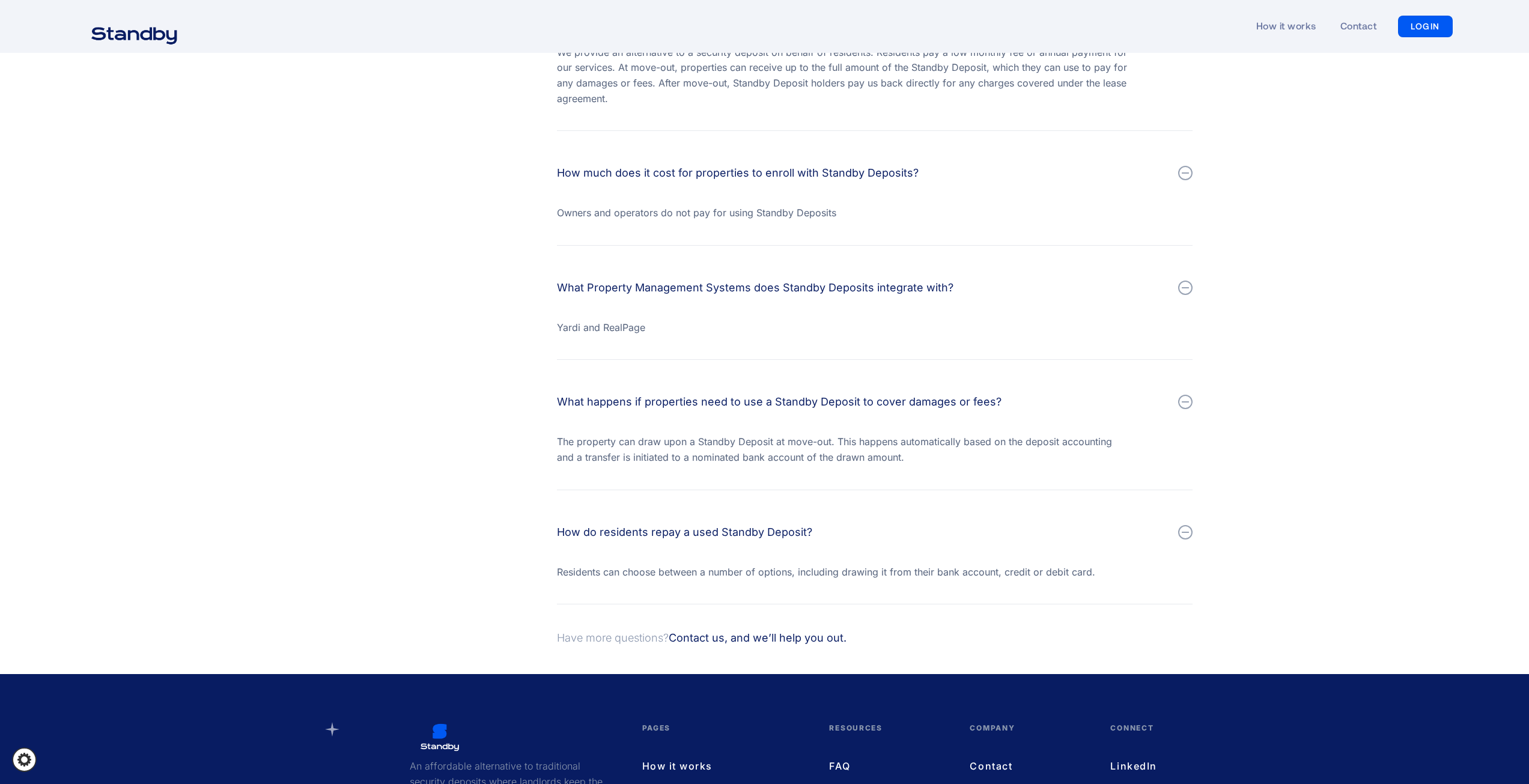
scroll to position [0, 0]
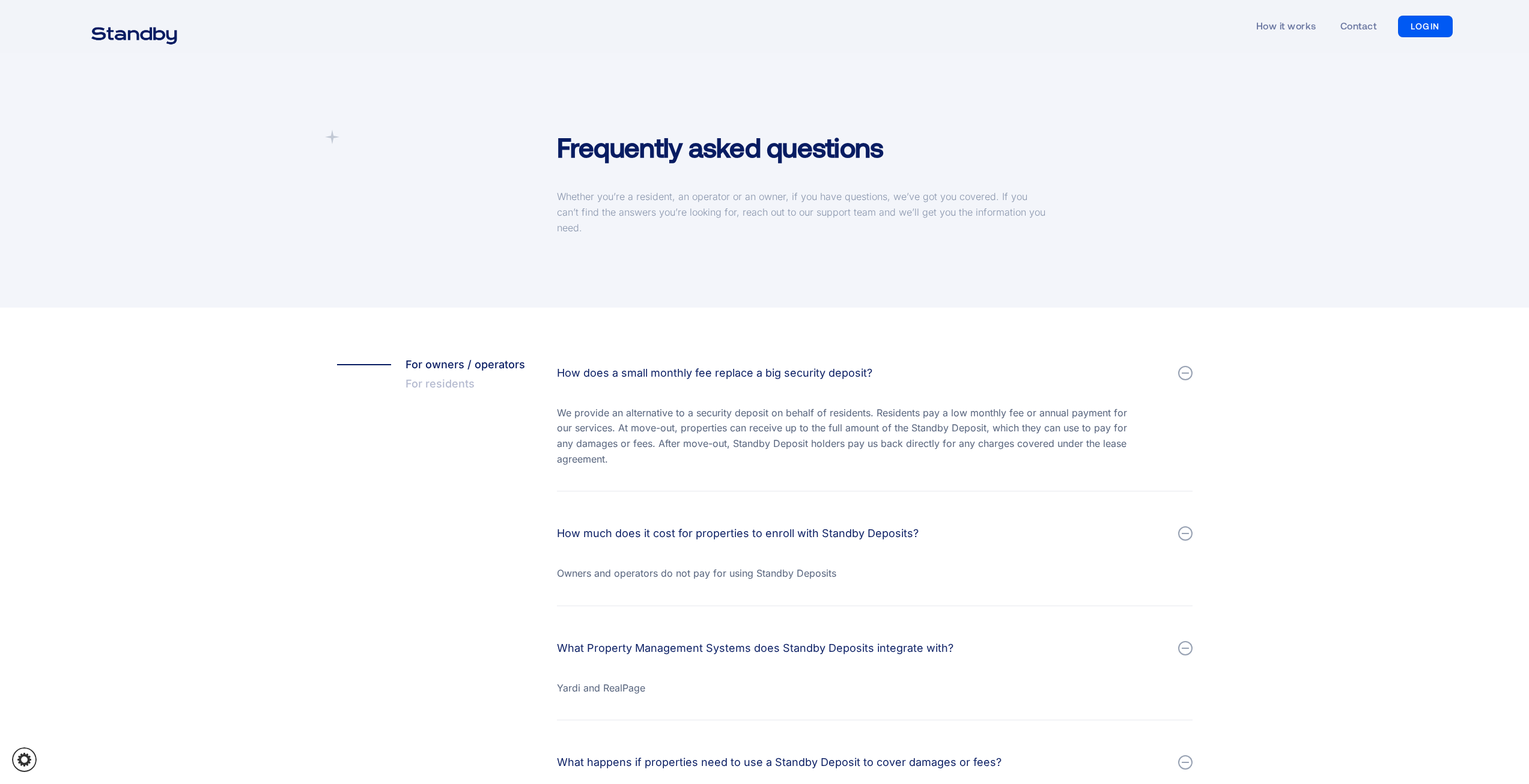
click at [156, 28] on img "home" at bounding box center [134, 34] width 116 height 30
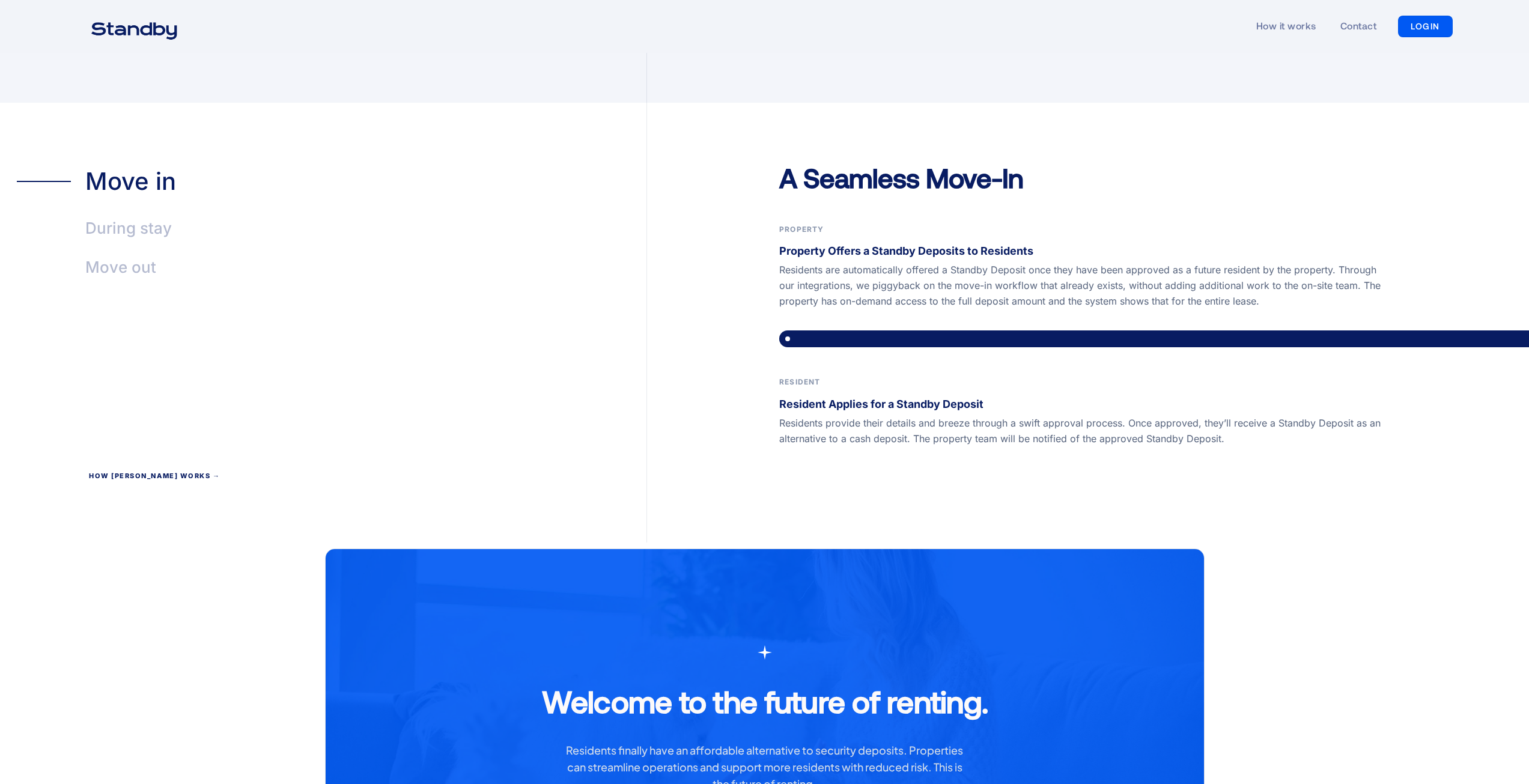
scroll to position [2644, 0]
click at [144, 472] on div "How [PERSON_NAME] works →" at bounding box center [155, 477] width 132 height 11
